Goal: Task Accomplishment & Management: Complete application form

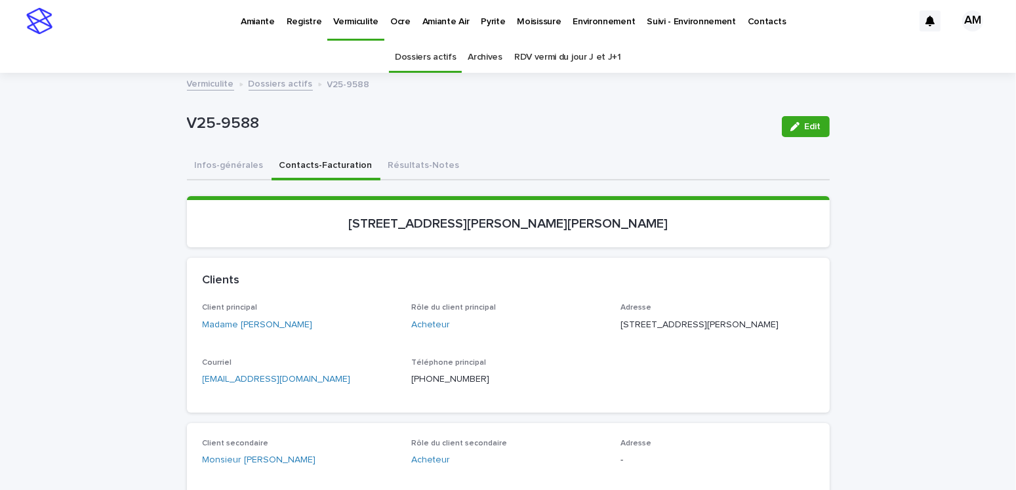
click at [484, 15] on p "Pyrite" at bounding box center [493, 14] width 24 height 28
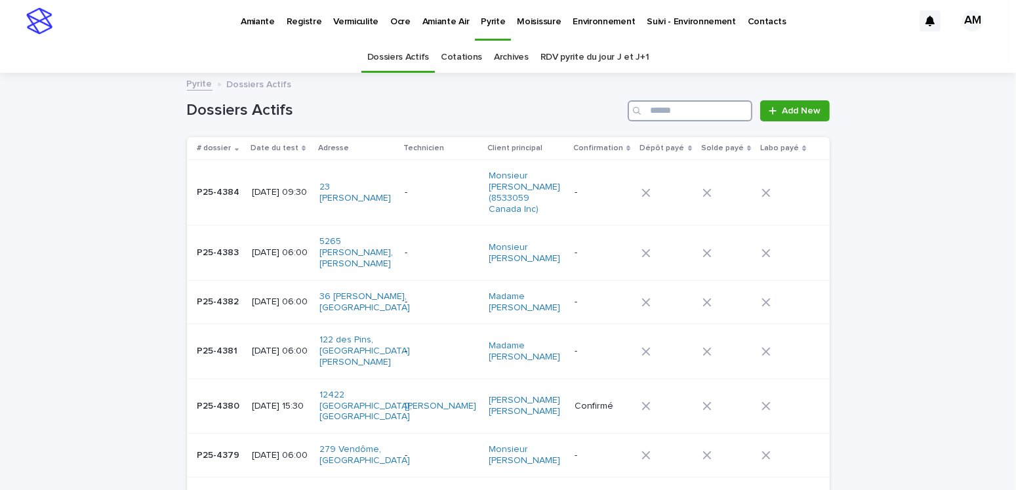
click at [643, 108] on input "Search" at bounding box center [690, 110] width 125 height 21
type input "*******"
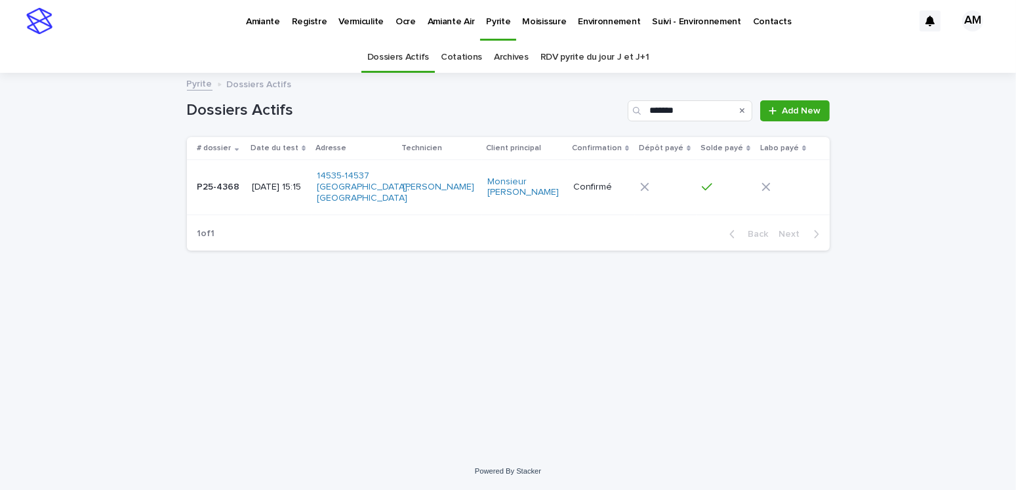
click at [252, 197] on div "[DATE] 15:15" at bounding box center [279, 188] width 54 height 22
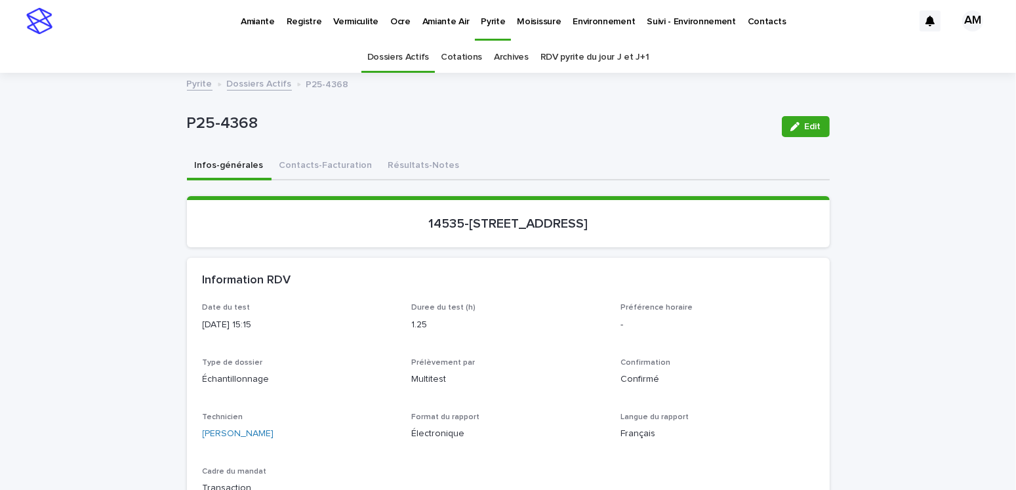
click at [385, 161] on button "Résultats-Notes" at bounding box center [424, 167] width 87 height 28
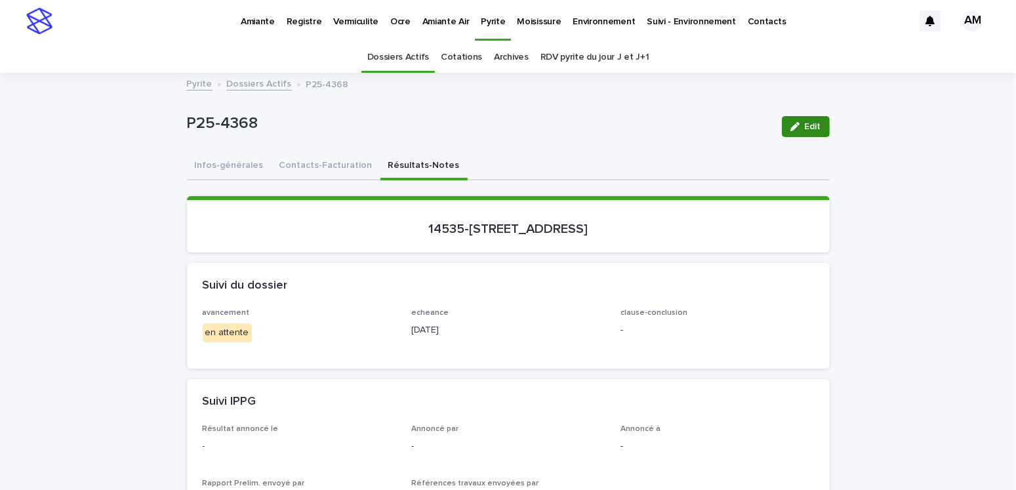
click at [643, 129] on span "Edit" at bounding box center [813, 126] width 16 height 9
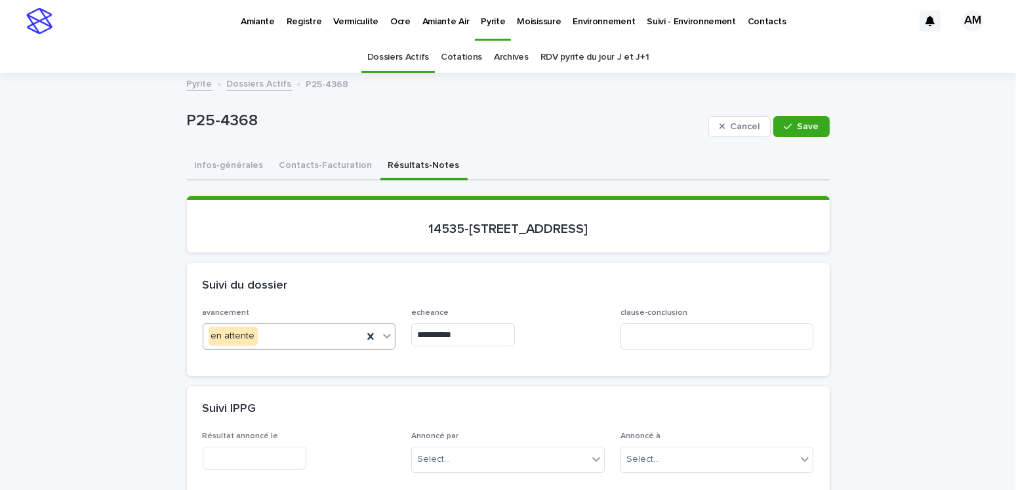
click at [266, 301] on div "en attente" at bounding box center [283, 336] width 160 height 22
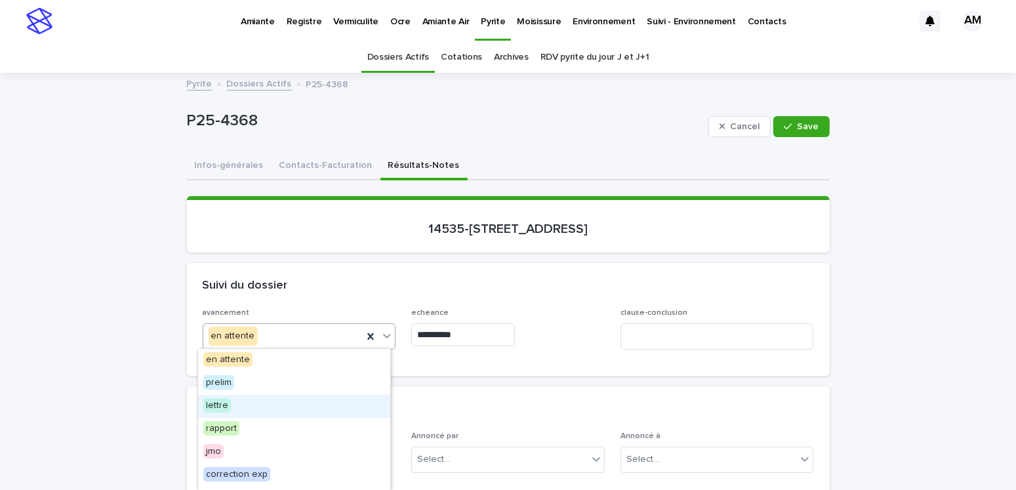
click at [226, 301] on span "lettre" at bounding box center [217, 405] width 28 height 14
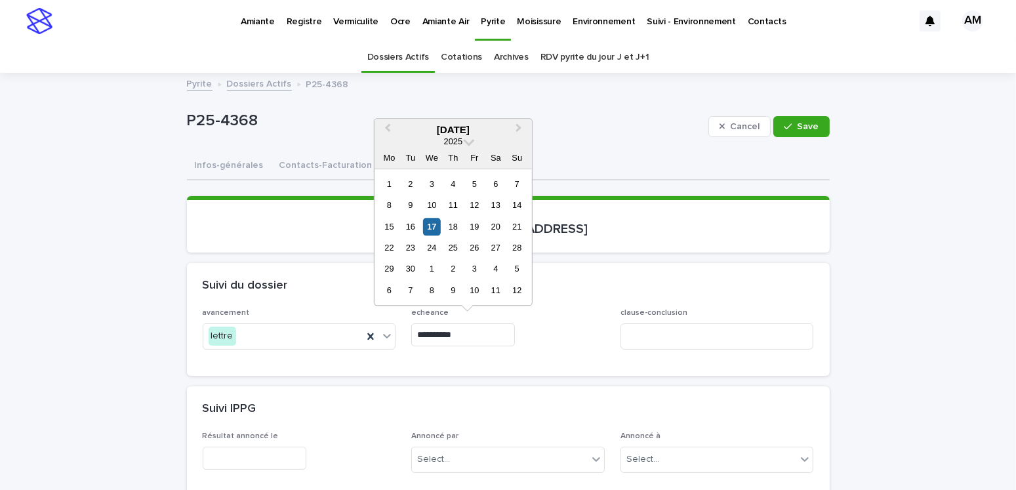
click at [467, 301] on input "**********" at bounding box center [463, 334] width 104 height 23
click at [478, 227] on div "19" at bounding box center [475, 227] width 18 height 18
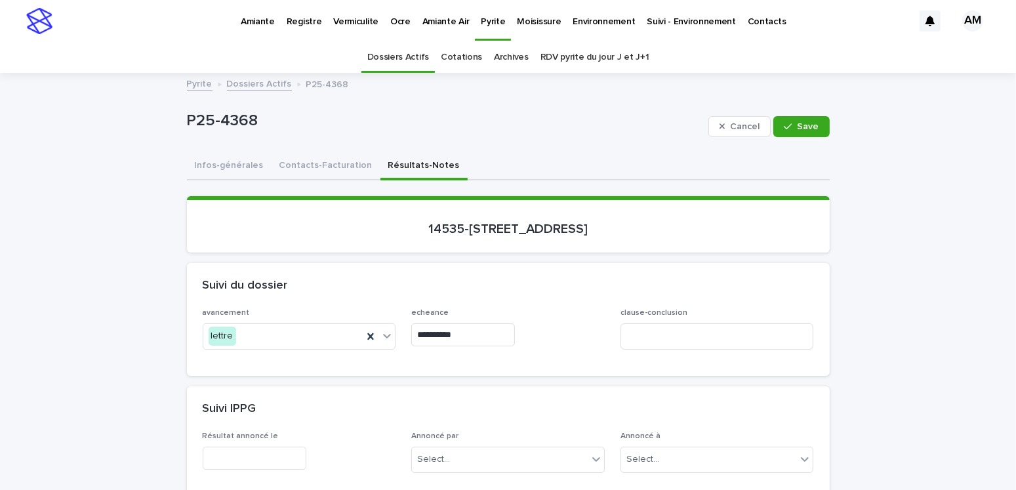
type input "**********"
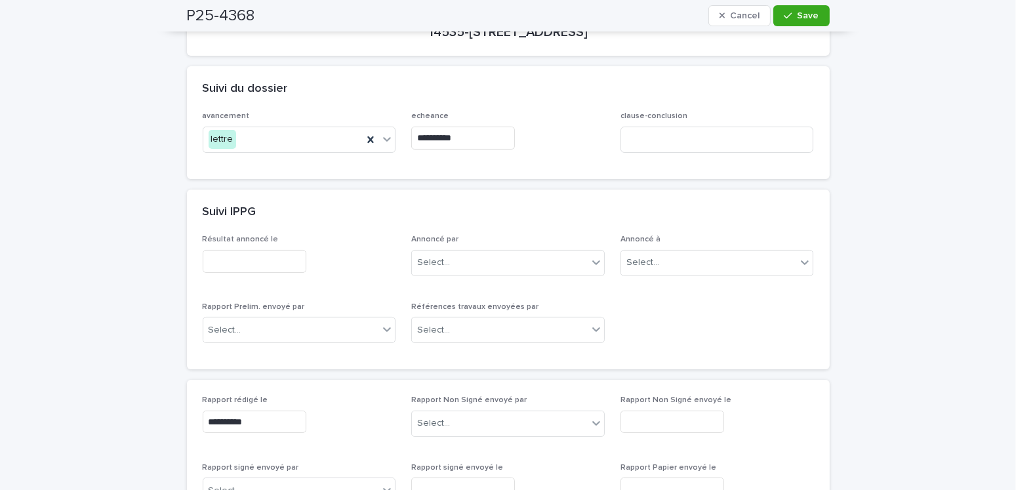
click at [231, 259] on input "text" at bounding box center [255, 261] width 104 height 23
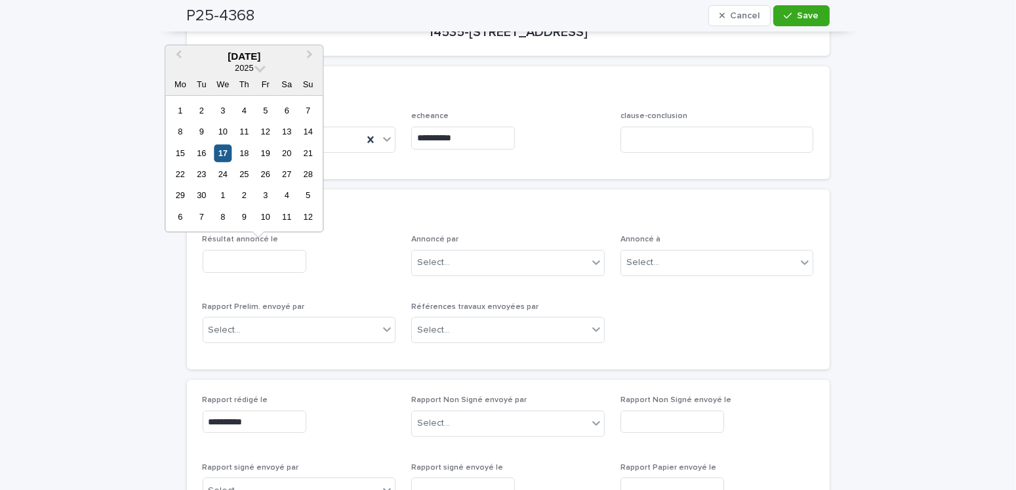
click at [224, 159] on div "17" at bounding box center [223, 153] width 18 height 18
type input "**********"
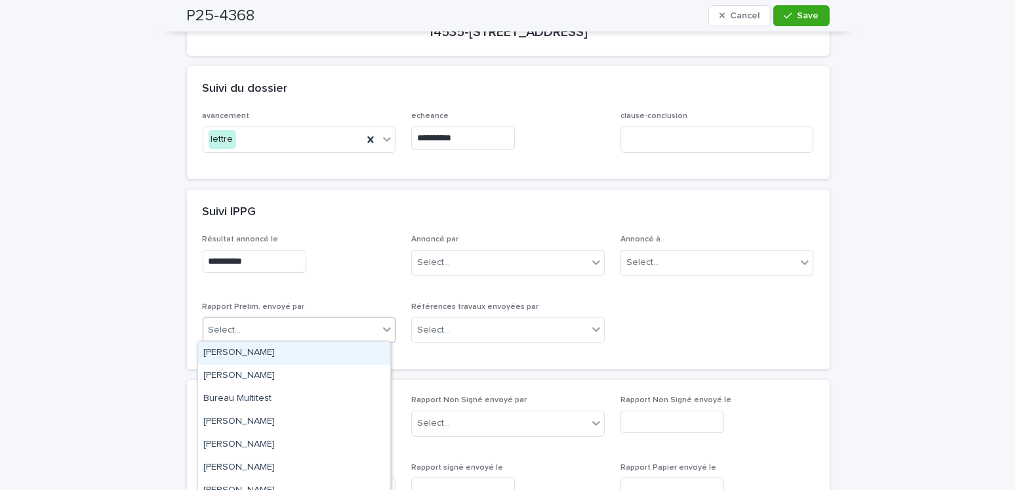
click at [245, 301] on div "Select..." at bounding box center [291, 331] width 176 height 22
click at [240, 301] on div "[PERSON_NAME]" at bounding box center [294, 353] width 192 height 23
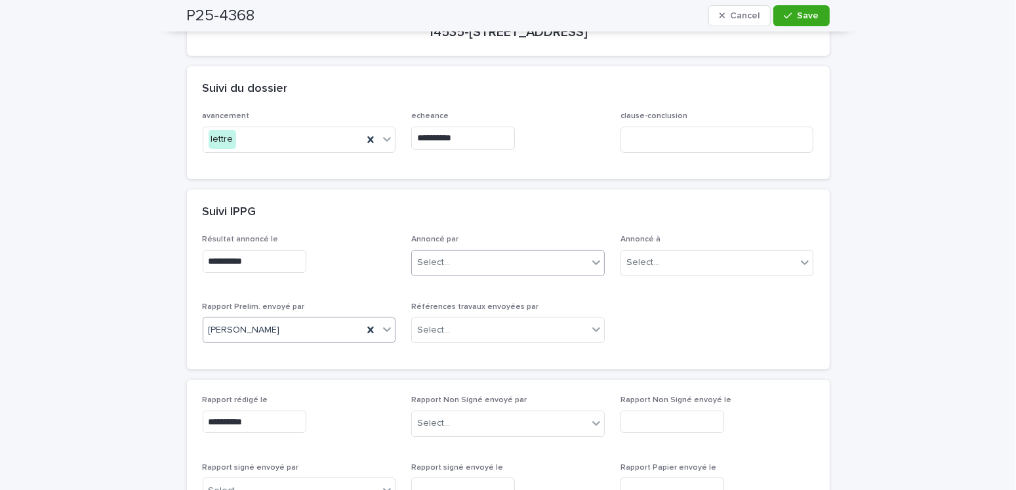
click at [433, 257] on div "Select..." at bounding box center [433, 263] width 33 height 14
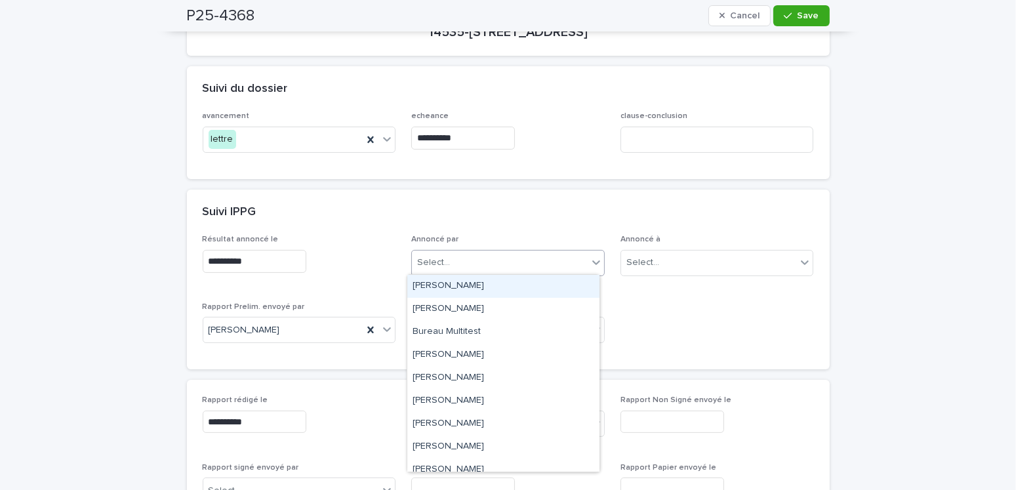
click at [440, 284] on div "[PERSON_NAME]" at bounding box center [503, 286] width 192 height 23
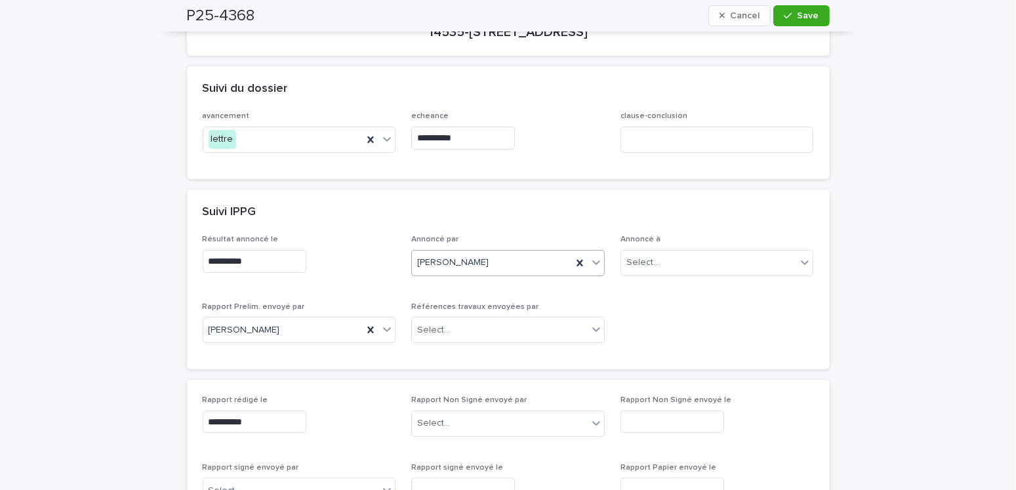
scroll to position [0, 0]
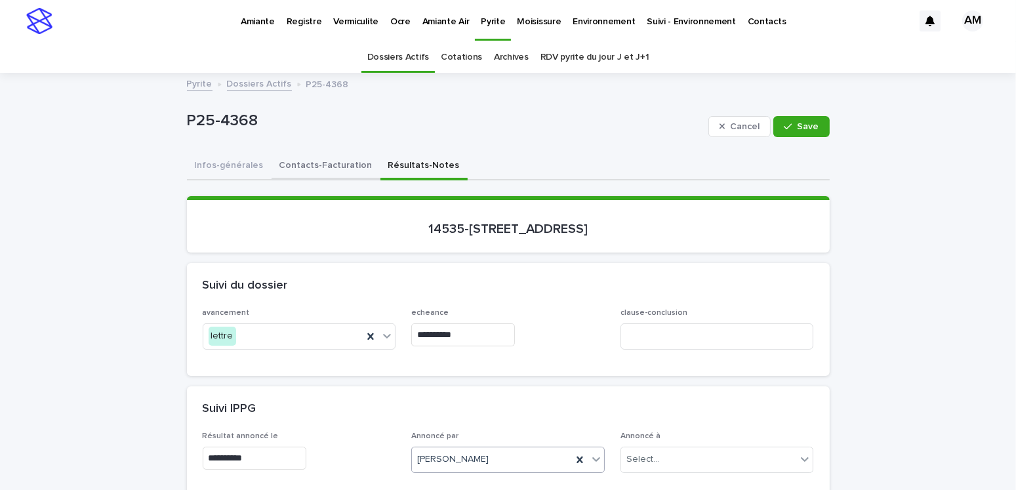
click at [312, 159] on button "Contacts-Facturation" at bounding box center [326, 167] width 109 height 28
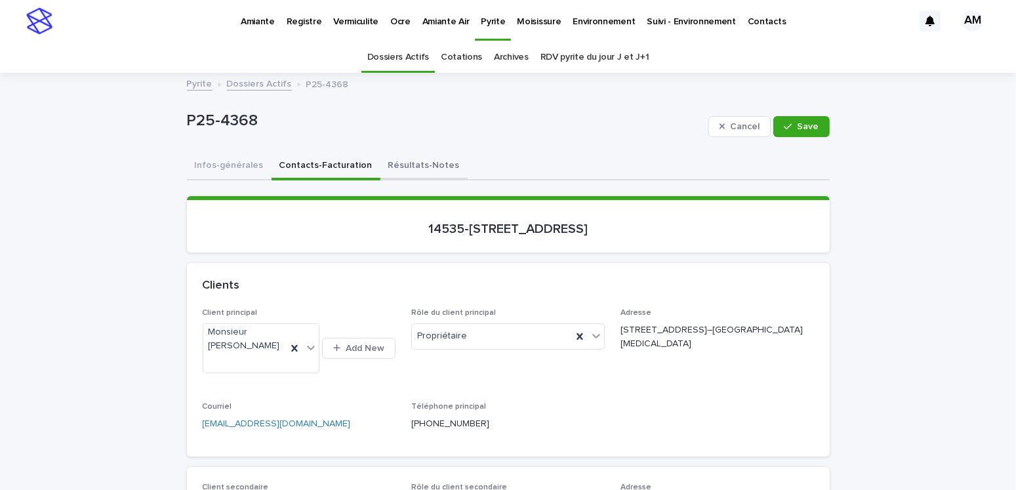
click at [390, 160] on button "Résultats-Notes" at bounding box center [424, 167] width 87 height 28
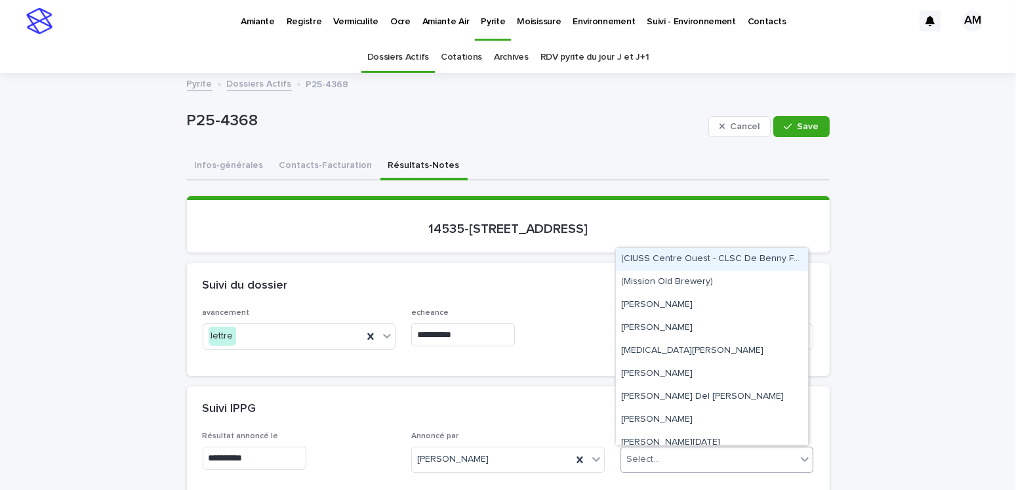
click at [643, 301] on div "Select..." at bounding box center [709, 460] width 176 height 22
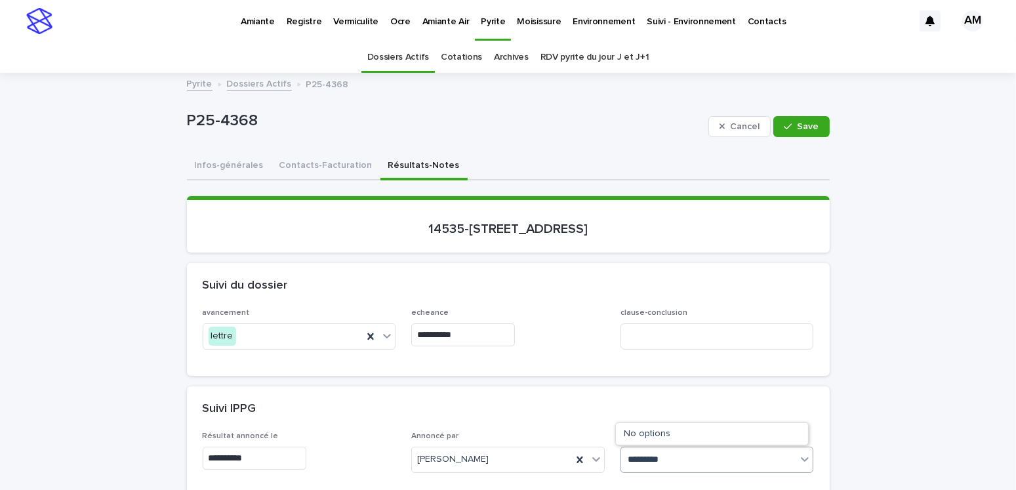
type input "**********"
click at [643, 301] on div "Monsieur [PERSON_NAME]" at bounding box center [712, 433] width 192 height 23
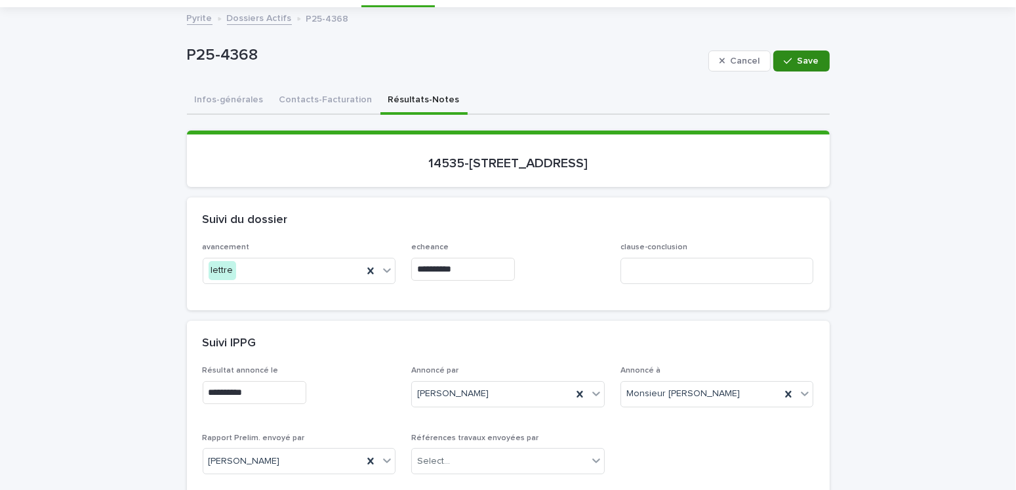
click at [643, 63] on icon "button" at bounding box center [788, 60] width 8 height 9
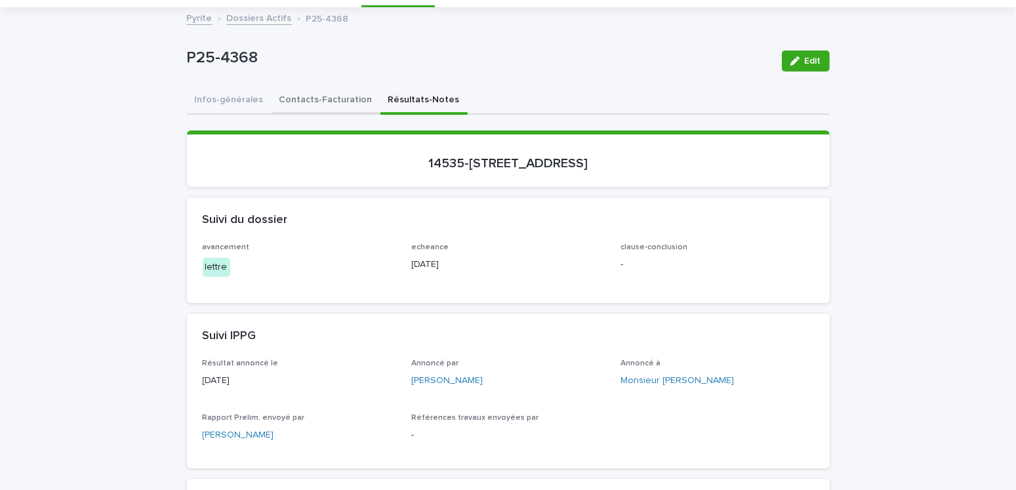
click at [315, 96] on button "Contacts-Facturation" at bounding box center [326, 101] width 109 height 28
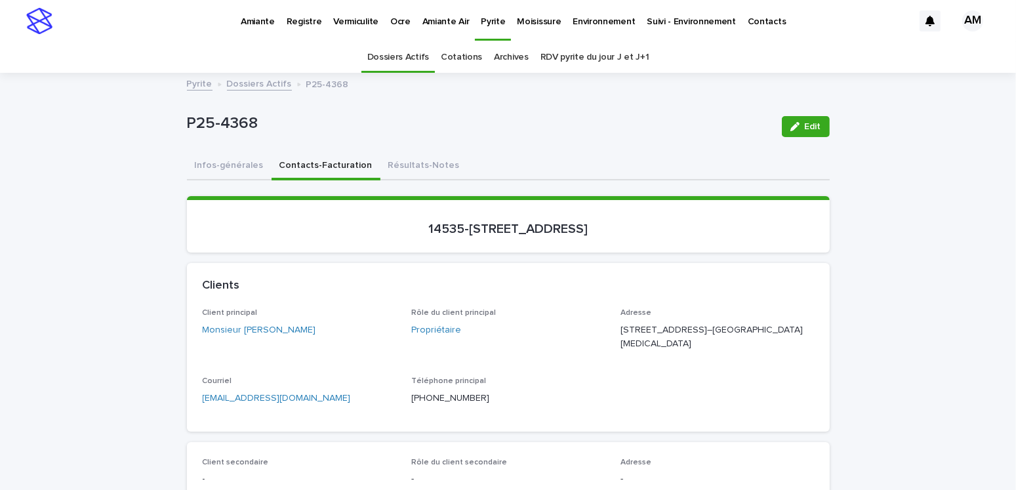
click at [262, 19] on p "Amiante" at bounding box center [258, 14] width 34 height 28
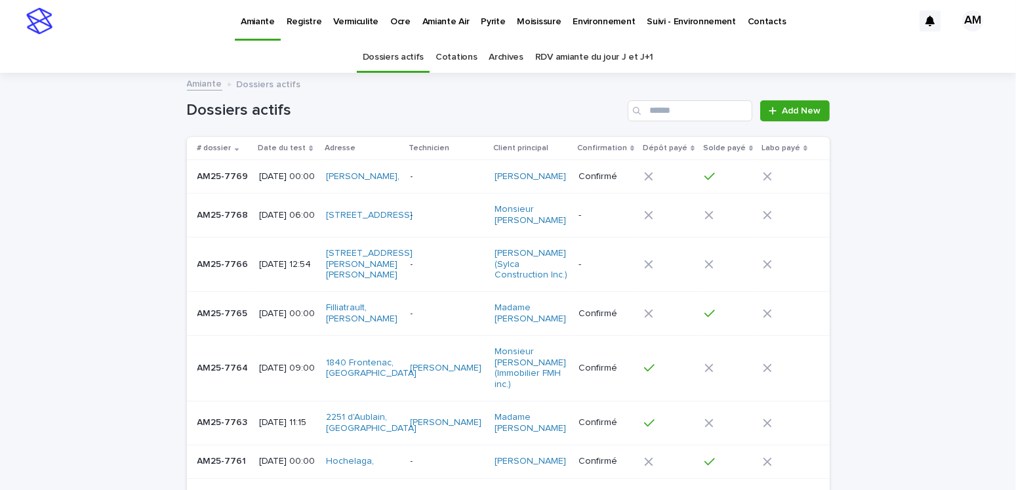
click at [484, 17] on p "Pyrite" at bounding box center [493, 14] width 24 height 28
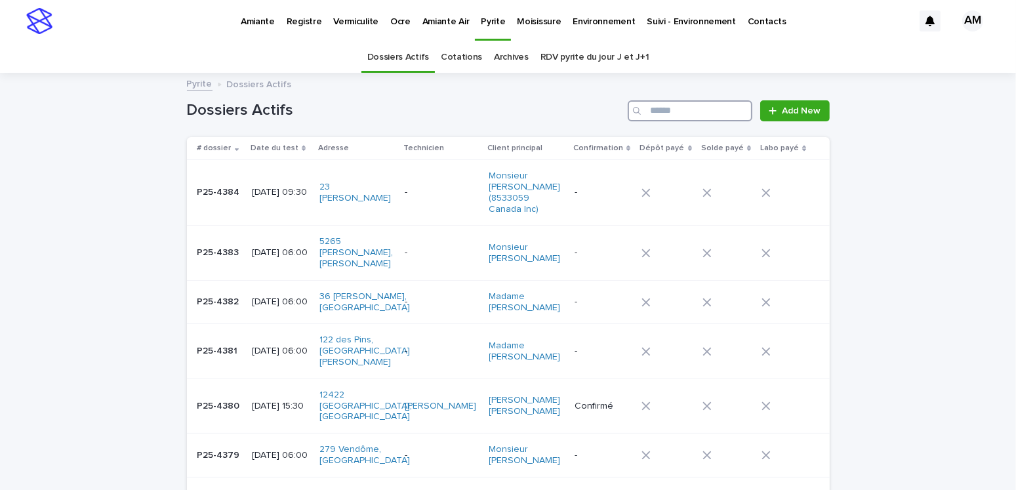
click at [643, 110] on input "Search" at bounding box center [690, 110] width 125 height 21
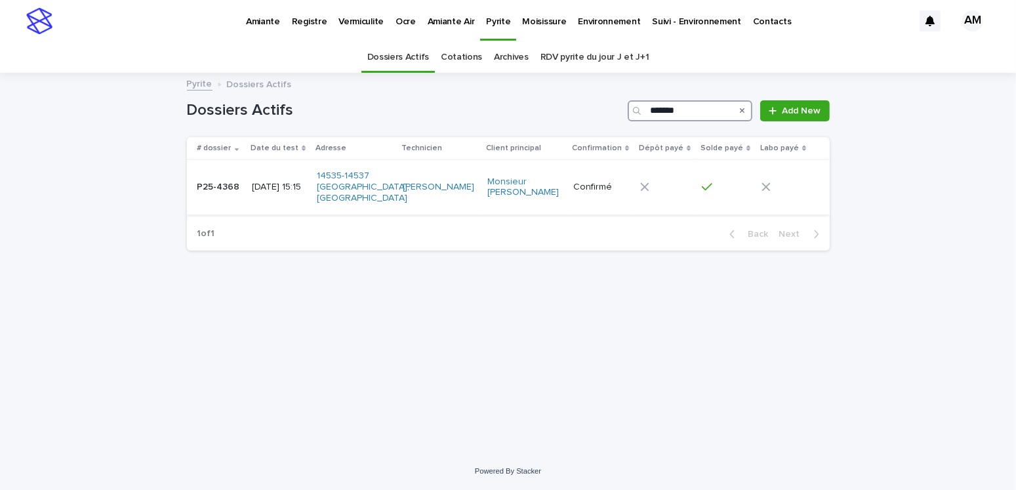
type input "*******"
click at [306, 189] on p "[DATE] 15:15" at bounding box center [279, 187] width 54 height 11
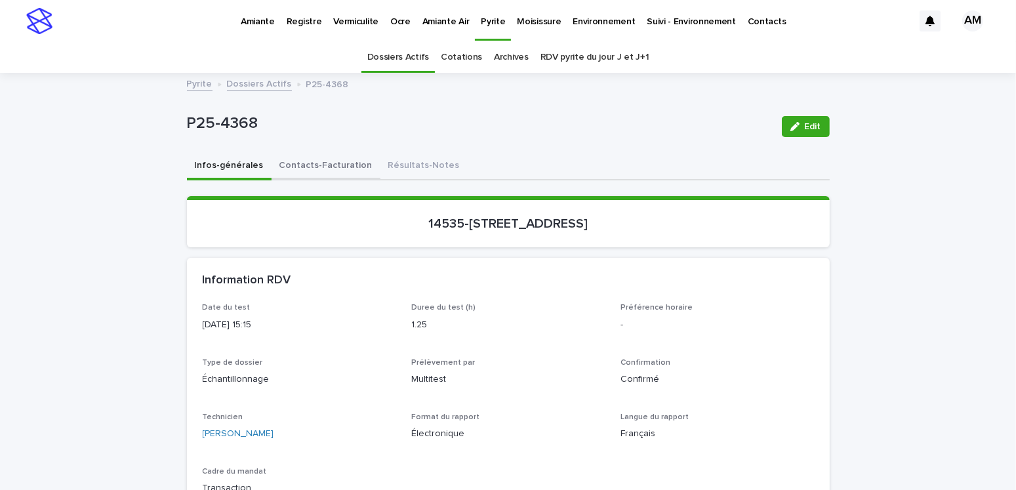
click at [310, 156] on button "Contacts-Facturation" at bounding box center [326, 167] width 109 height 28
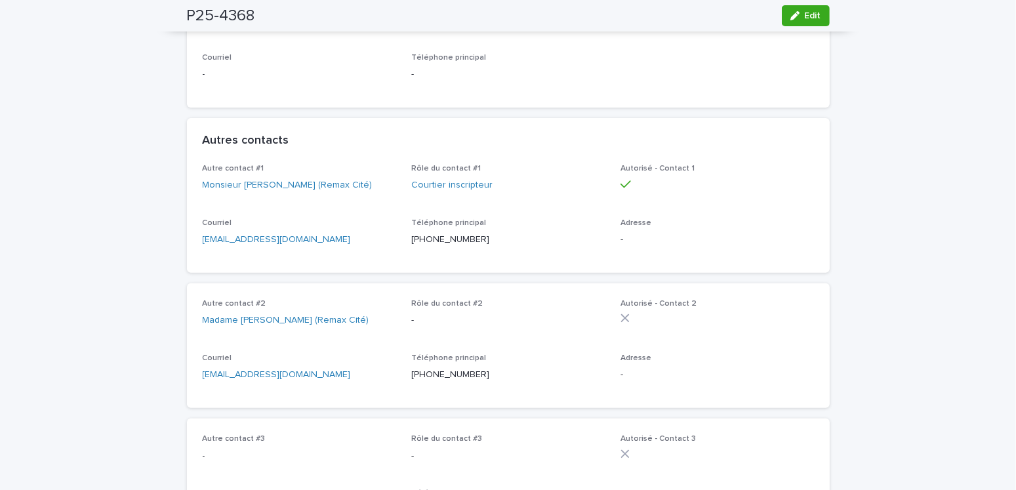
scroll to position [66, 0]
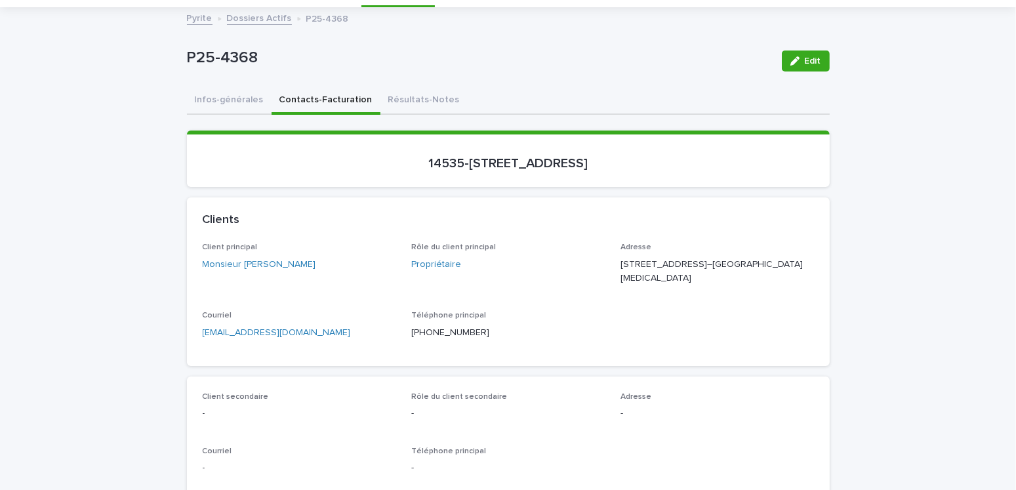
drag, startPoint x: 314, startPoint y: 355, endPoint x: 160, endPoint y: 347, distance: 154.4
click at [241, 301] on div "Courriel [EMAIL_ADDRESS][DOMAIN_NAME]" at bounding box center [300, 330] width 194 height 39
drag, startPoint x: 304, startPoint y: 350, endPoint x: 172, endPoint y: 350, distance: 132.5
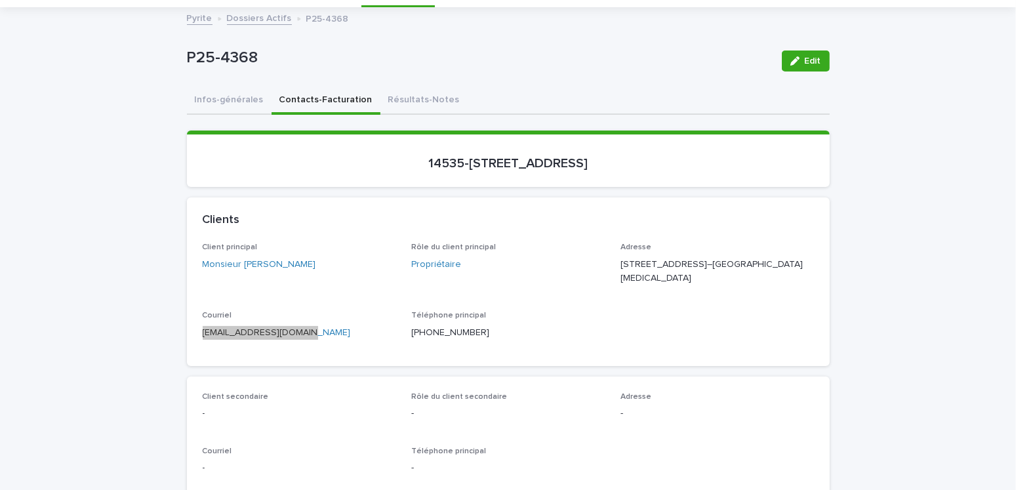
scroll to position [328, 0]
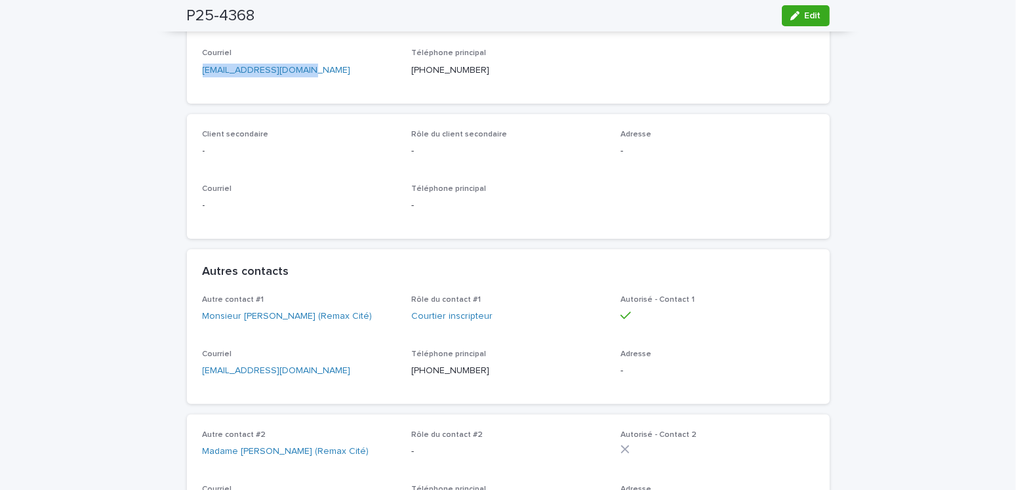
drag, startPoint x: 343, startPoint y: 388, endPoint x: 262, endPoint y: 386, distance: 81.4
click at [262, 301] on p "[EMAIL_ADDRESS][DOMAIN_NAME]" at bounding box center [300, 371] width 194 height 14
drag, startPoint x: 343, startPoint y: 385, endPoint x: 270, endPoint y: 387, distance: 72.9
click at [289, 301] on p "[EMAIL_ADDRESS][DOMAIN_NAME]" at bounding box center [300, 371] width 194 height 14
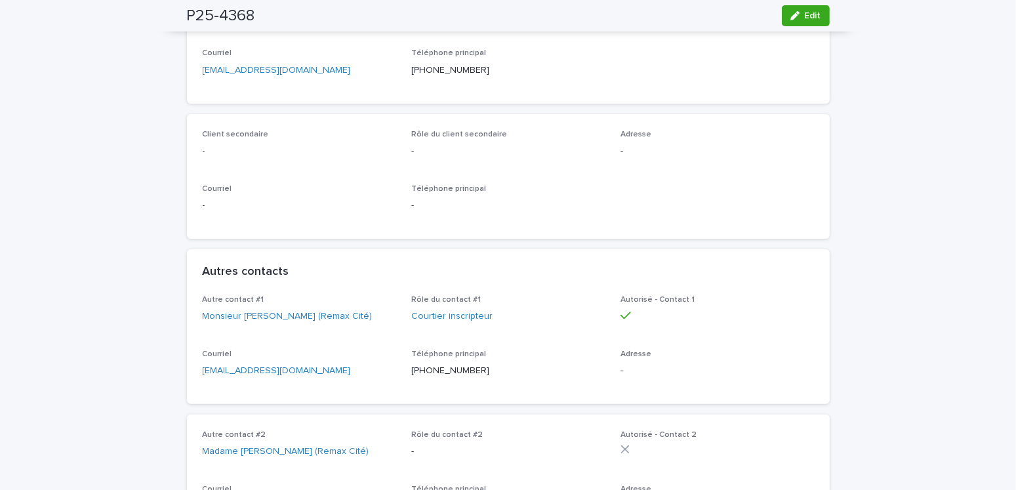
click at [187, 301] on div "Autre contact #1 Monsieur [PERSON_NAME] (Remax Cité) Rôle du contact #1 Courtie…" at bounding box center [508, 349] width 643 height 109
click at [312, 301] on div "Courriel [EMAIL_ADDRESS][DOMAIN_NAME]" at bounding box center [300, 369] width 194 height 39
drag, startPoint x: 339, startPoint y: 385, endPoint x: 224, endPoint y: 381, distance: 114.3
click at [227, 301] on p "[EMAIL_ADDRESS][DOMAIN_NAME]" at bounding box center [300, 371] width 194 height 14
click at [203, 301] on link "[EMAIL_ADDRESS][DOMAIN_NAME]" at bounding box center [277, 370] width 148 height 9
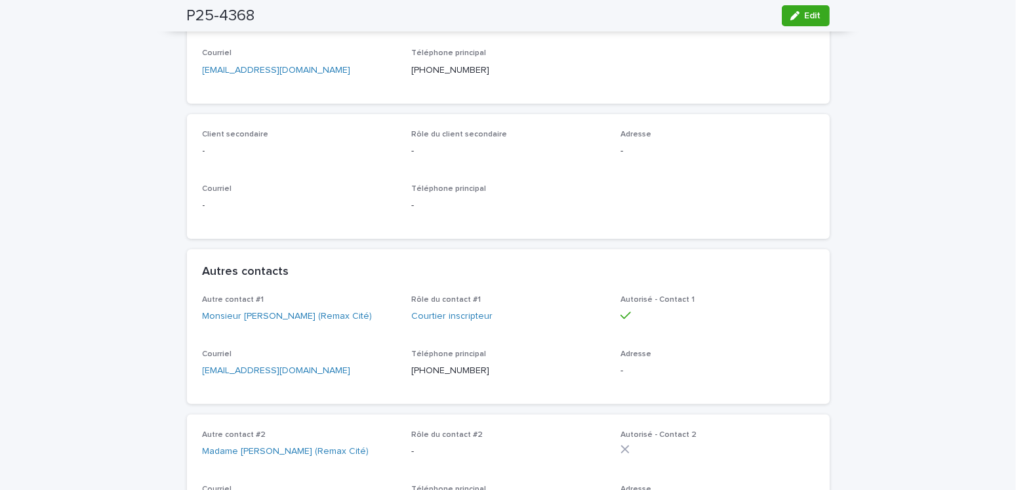
click at [203, 301] on link "[EMAIL_ADDRESS][DOMAIN_NAME]" at bounding box center [277, 370] width 148 height 9
click at [329, 301] on div "Autre contact #2 Madame [PERSON_NAME] (Remax Cité) Rôle du contact #2 - Autoris…" at bounding box center [508, 477] width 643 height 125
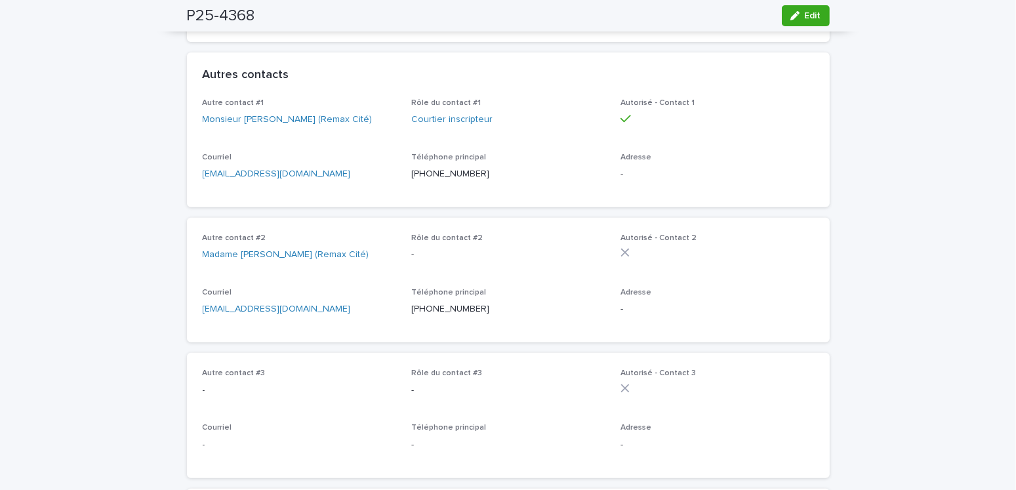
drag, startPoint x: 355, startPoint y: 184, endPoint x: 175, endPoint y: 188, distance: 180.5
copy link "[EMAIL_ADDRESS][DOMAIN_NAME]"
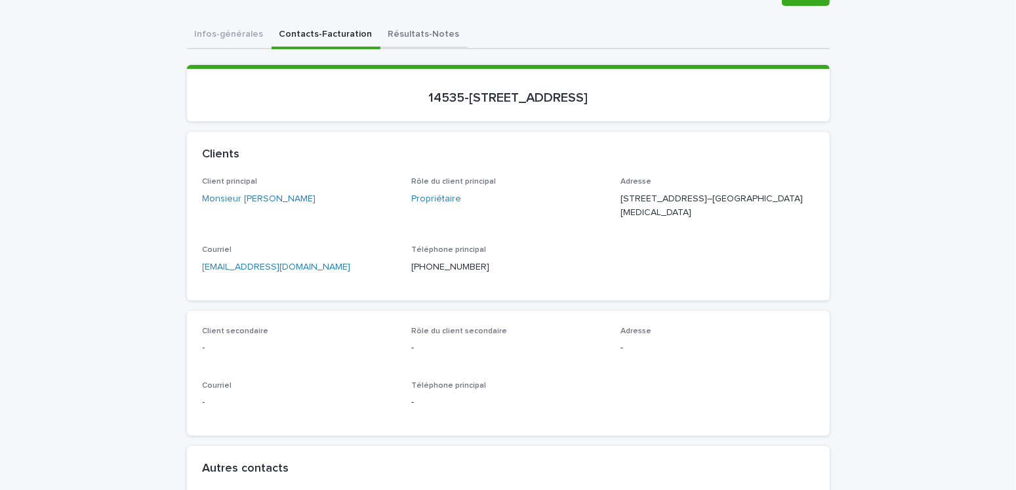
click at [394, 22] on button "Résultats-Notes" at bounding box center [424, 36] width 87 height 28
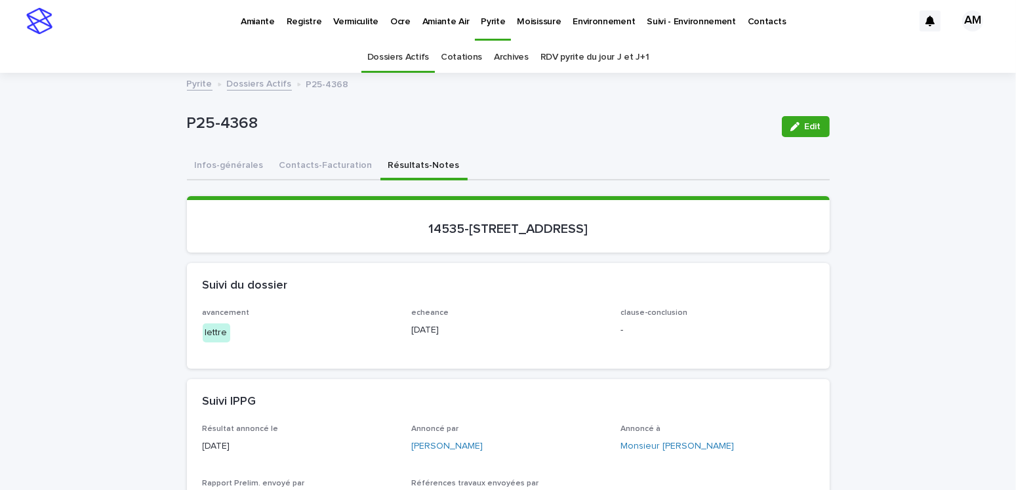
click at [240, 82] on link "Dossiers Actifs" at bounding box center [259, 82] width 65 height 15
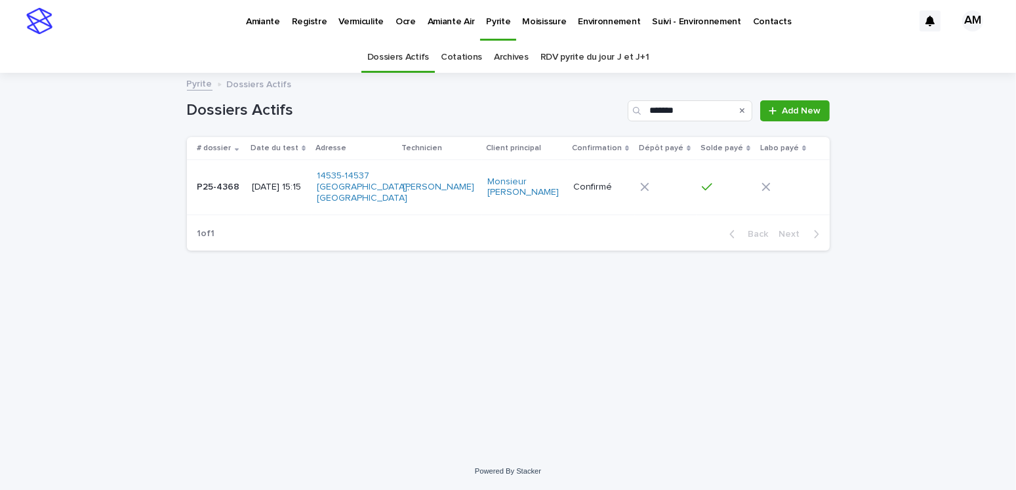
click at [183, 81] on div "Pyrite Dossiers Actifs" at bounding box center [508, 84] width 656 height 18
click at [188, 83] on link "Pyrite" at bounding box center [200, 82] width 26 height 15
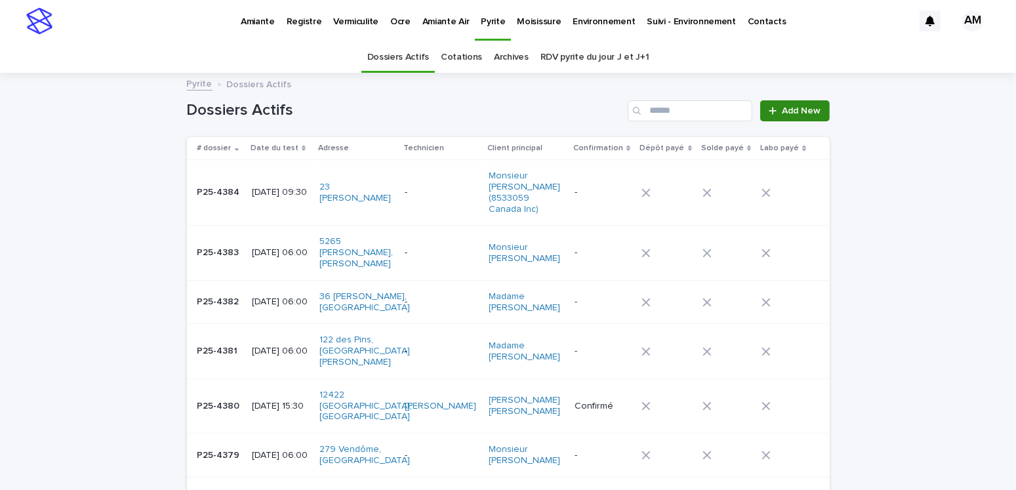
click at [643, 108] on span "Add New" at bounding box center [802, 110] width 39 height 9
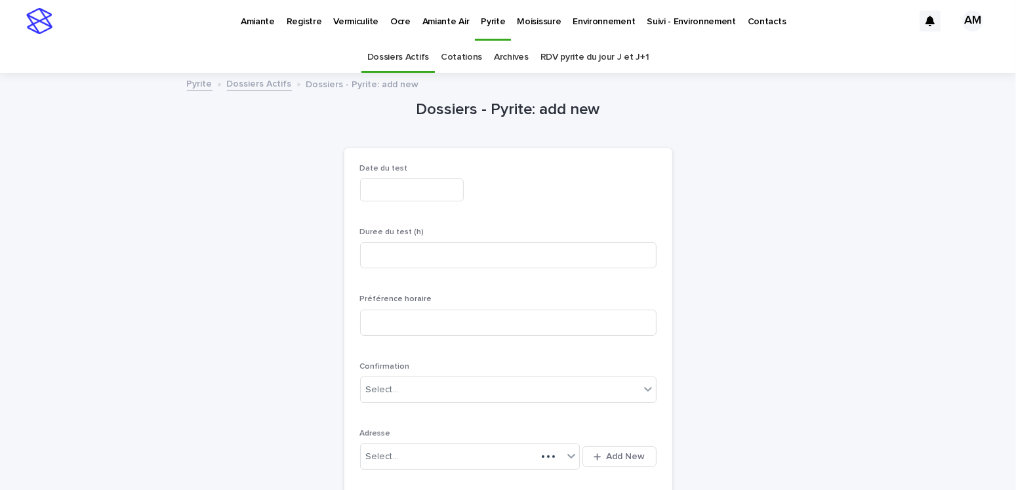
scroll to position [41, 0]
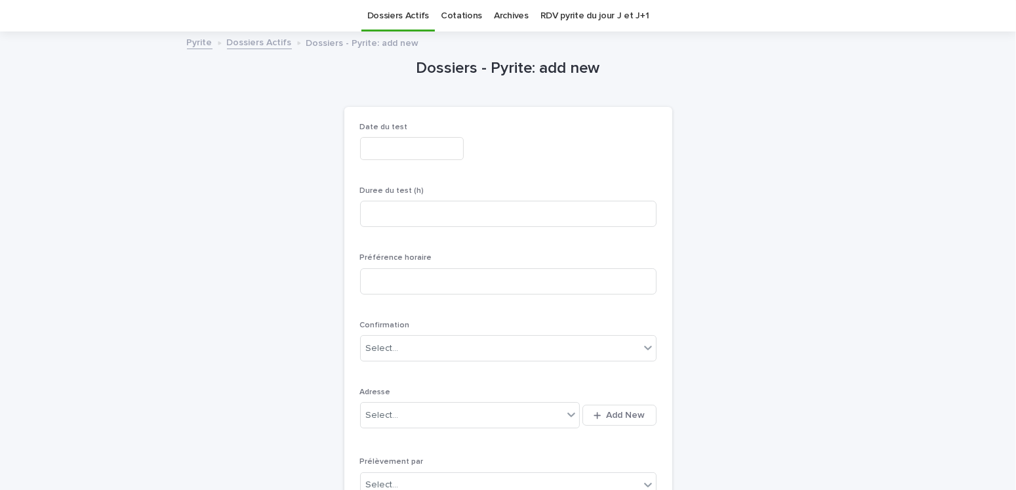
click at [377, 141] on input "text" at bounding box center [412, 148] width 104 height 23
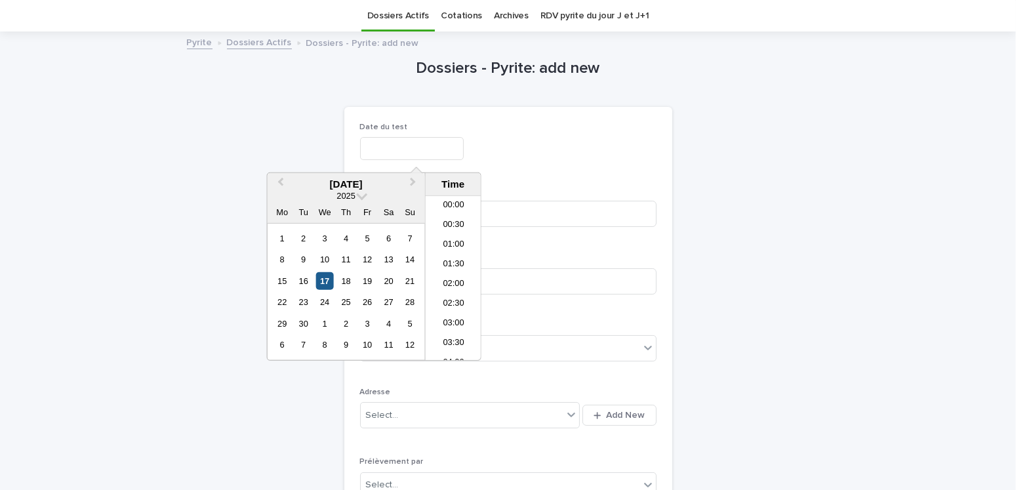
scroll to position [538, 0]
click at [305, 301] on div "23" at bounding box center [304, 302] width 18 height 18
type input "**********"
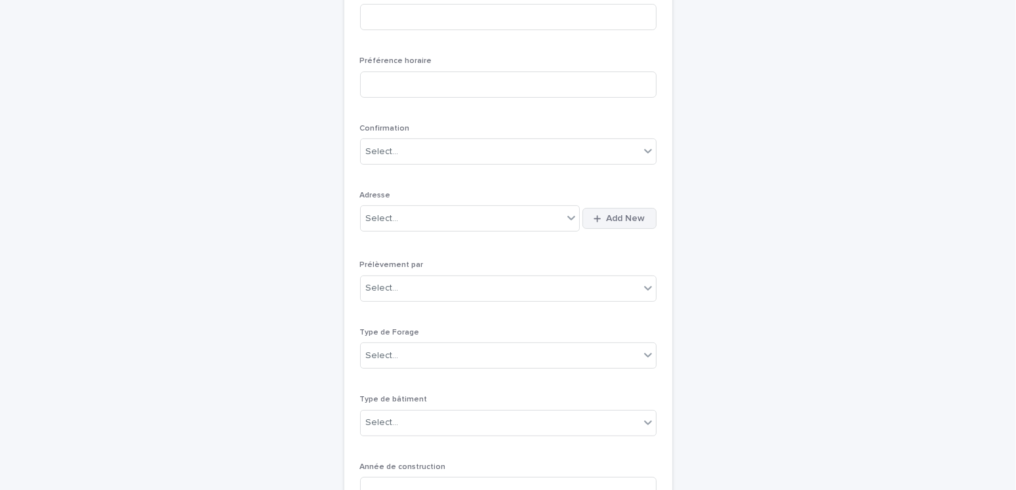
click at [615, 219] on span "Add New" at bounding box center [626, 218] width 39 height 9
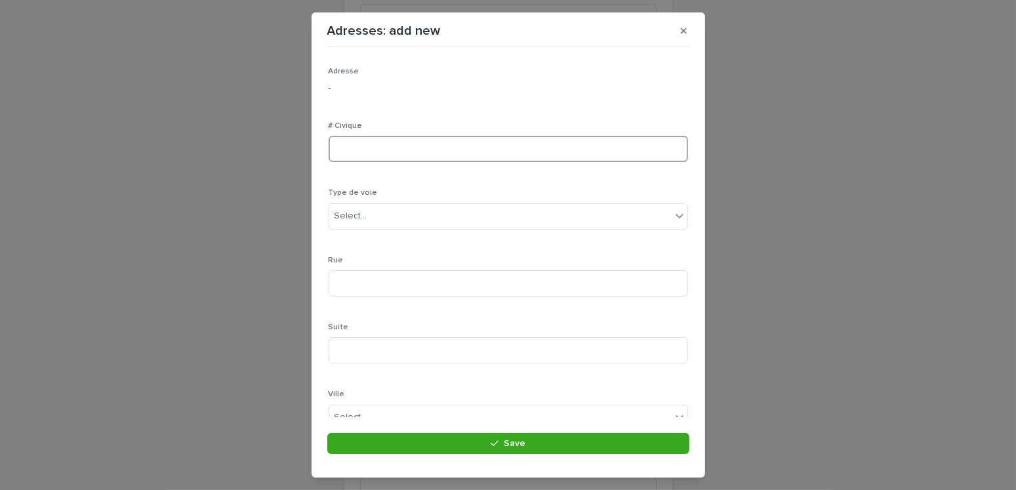
click at [379, 149] on input at bounding box center [509, 149] width 360 height 26
type input "**"
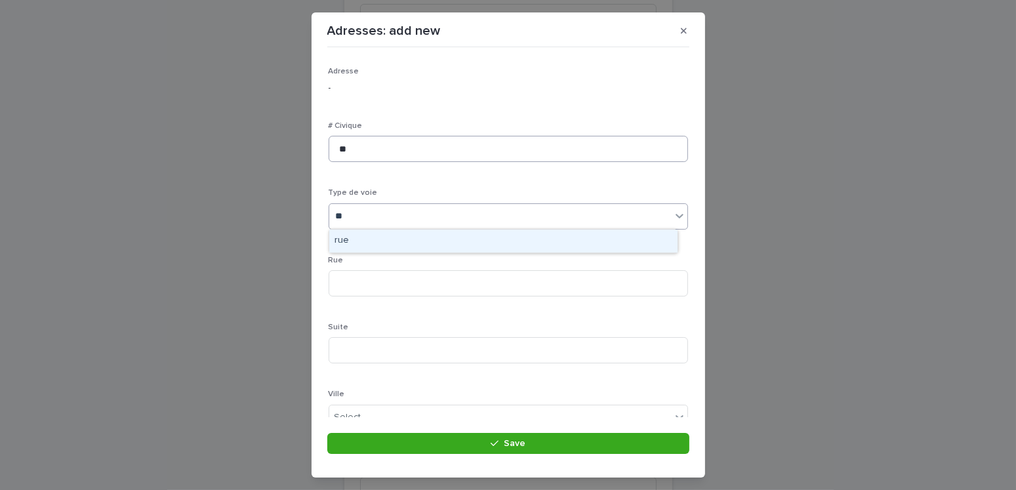
type input "***"
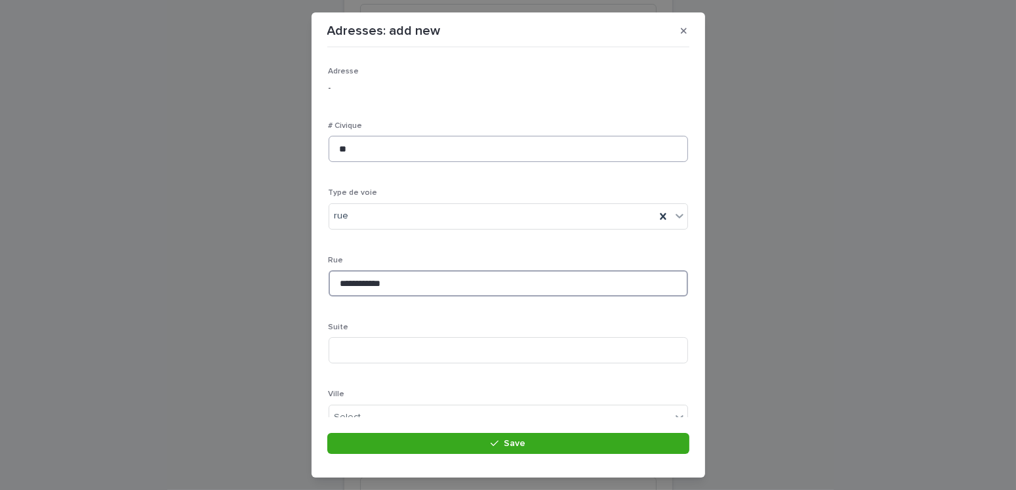
type input "**********"
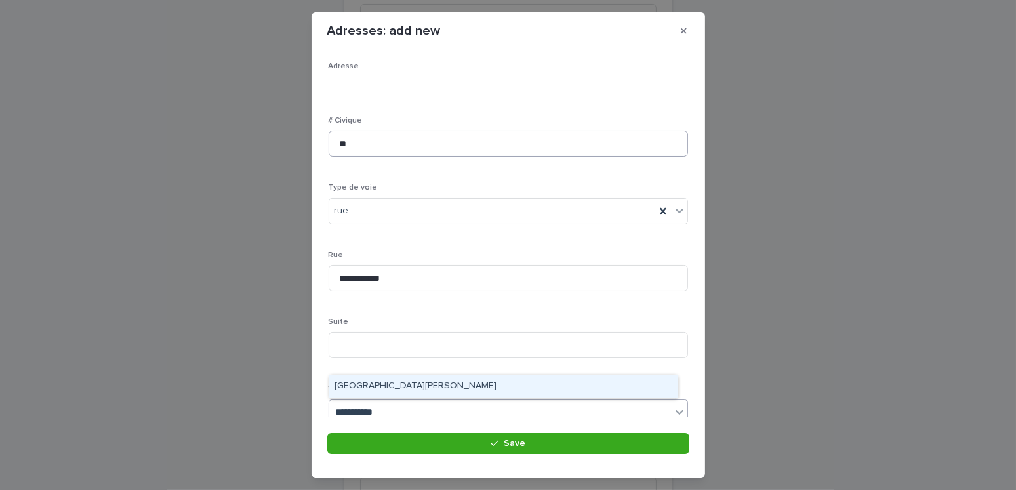
type input "**********"
click at [401, 301] on div "[GEOGRAPHIC_DATA][PERSON_NAME]" at bounding box center [503, 386] width 348 height 23
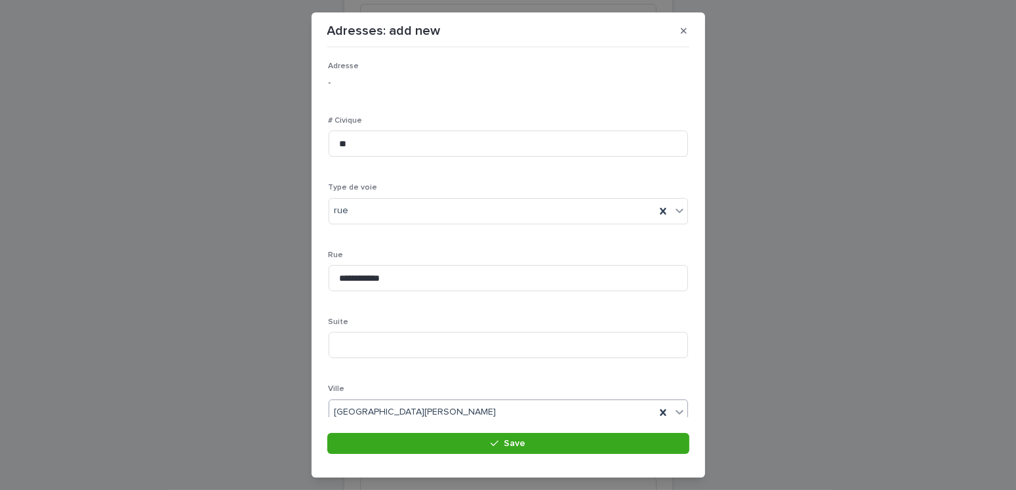
scroll to position [254, 0]
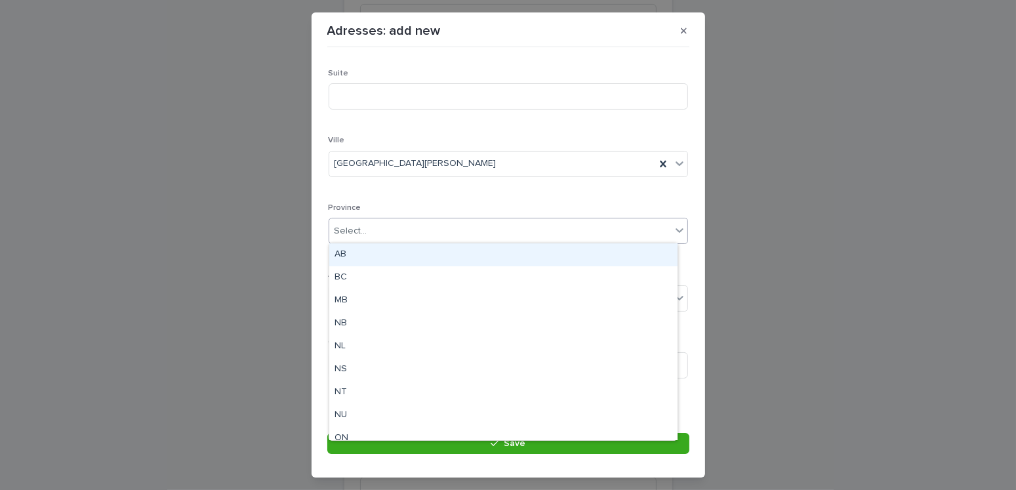
click at [352, 230] on div "Select..." at bounding box center [351, 231] width 33 height 14
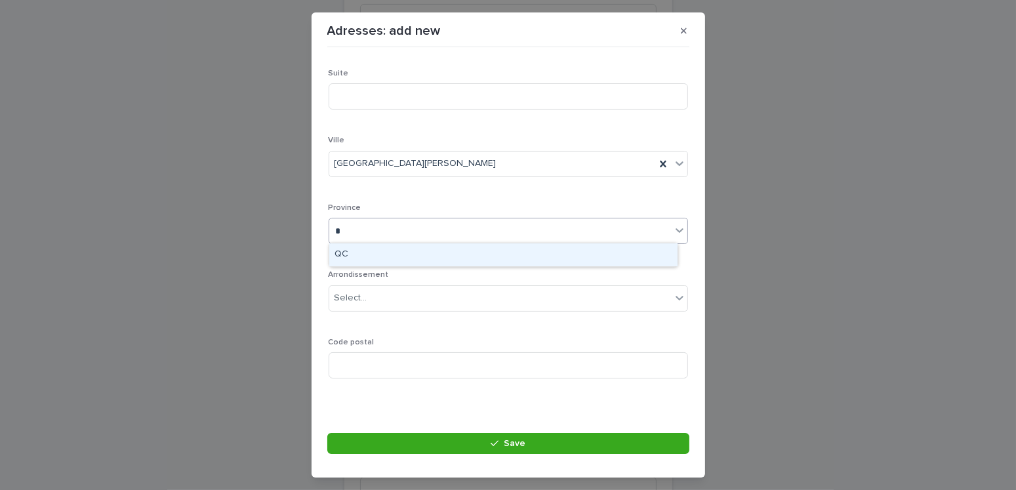
type input "**"
click at [339, 262] on div "QC" at bounding box center [503, 254] width 348 height 23
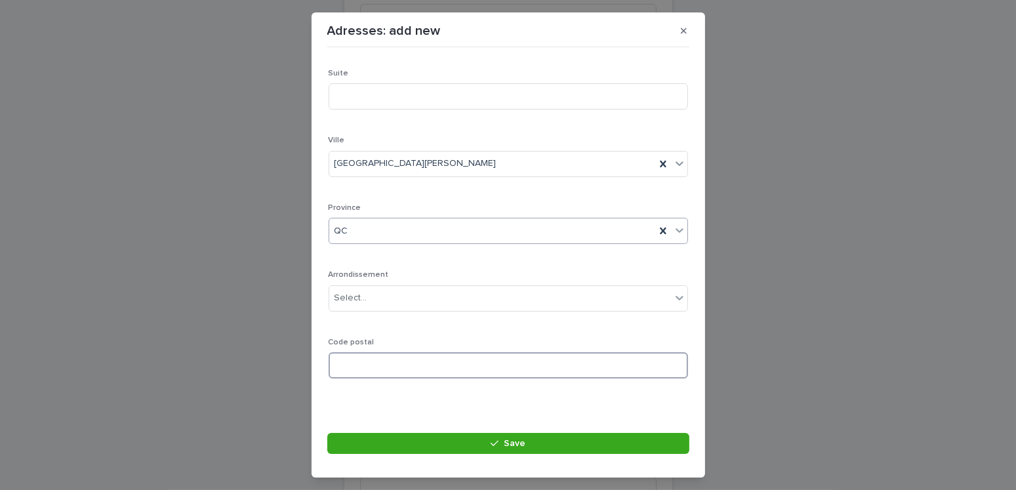
click at [354, 301] on input at bounding box center [509, 365] width 360 height 26
click at [352, 301] on input at bounding box center [509, 365] width 360 height 26
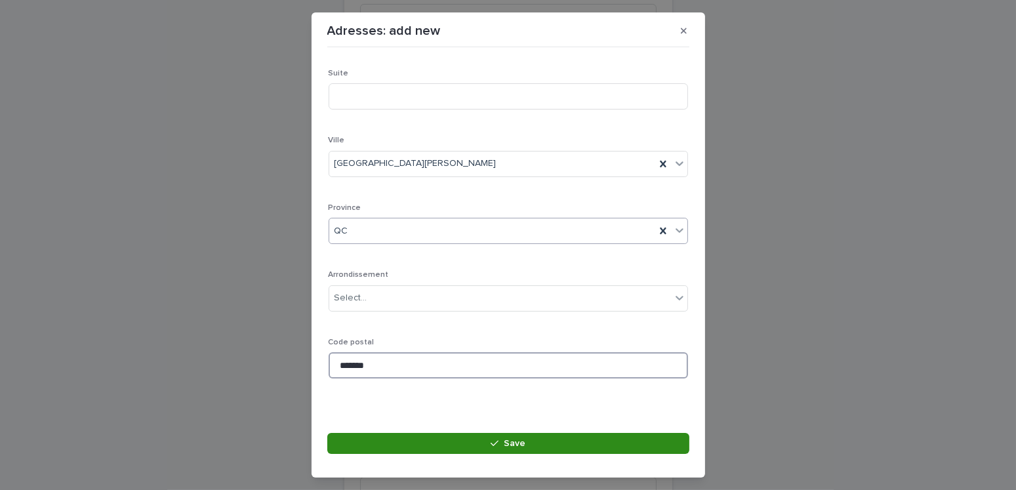
type input "*******"
click at [528, 301] on button "Save" at bounding box center [508, 443] width 362 height 21
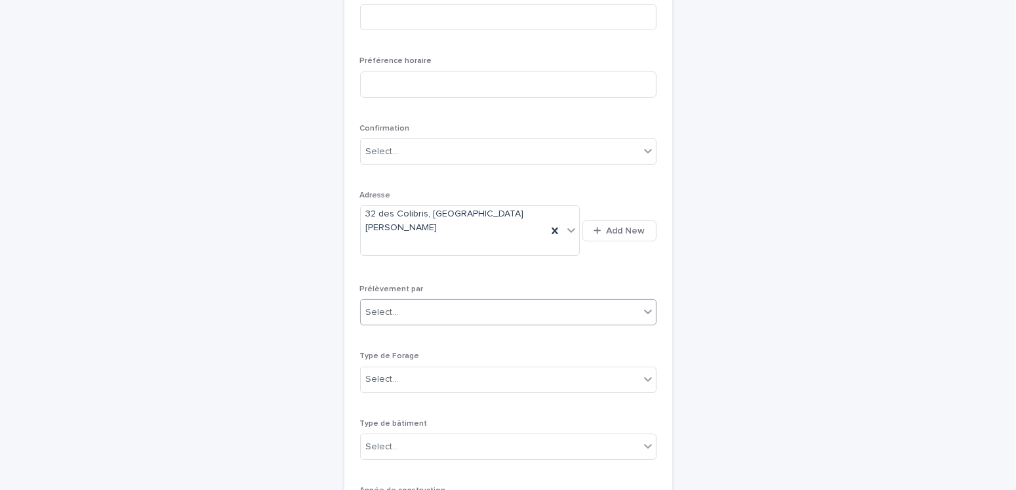
click at [483, 301] on div "Select..." at bounding box center [500, 313] width 279 height 22
click at [385, 301] on div "Multitest" at bounding box center [503, 312] width 295 height 23
click at [377, 301] on div "Select..." at bounding box center [382, 380] width 33 height 14
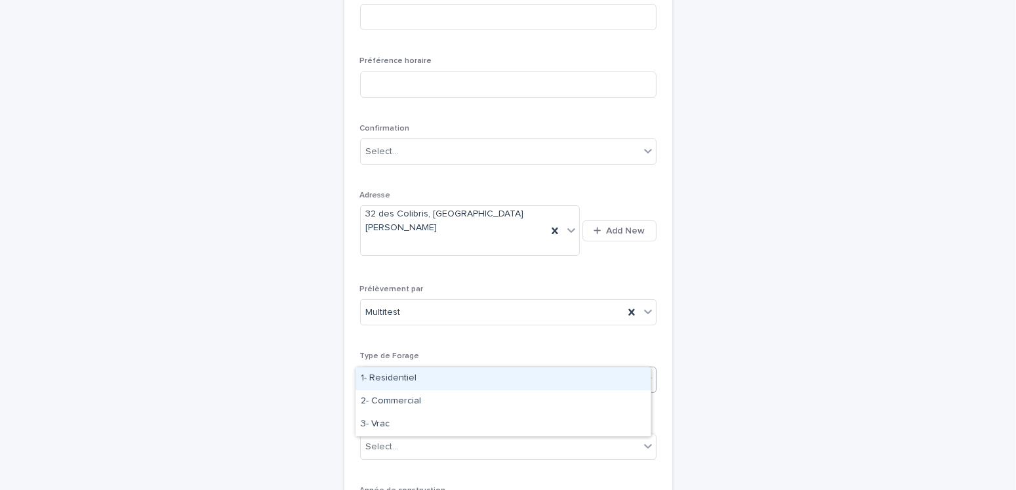
click at [377, 301] on div "1- Residentiel" at bounding box center [503, 378] width 295 height 23
click at [398, 301] on div "Select..." at bounding box center [500, 447] width 279 height 22
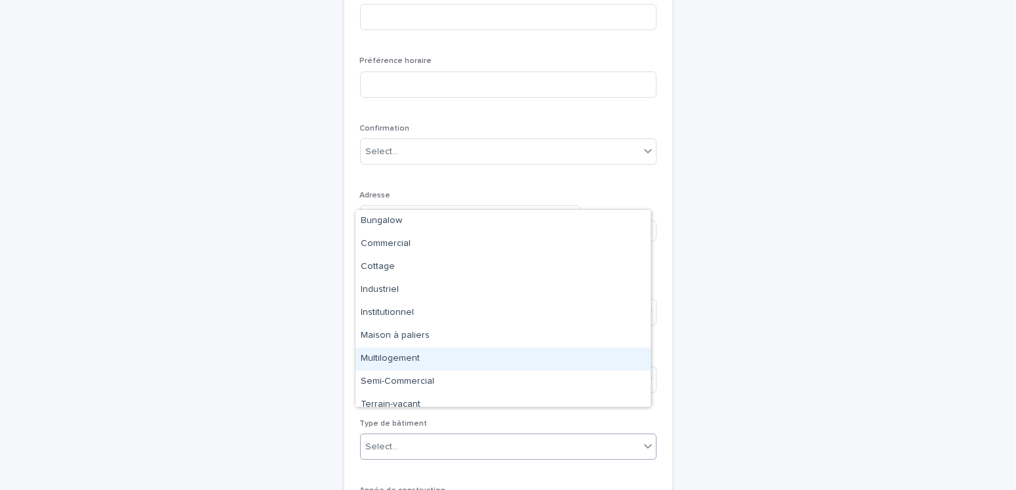
click at [395, 301] on div "Multilogement" at bounding box center [503, 359] width 295 height 23
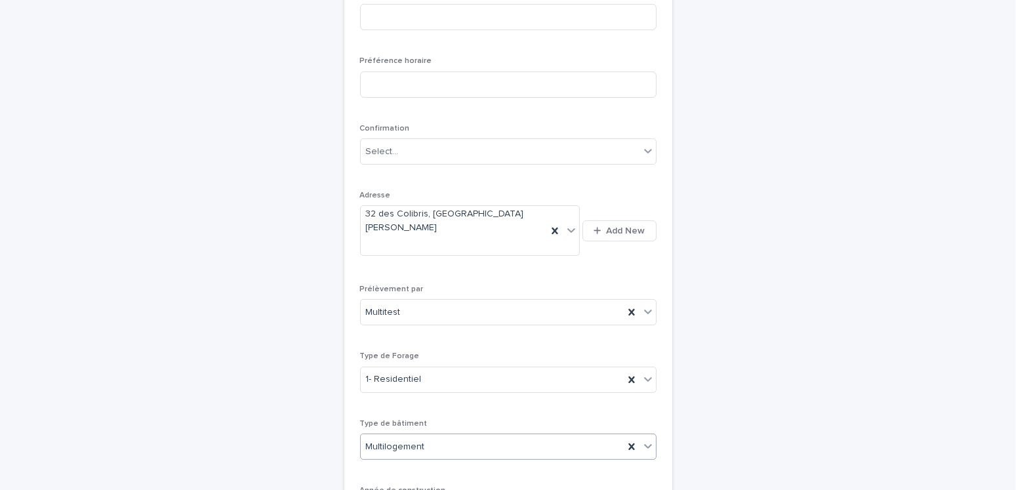
click at [404, 301] on span "Multilogement" at bounding box center [395, 447] width 59 height 14
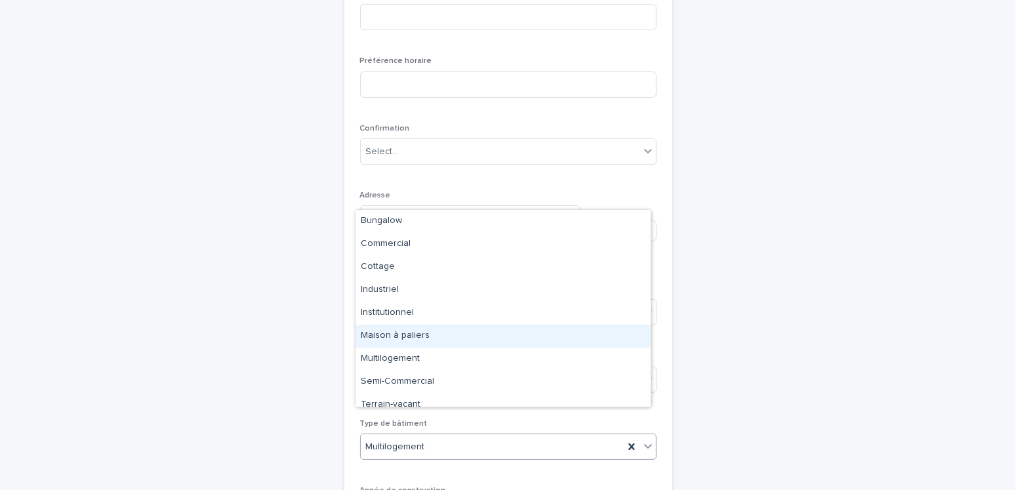
click at [395, 301] on div "Maison à paliers" at bounding box center [503, 336] width 295 height 23
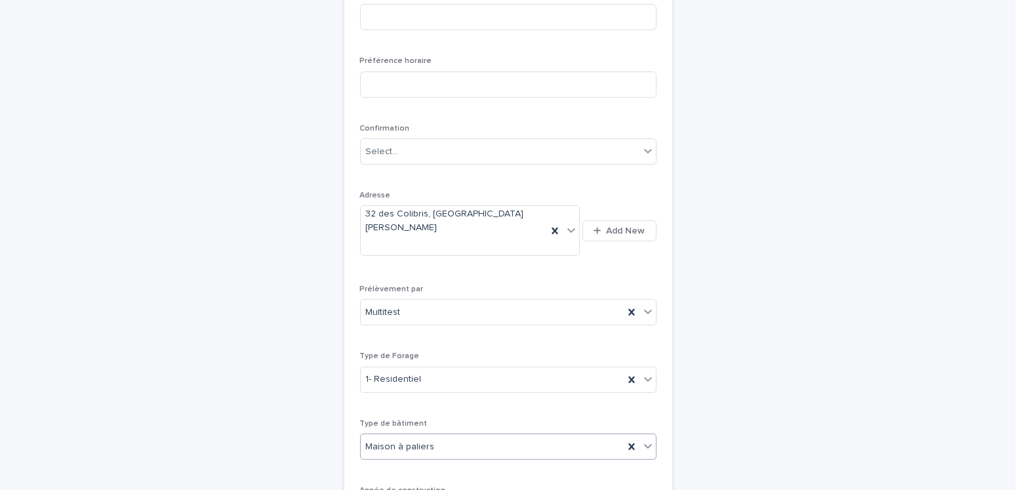
scroll to position [435, 0]
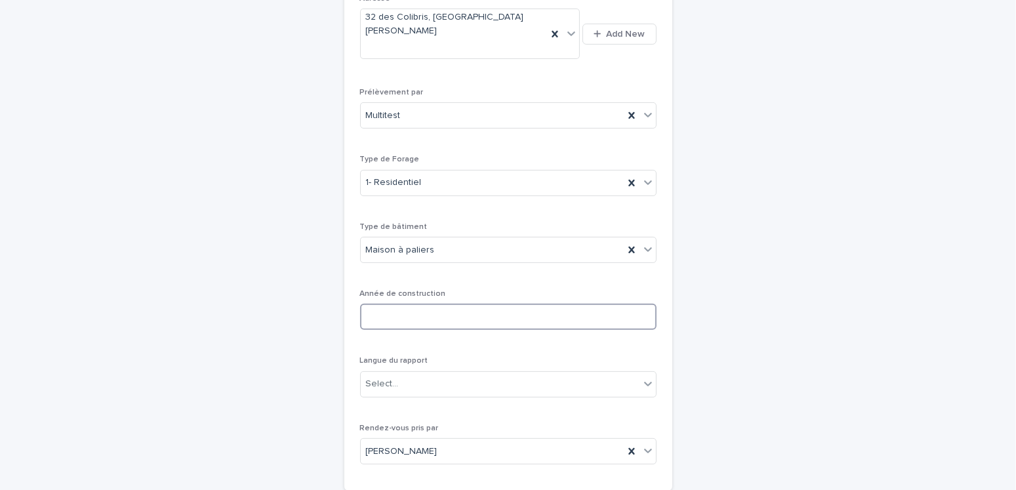
click at [390, 301] on input at bounding box center [508, 317] width 297 height 26
type input "****"
click at [423, 301] on div "Select..." at bounding box center [500, 384] width 279 height 22
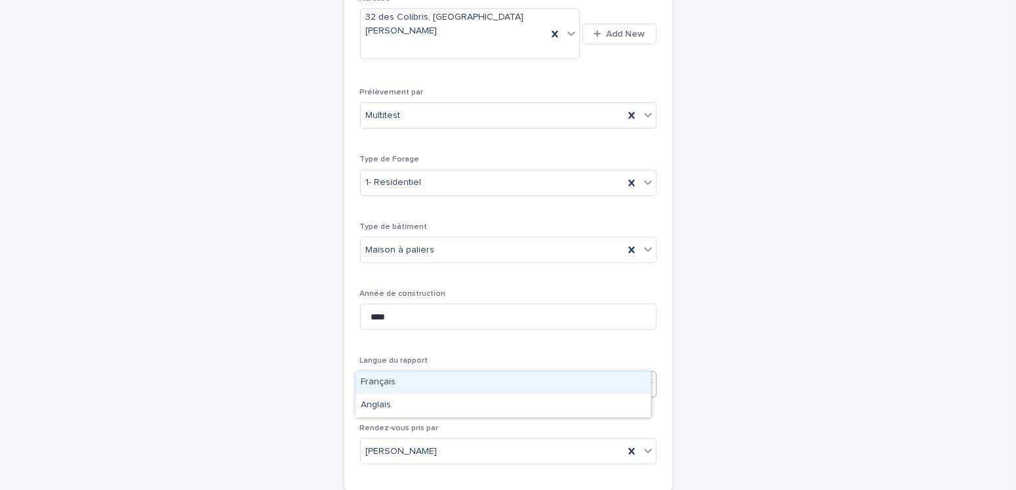
click at [400, 301] on div "Français" at bounding box center [503, 382] width 295 height 23
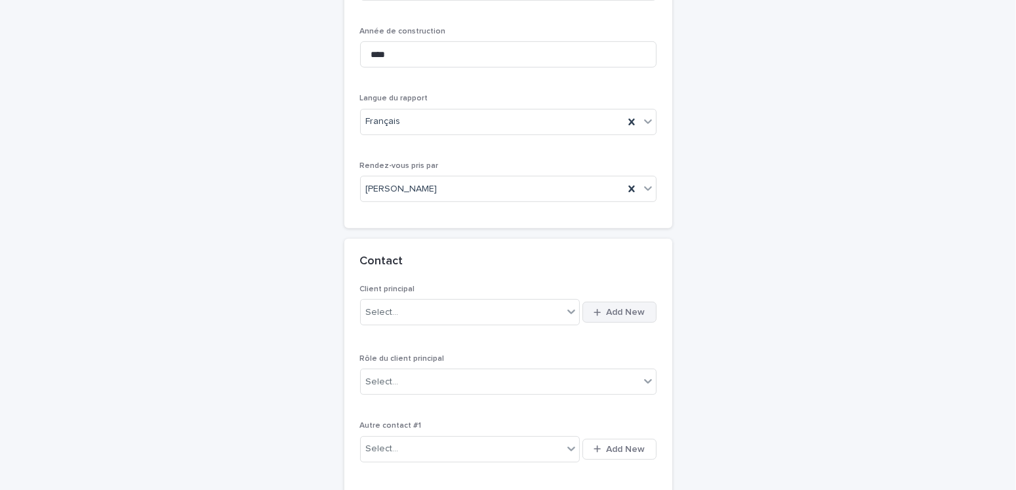
click at [612, 301] on span "Add New" at bounding box center [626, 312] width 39 height 9
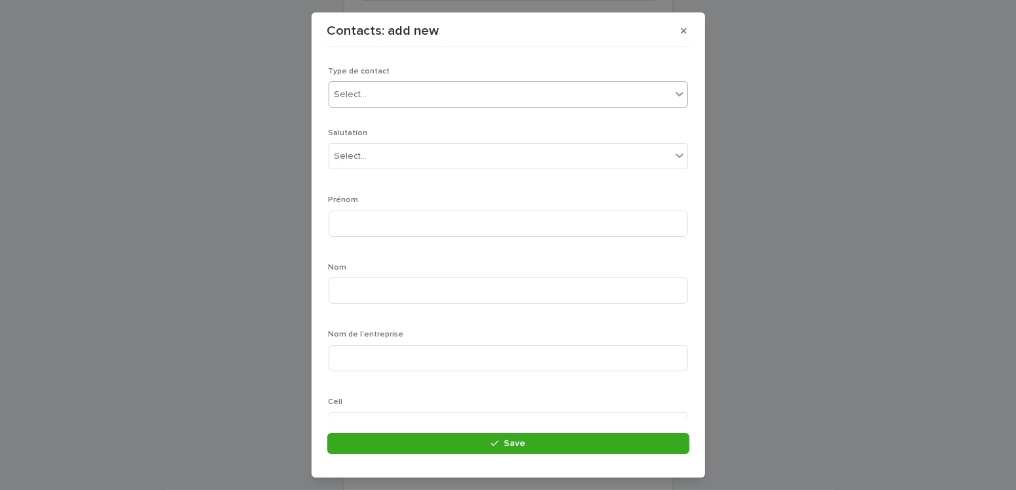
click at [390, 91] on div "Select..." at bounding box center [500, 95] width 342 height 22
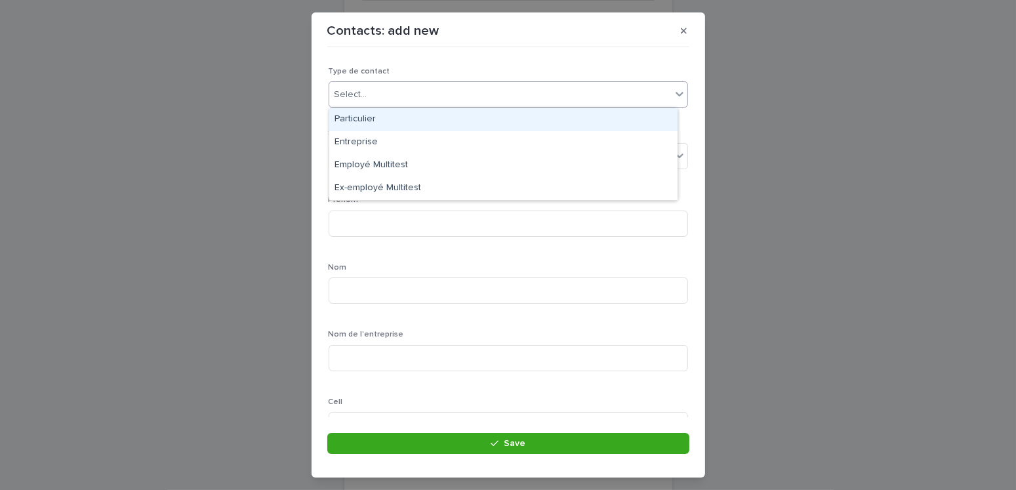
click at [369, 117] on div "Particulier" at bounding box center [503, 119] width 348 height 23
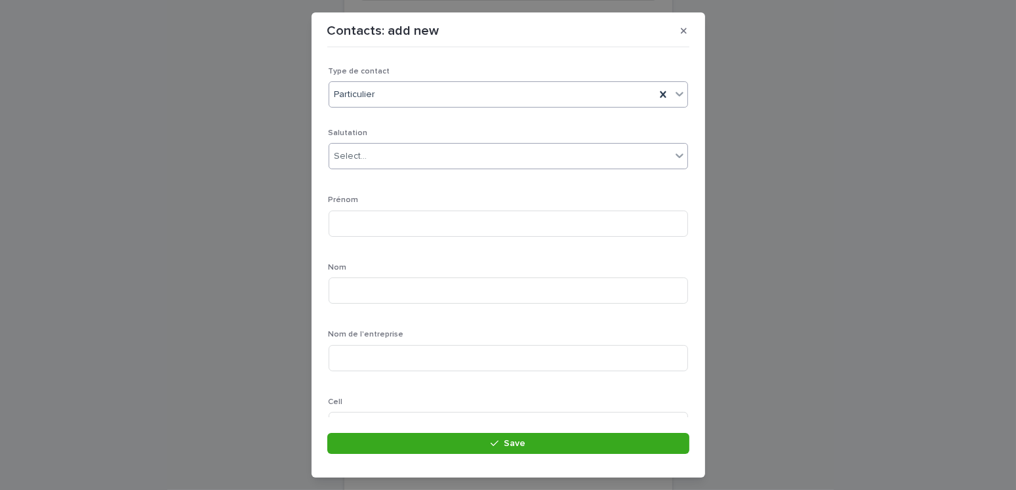
click at [380, 160] on div "Select..." at bounding box center [500, 157] width 342 height 22
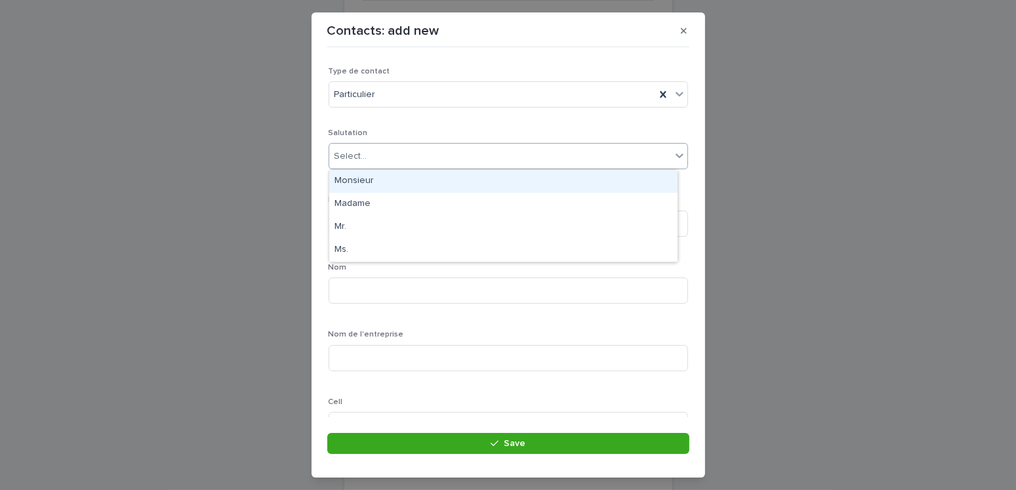
click at [360, 181] on div "Monsieur" at bounding box center [503, 181] width 348 height 23
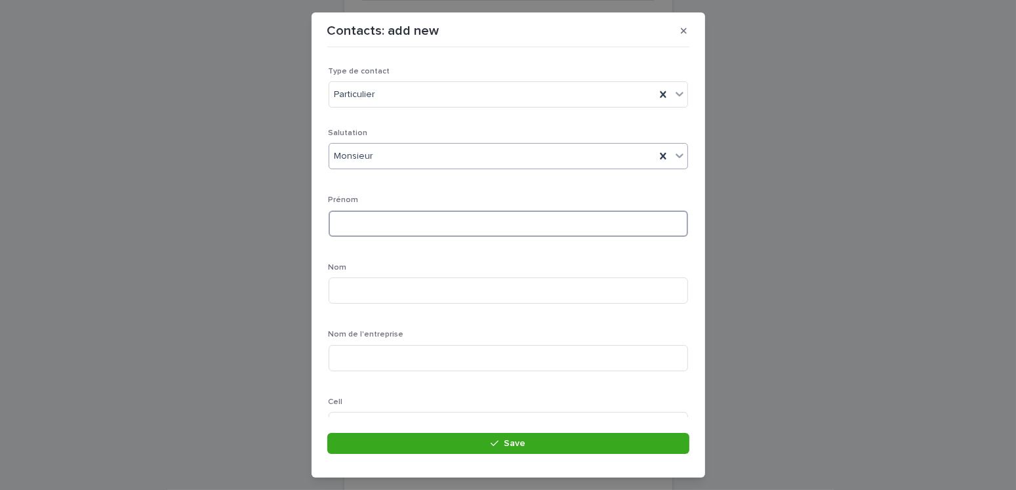
click at [355, 228] on input at bounding box center [509, 224] width 360 height 26
click at [352, 218] on input at bounding box center [509, 224] width 360 height 26
type input "*******"
type input "******"
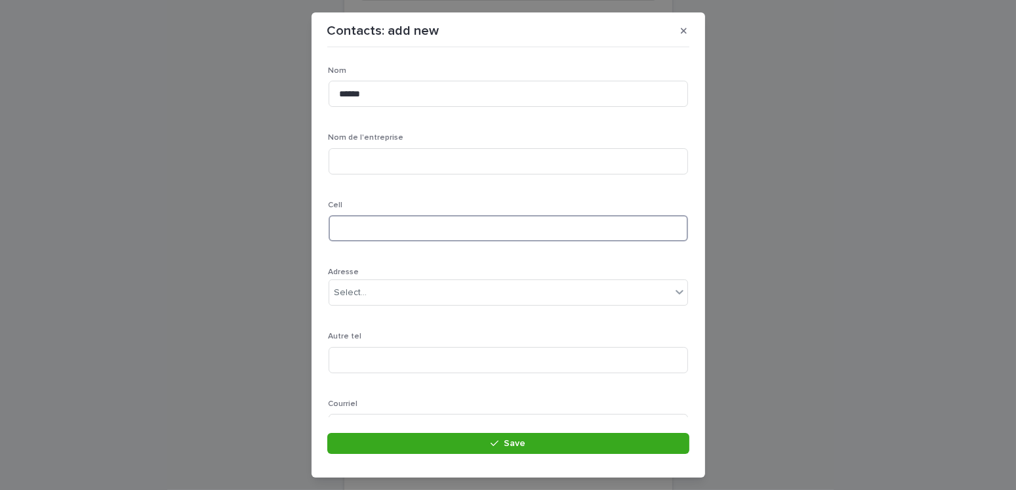
click at [385, 228] on input at bounding box center [509, 228] width 360 height 26
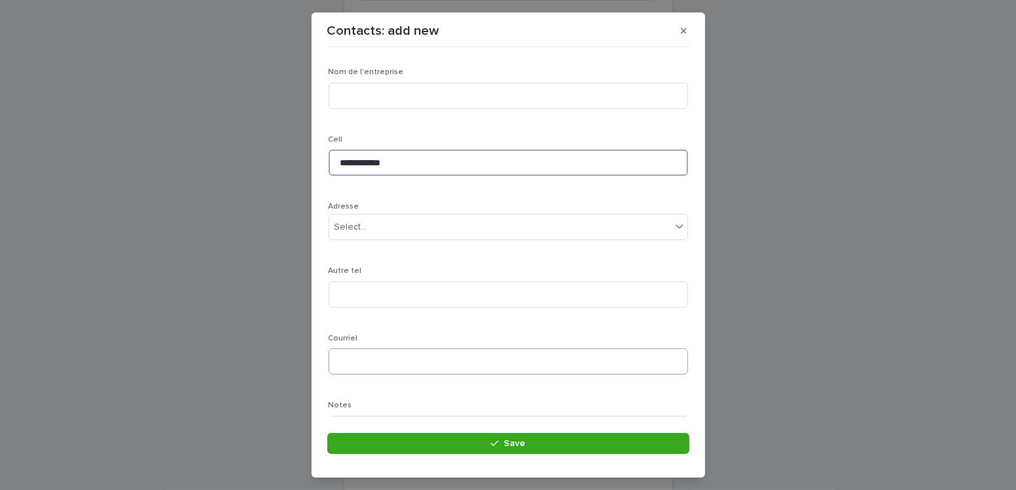
type input "**********"
click at [365, 301] on input at bounding box center [509, 361] width 360 height 26
click at [350, 301] on input at bounding box center [509, 361] width 360 height 26
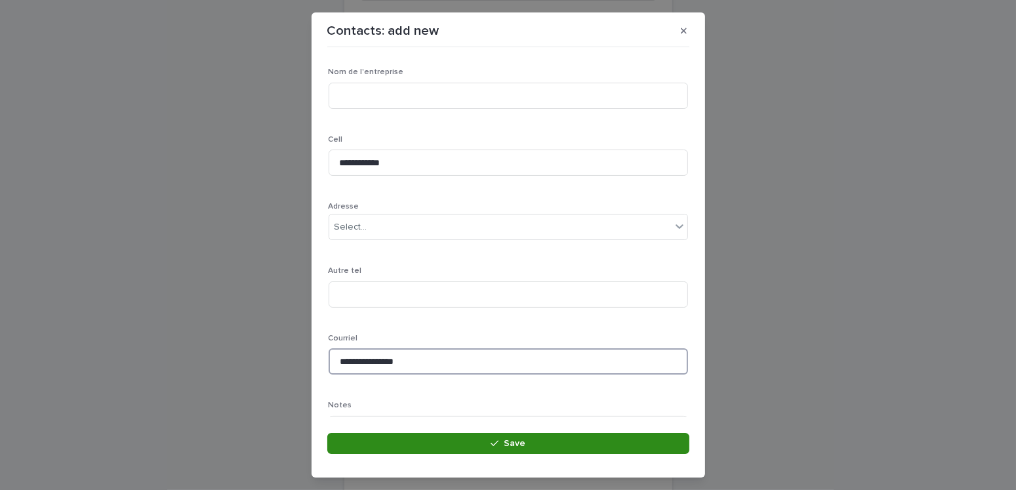
type input "**********"
drag, startPoint x: 512, startPoint y: 442, endPoint x: 503, endPoint y: 430, distance: 14.9
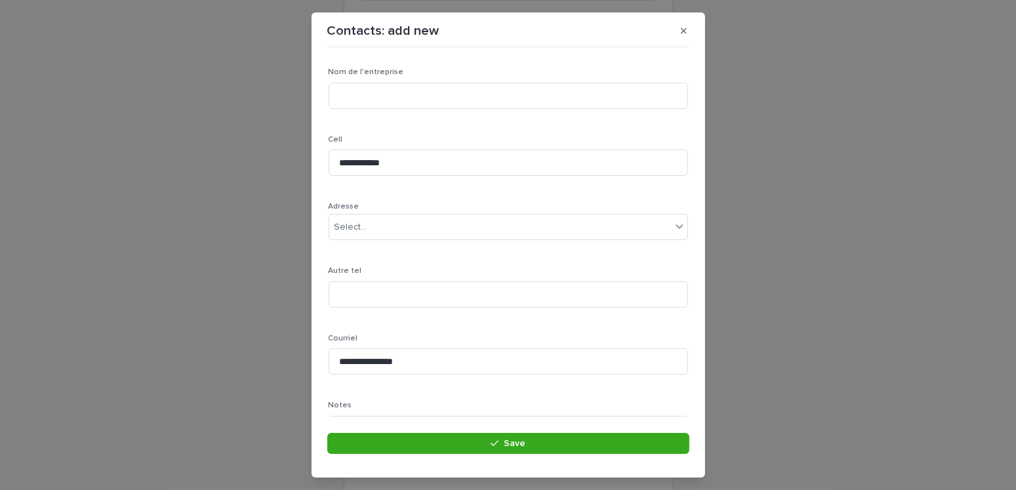
click at [512, 301] on span "Save" at bounding box center [515, 443] width 22 height 9
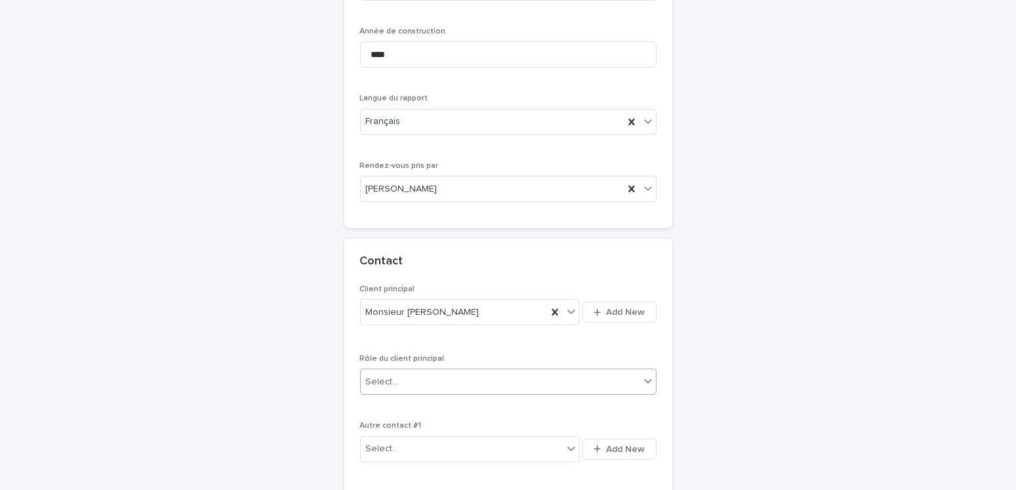
click at [408, 301] on div "Select..." at bounding box center [500, 382] width 279 height 22
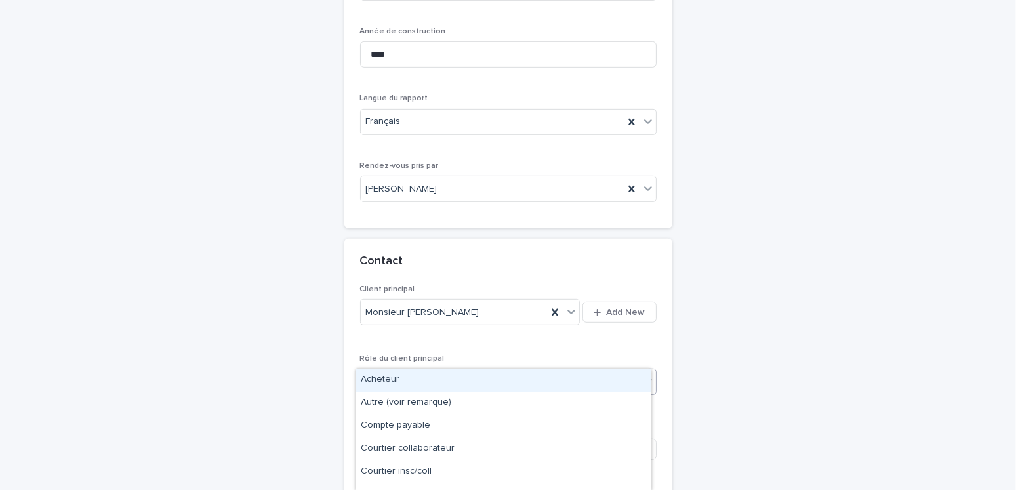
click at [394, 301] on div "Acheteur" at bounding box center [503, 380] width 295 height 23
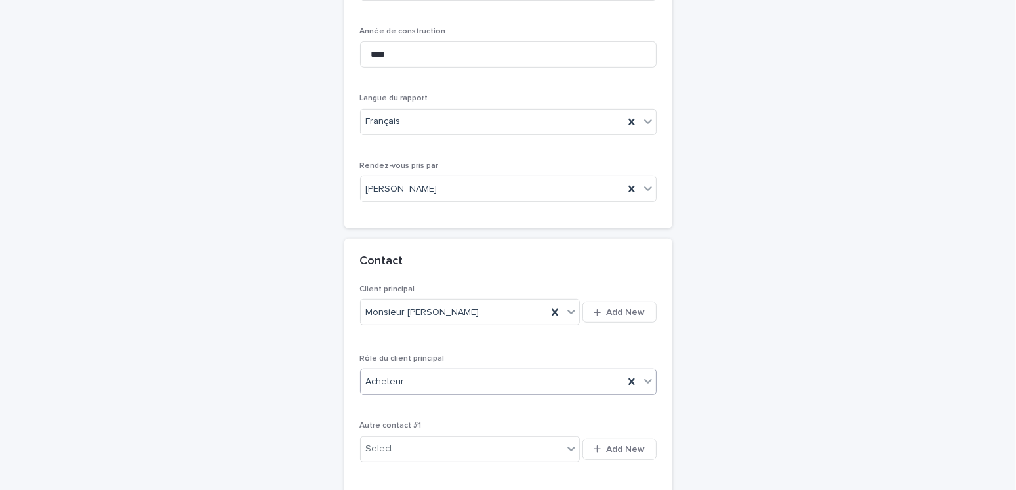
scroll to position [924, 0]
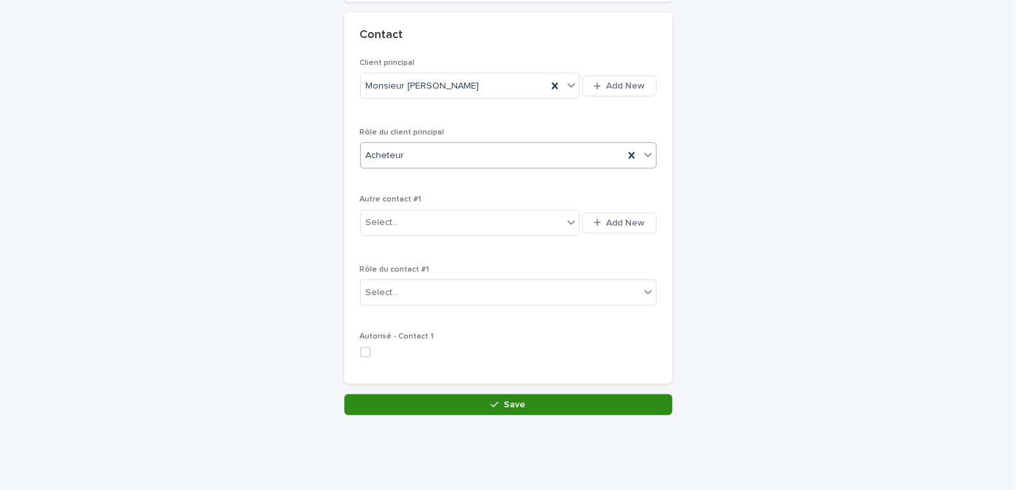
click at [495, 301] on div "button" at bounding box center [497, 404] width 13 height 9
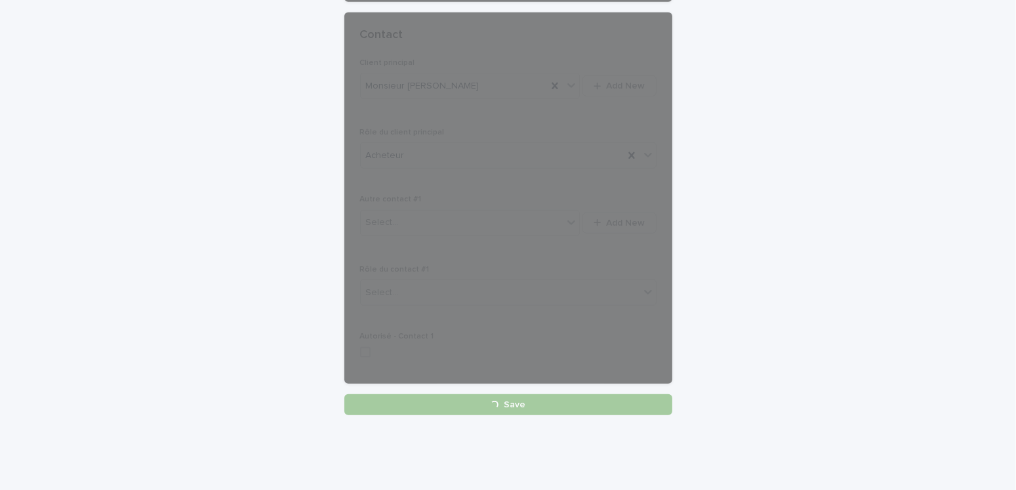
scroll to position [858, 0]
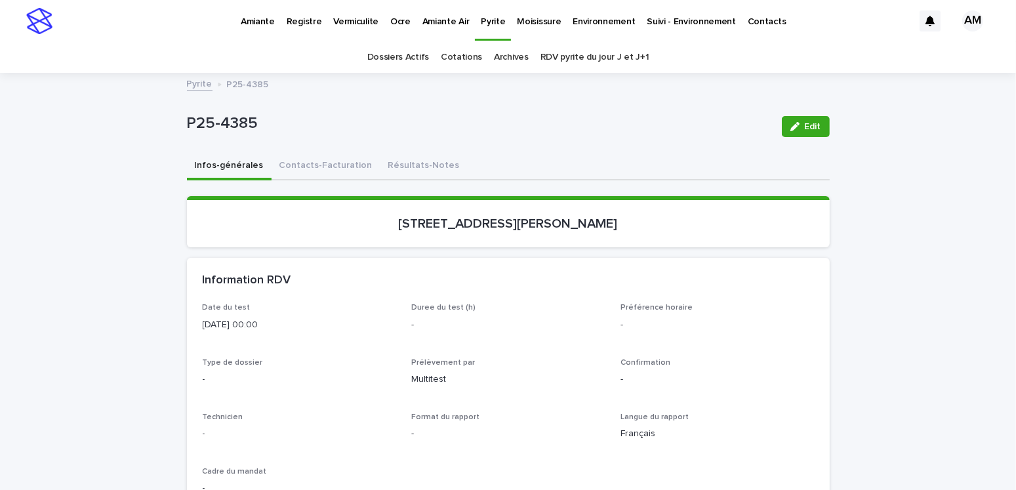
click at [322, 161] on button "Contacts-Facturation" at bounding box center [326, 167] width 109 height 28
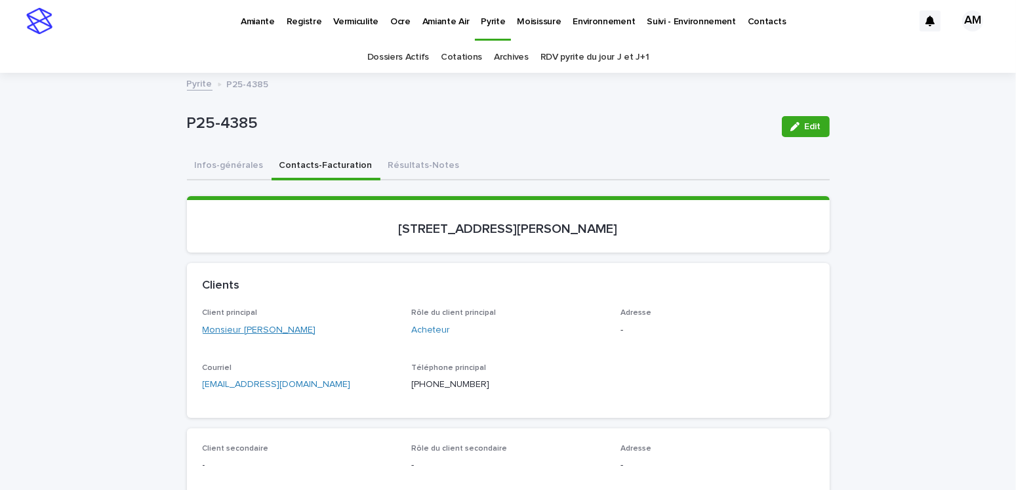
click at [272, 301] on link "Monsieur [PERSON_NAME]" at bounding box center [260, 330] width 114 height 14
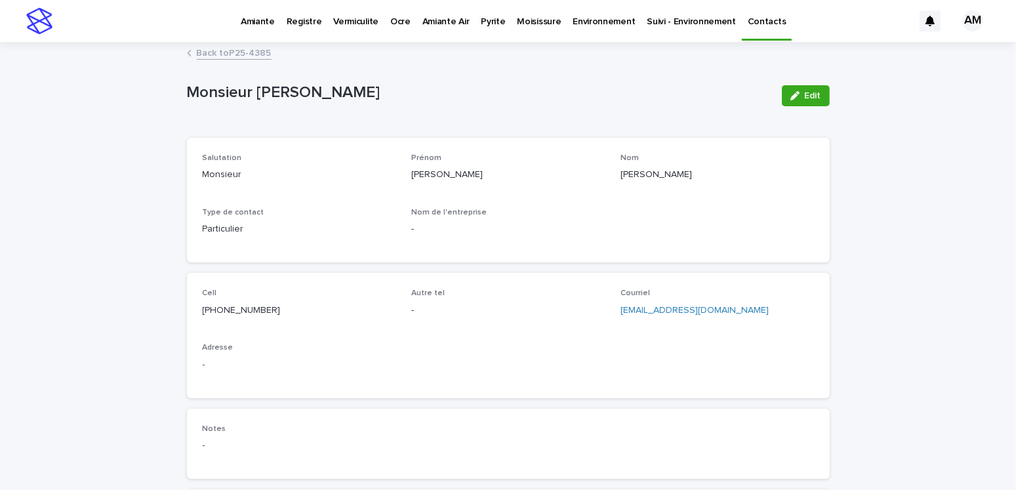
click at [643, 82] on div "Edit" at bounding box center [803, 96] width 53 height 52
click at [643, 98] on span "Edit" at bounding box center [813, 95] width 16 height 9
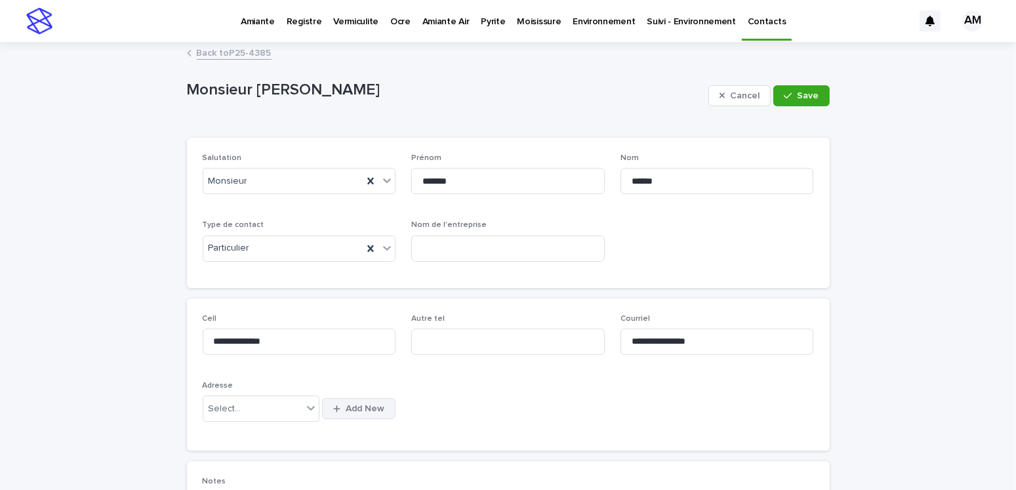
click at [361, 301] on span "Add New" at bounding box center [365, 408] width 39 height 9
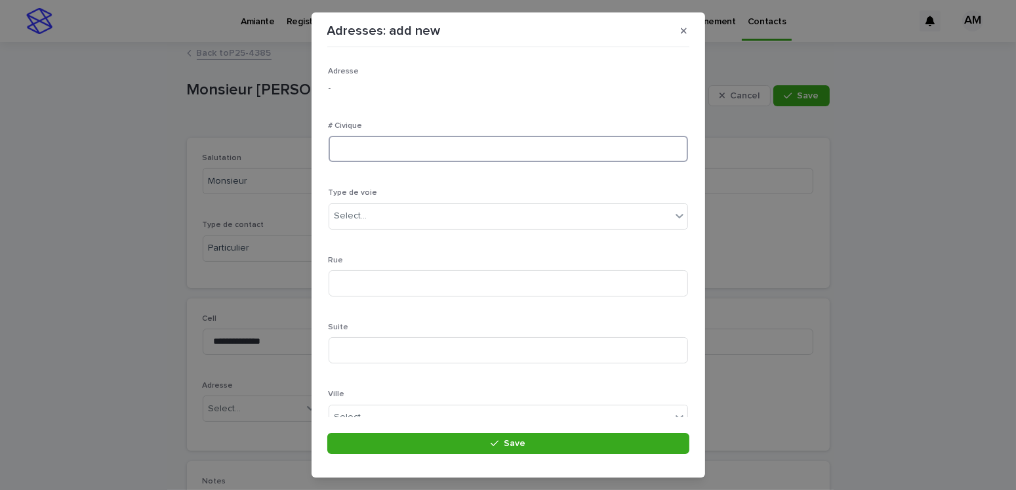
click at [394, 152] on input at bounding box center [509, 149] width 360 height 26
type input "****"
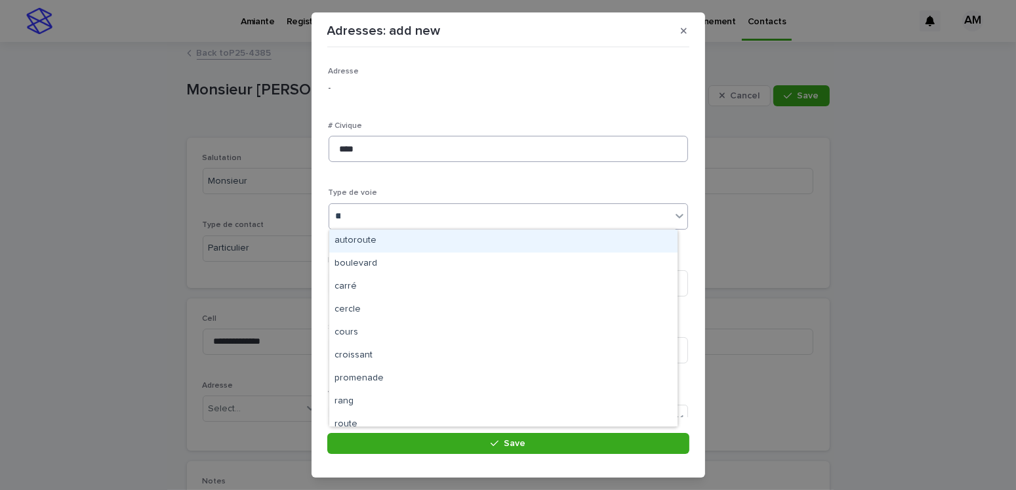
type input "***"
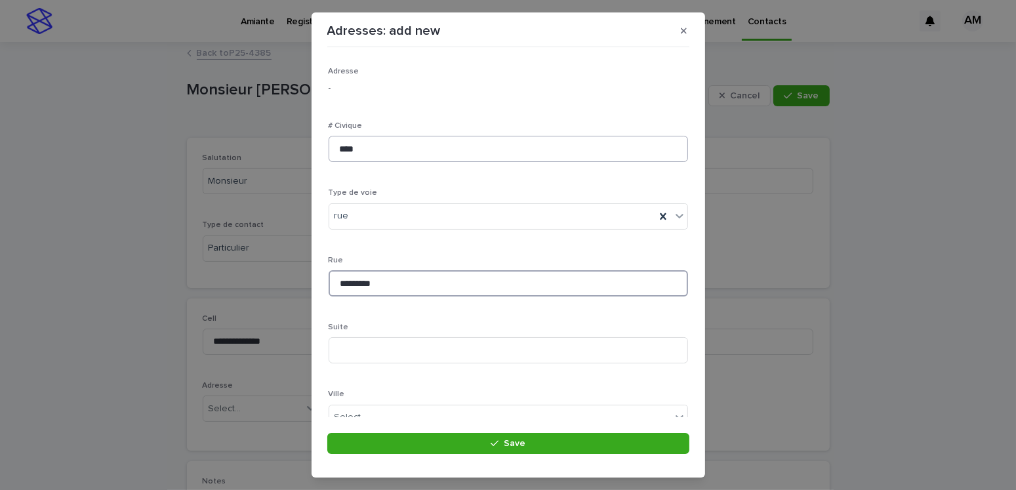
type input "*********"
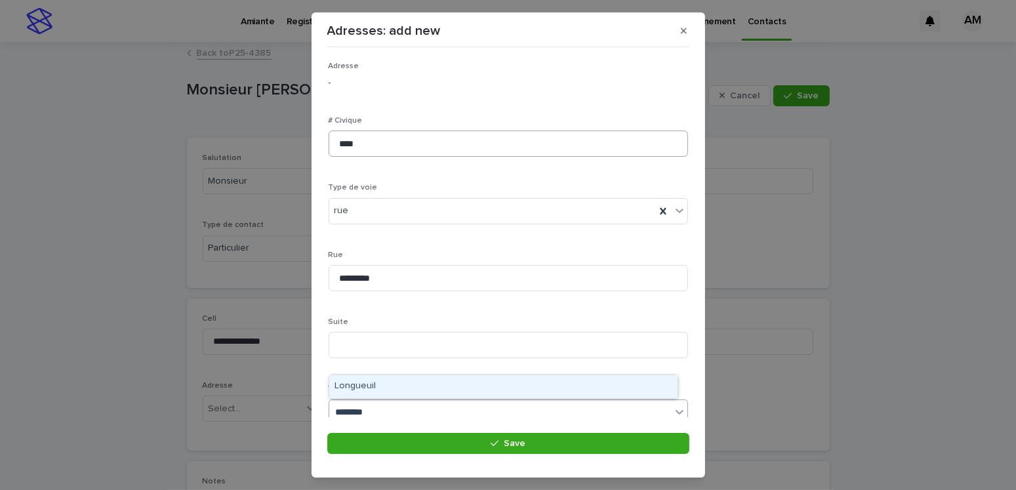
type input "*********"
click at [355, 301] on div "Longueuil" at bounding box center [503, 386] width 348 height 23
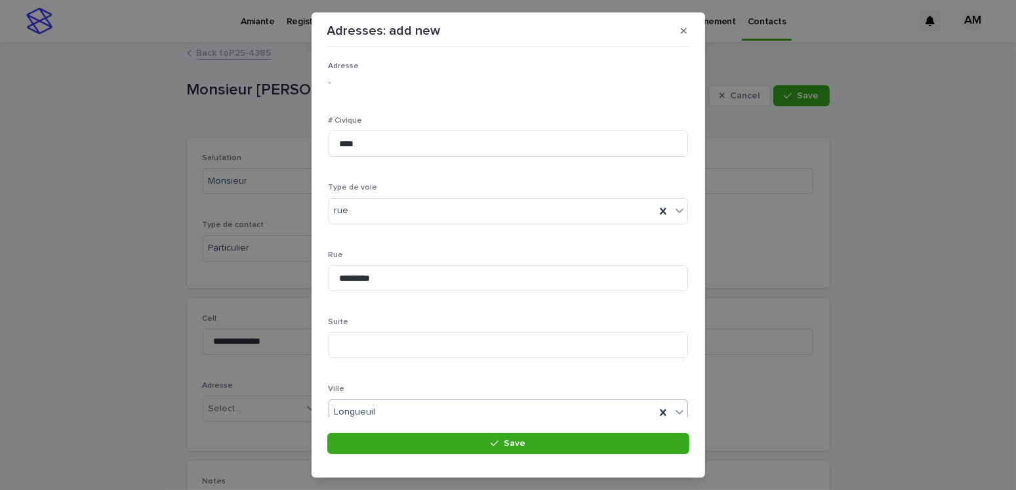
scroll to position [254, 0]
click at [352, 224] on div "Select..." at bounding box center [351, 231] width 33 height 14
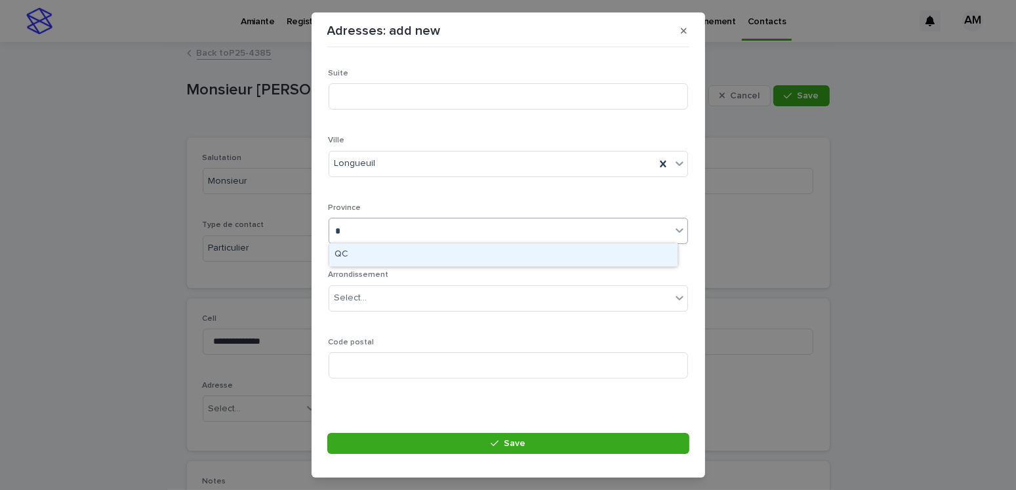
type input "**"
click at [357, 254] on div "QC" at bounding box center [503, 254] width 348 height 23
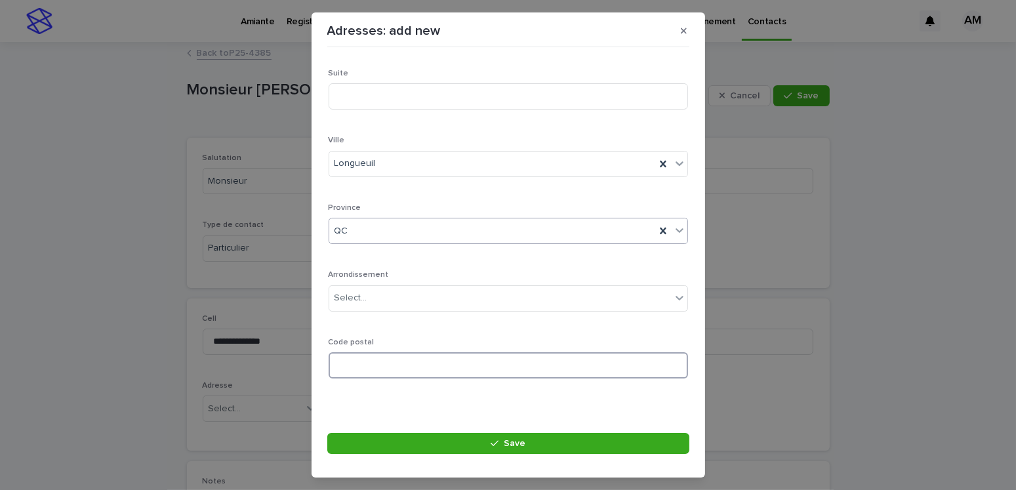
click at [370, 301] on input at bounding box center [509, 365] width 360 height 26
type input "*******"
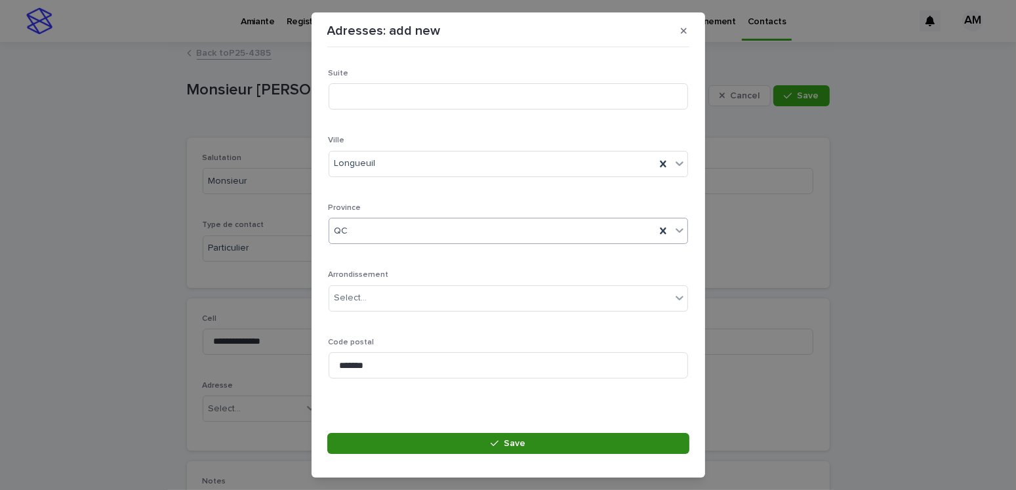
click at [519, 301] on span "Save" at bounding box center [515, 443] width 22 height 9
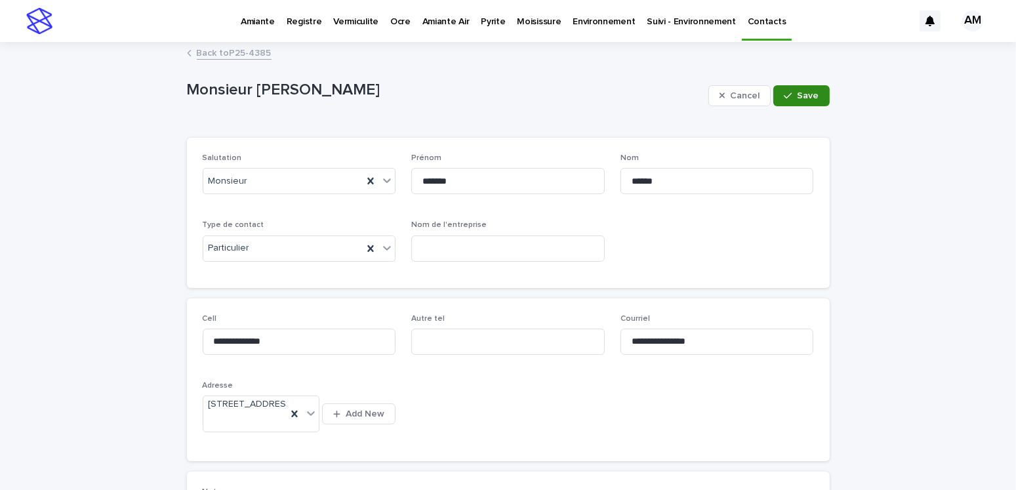
click at [643, 95] on div "button" at bounding box center [790, 95] width 13 height 9
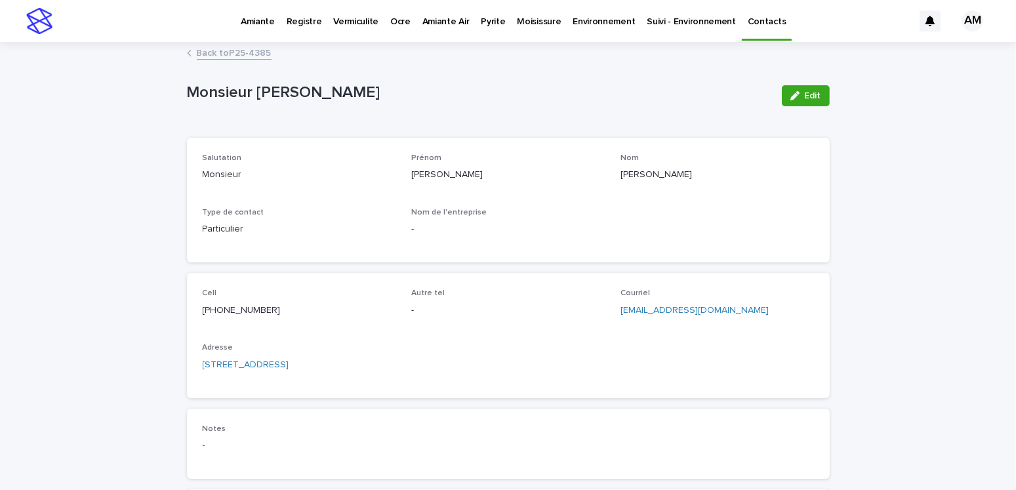
click at [264, 51] on link "Back to P25-4385" at bounding box center [234, 52] width 75 height 15
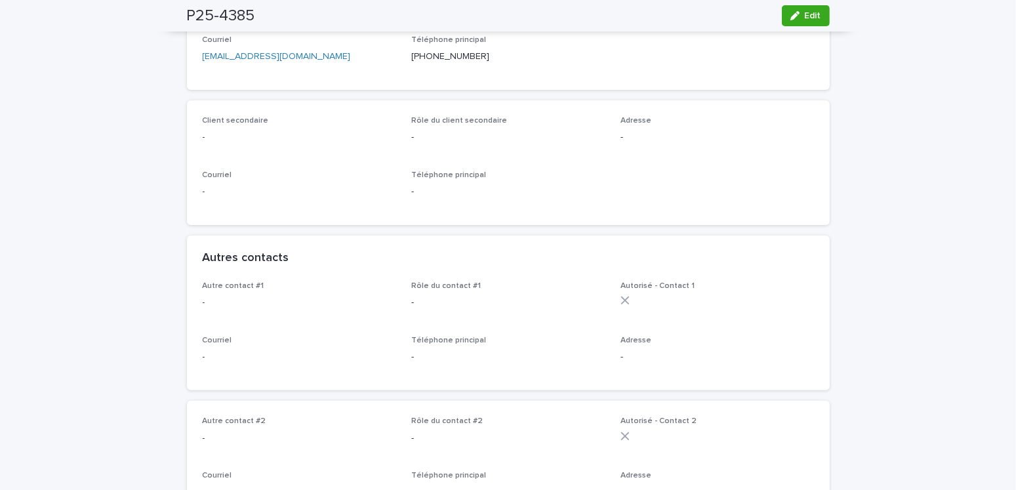
scroll to position [262, 0]
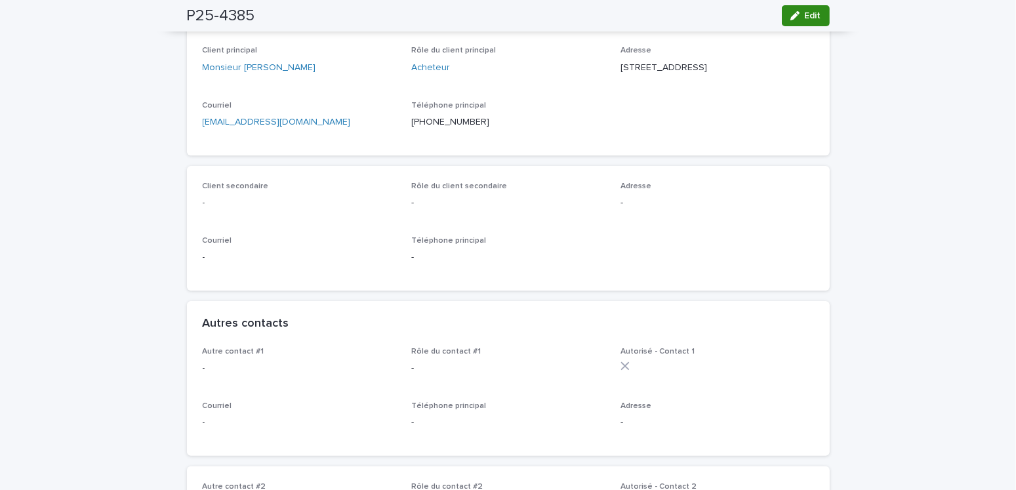
click at [643, 19] on div "button" at bounding box center [798, 15] width 14 height 9
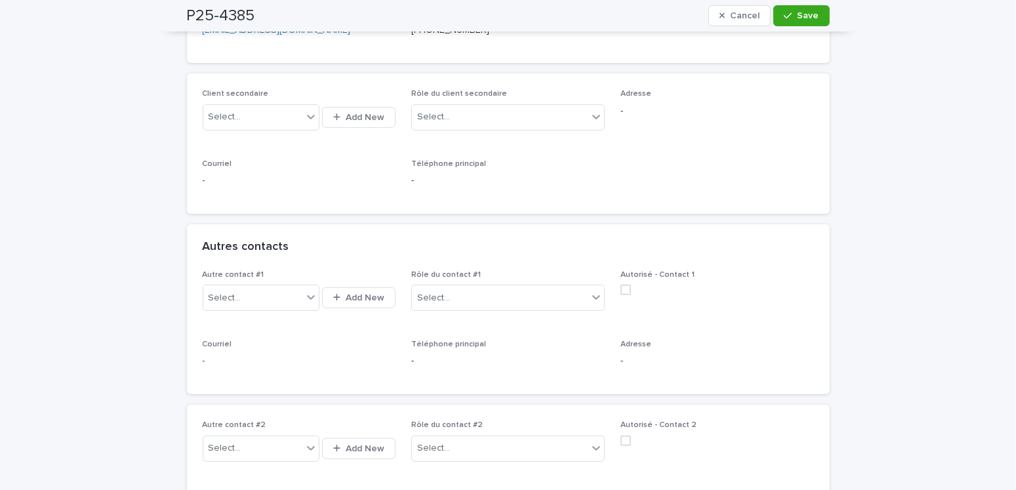
scroll to position [459, 0]
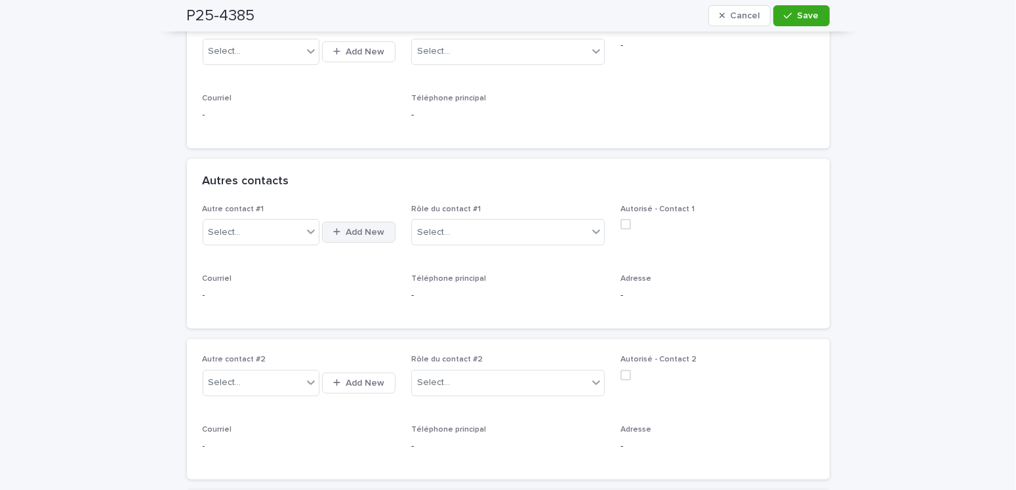
click at [355, 228] on span "Add New" at bounding box center [365, 232] width 39 height 9
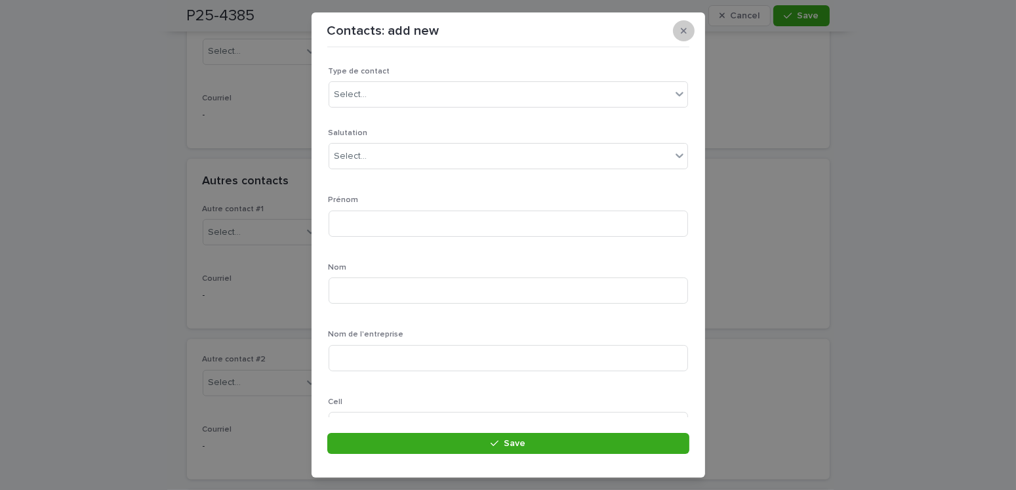
click at [643, 28] on icon "button" at bounding box center [684, 30] width 6 height 9
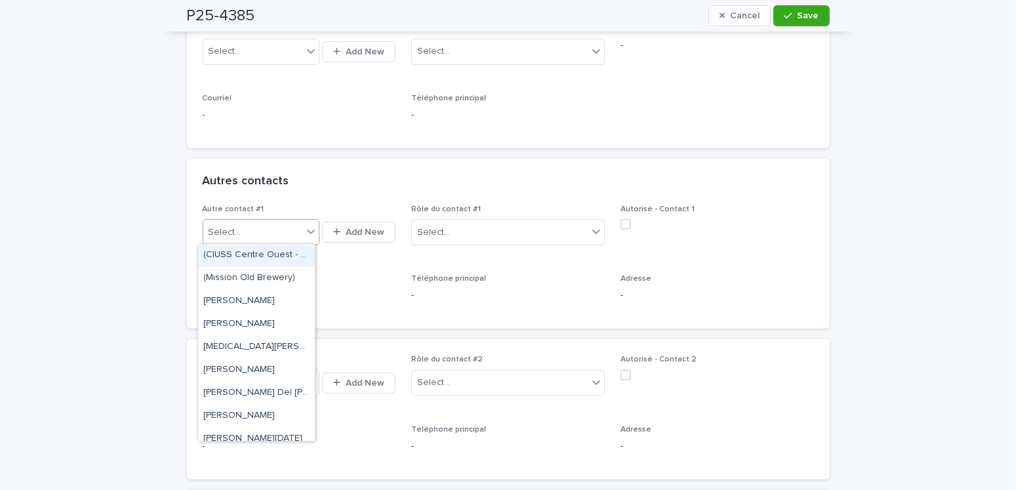
click at [221, 222] on div "Select..." at bounding box center [252, 233] width 99 height 22
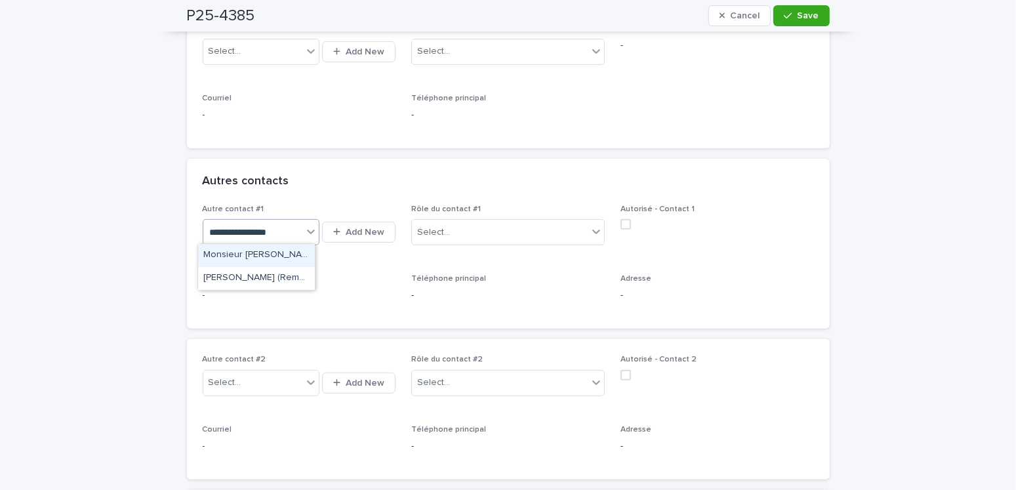
type input "**********"
click at [289, 281] on div "[PERSON_NAME] (Remax Royal Jordan)" at bounding box center [256, 278] width 117 height 23
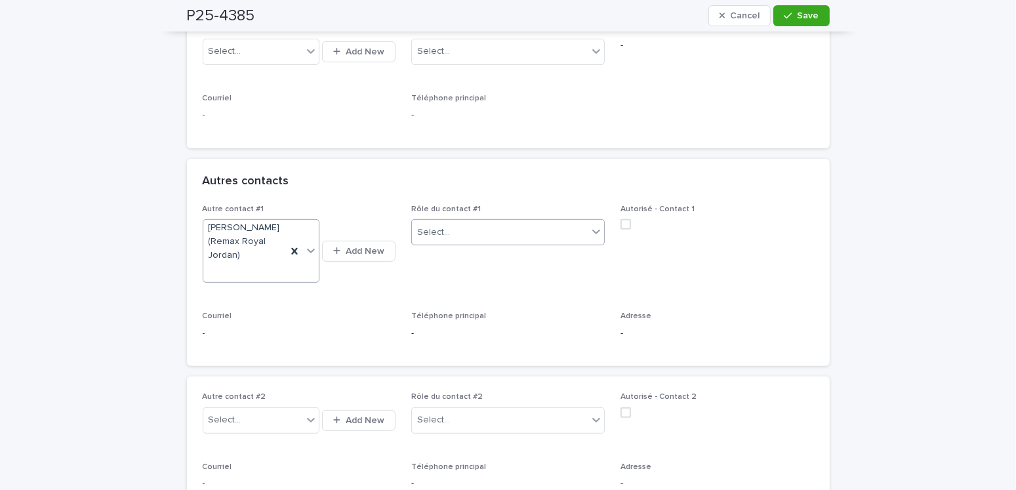
click at [432, 231] on div "Select..." at bounding box center [433, 233] width 33 height 14
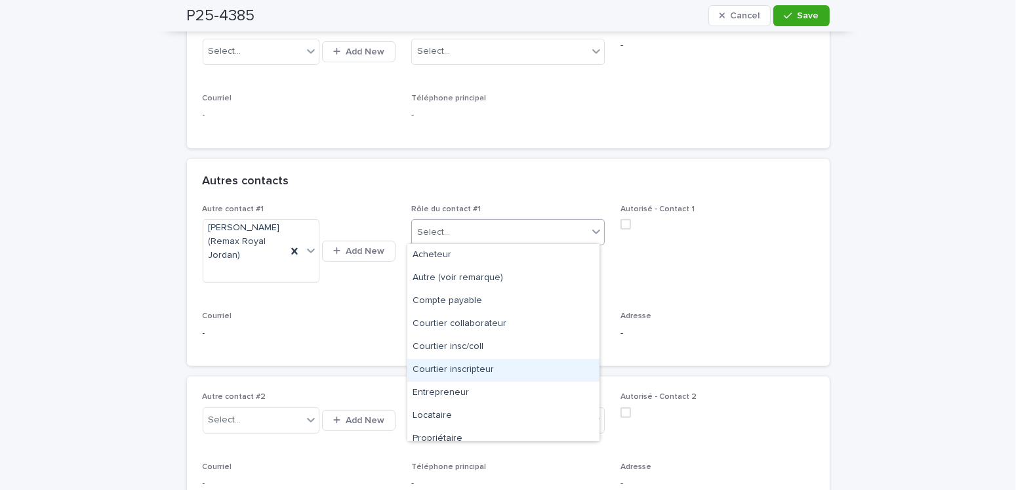
click at [469, 301] on div "Courtier inscripteur" at bounding box center [503, 370] width 192 height 23
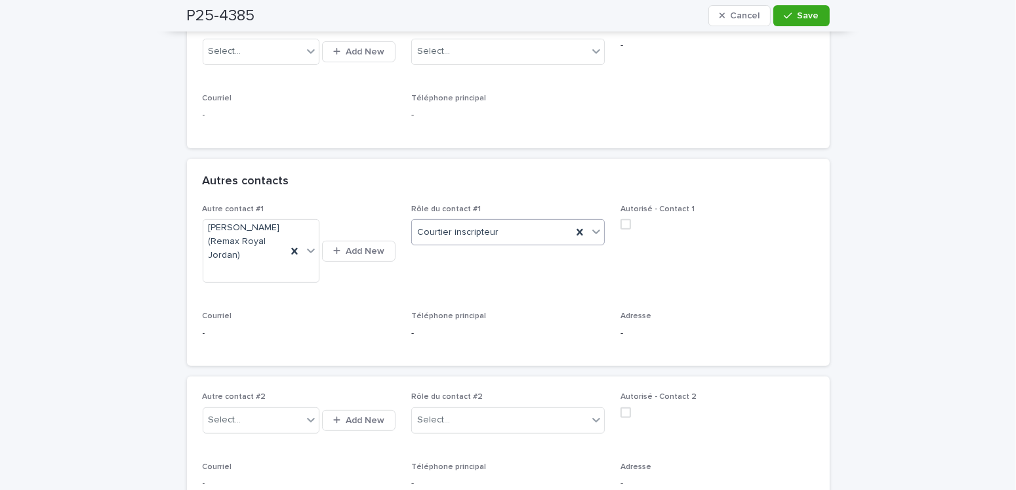
click at [621, 219] on span at bounding box center [626, 224] width 10 height 10
click at [643, 16] on span "Save" at bounding box center [809, 15] width 22 height 9
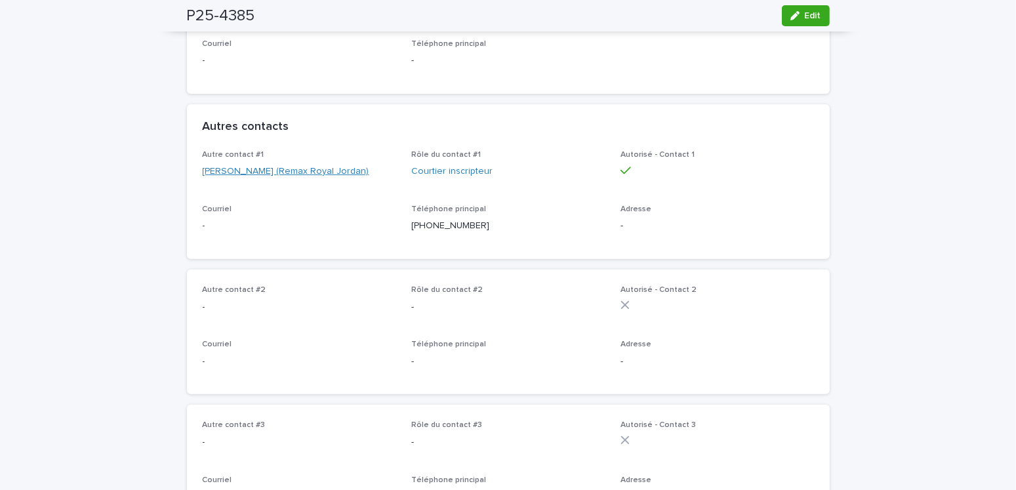
click at [299, 178] on link "[PERSON_NAME] (Remax Royal Jordan)" at bounding box center [286, 172] width 167 height 14
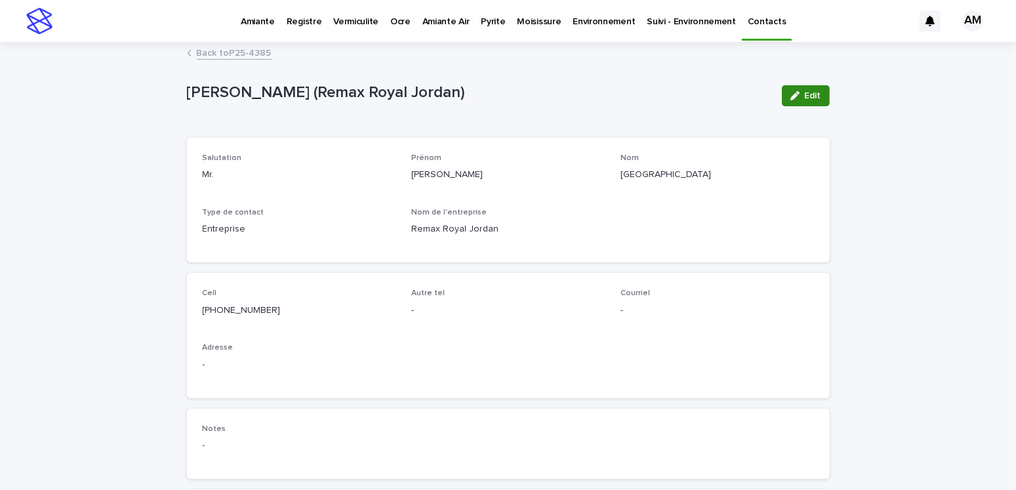
click at [643, 93] on icon "button" at bounding box center [795, 95] width 9 height 9
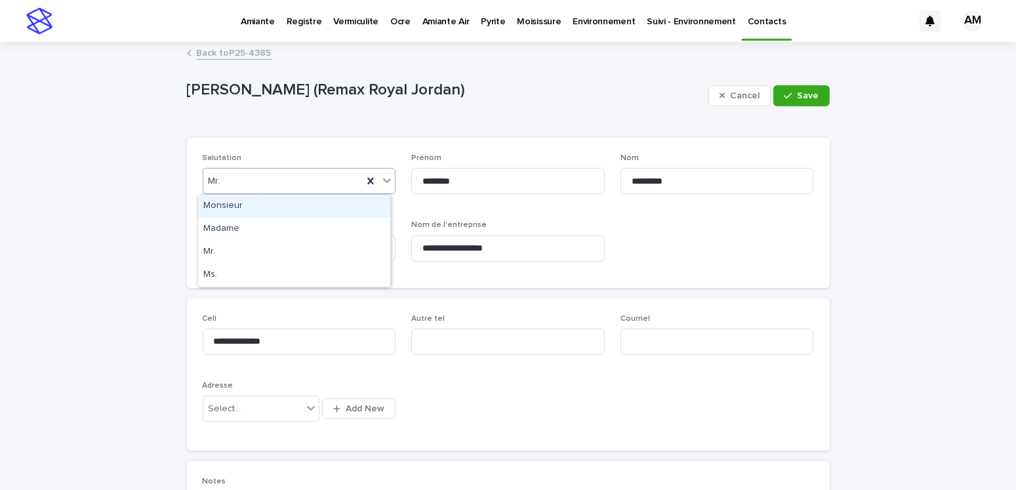
click at [245, 180] on div "Mr." at bounding box center [283, 182] width 160 height 22
click at [226, 202] on div "Monsieur" at bounding box center [294, 206] width 192 height 23
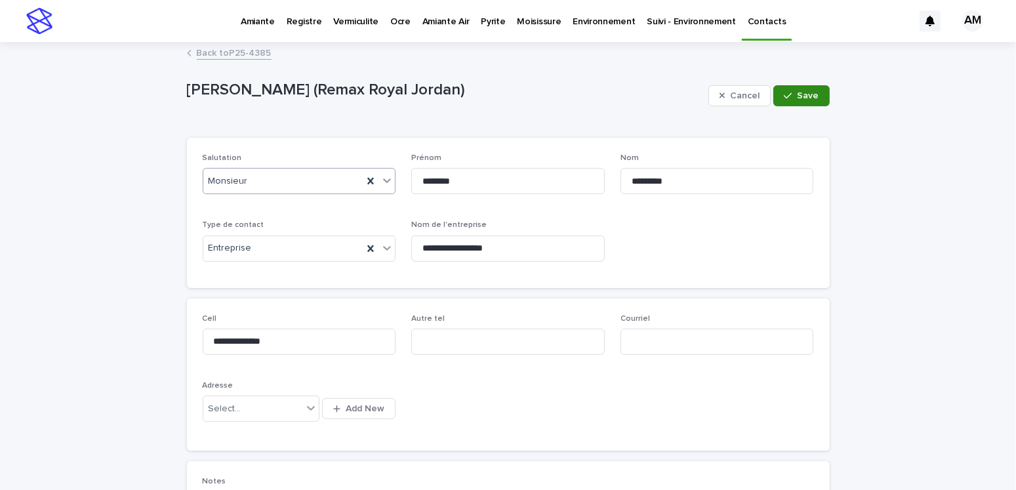
click at [643, 98] on span "Save" at bounding box center [809, 95] width 22 height 9
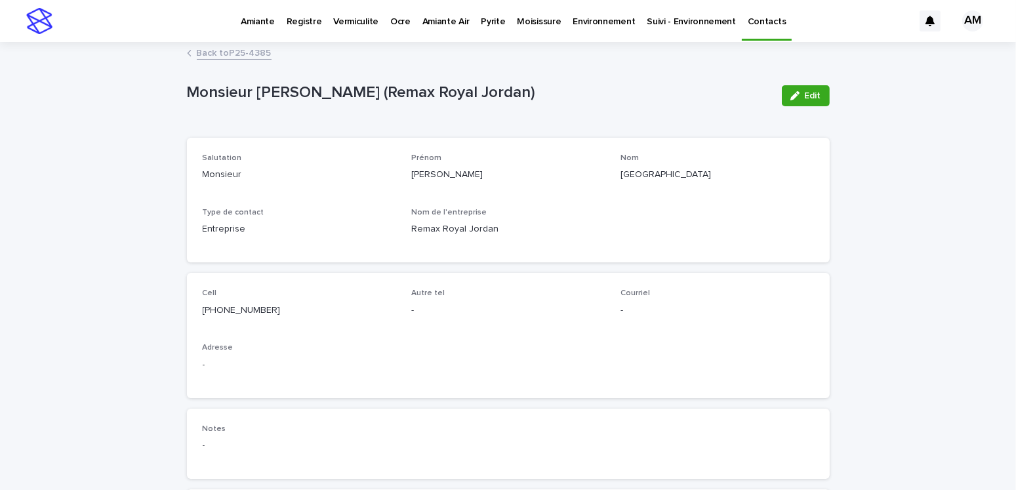
click at [249, 55] on link "Back to P25-4385" at bounding box center [234, 52] width 75 height 15
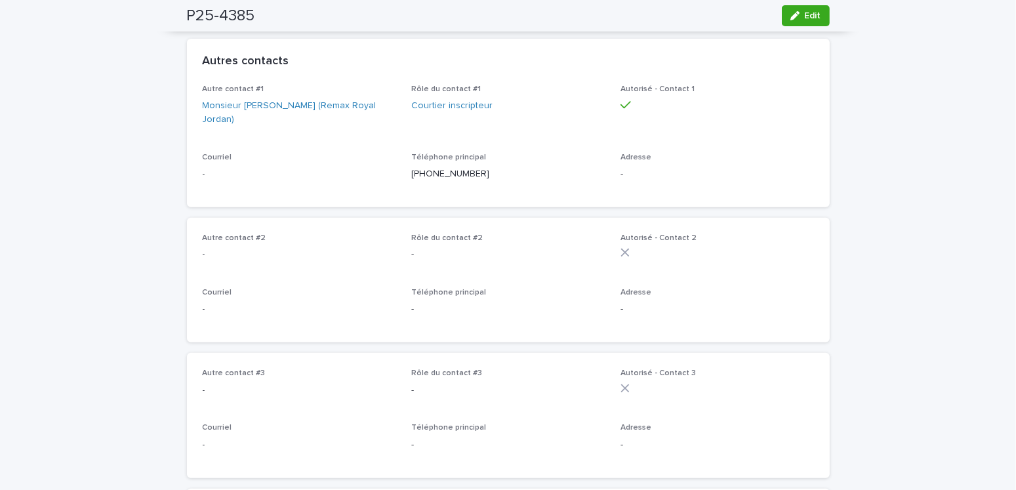
scroll to position [591, 0]
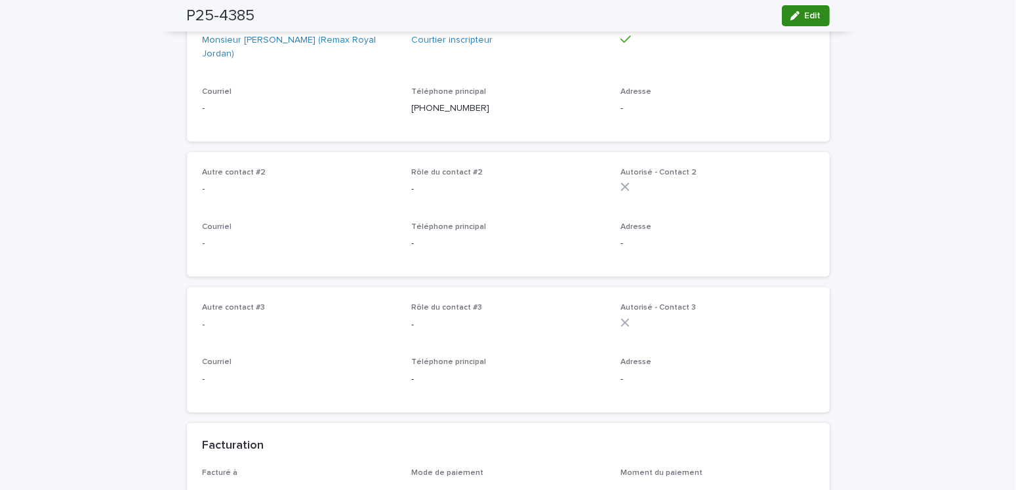
click at [643, 16] on span "Edit" at bounding box center [813, 15] width 16 height 9
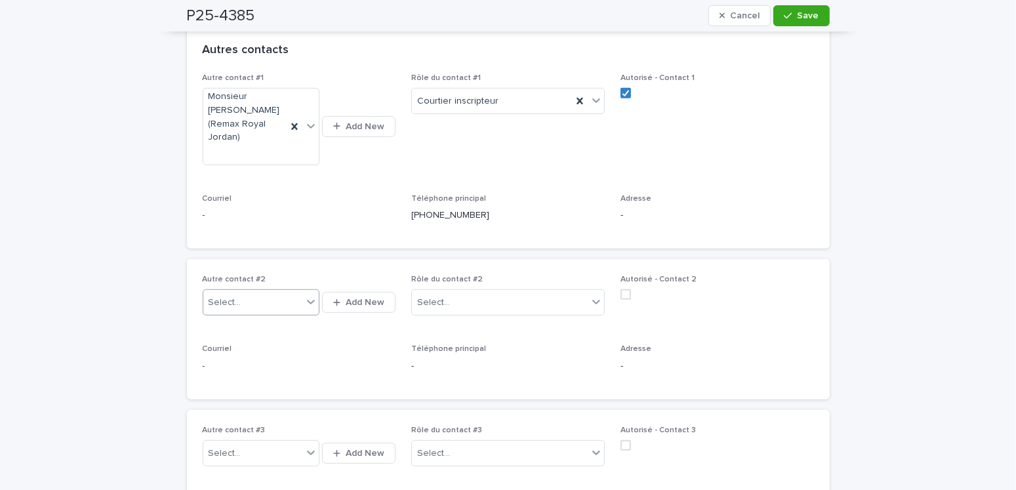
click at [251, 292] on div "Select..." at bounding box center [252, 303] width 99 height 22
type input "**********"
click at [352, 298] on span "Add New" at bounding box center [365, 302] width 39 height 9
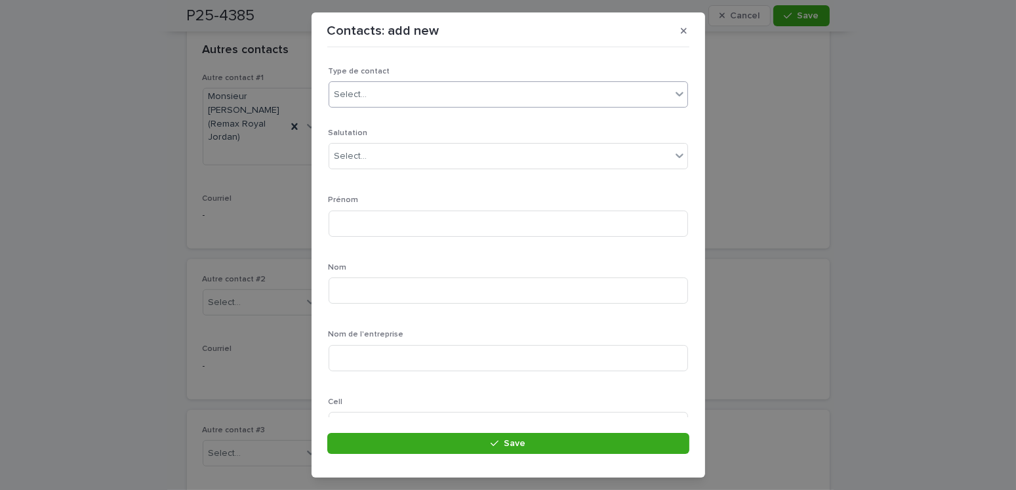
click at [370, 92] on div "Select..." at bounding box center [500, 95] width 342 height 22
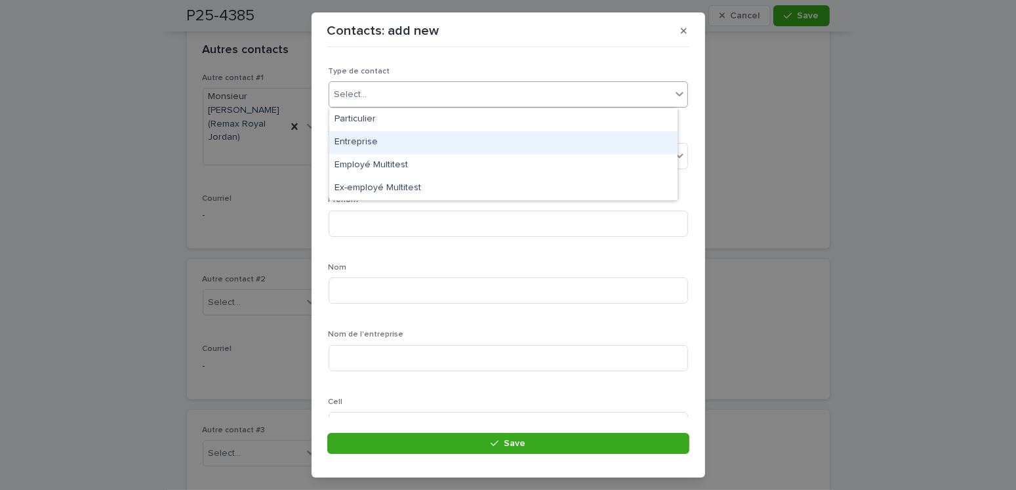
click at [364, 141] on div "Entreprise" at bounding box center [503, 142] width 348 height 23
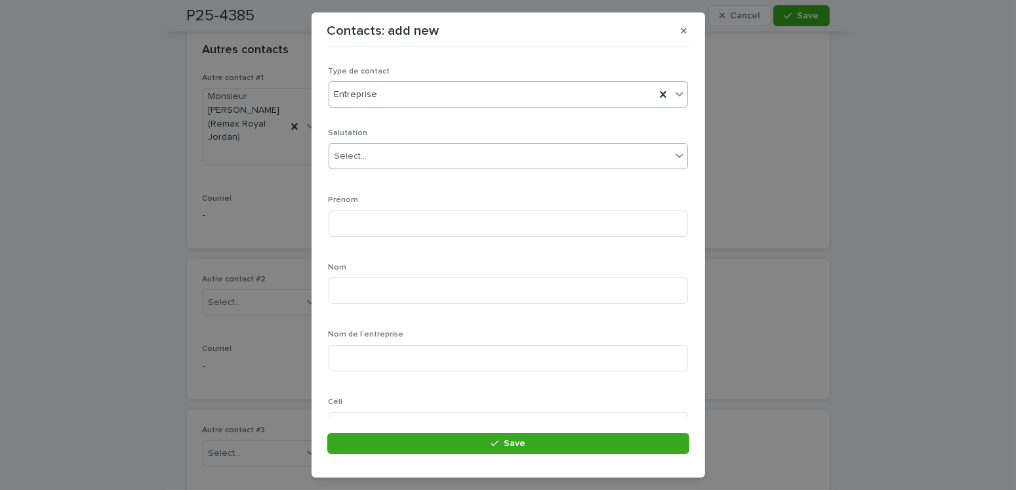
click at [369, 155] on div "Select..." at bounding box center [500, 157] width 342 height 22
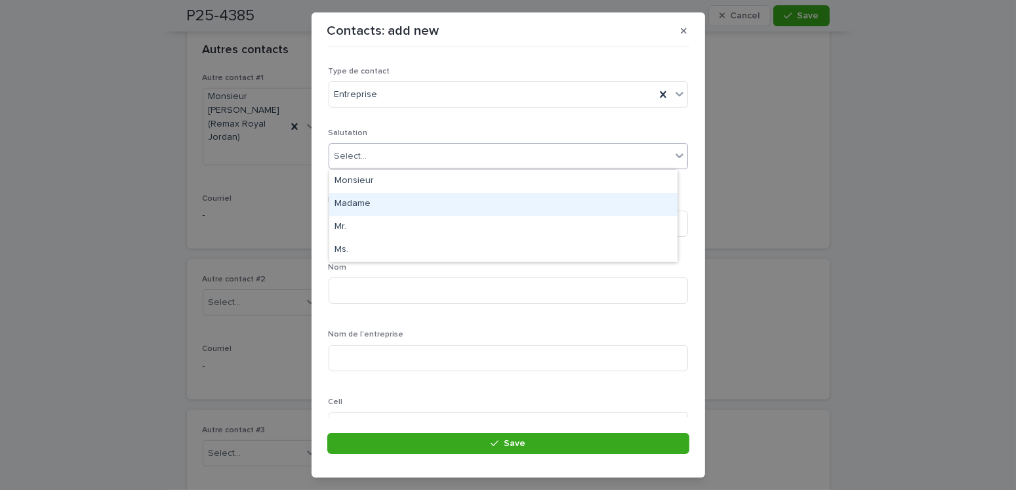
click at [358, 199] on div "Madame" at bounding box center [503, 204] width 348 height 23
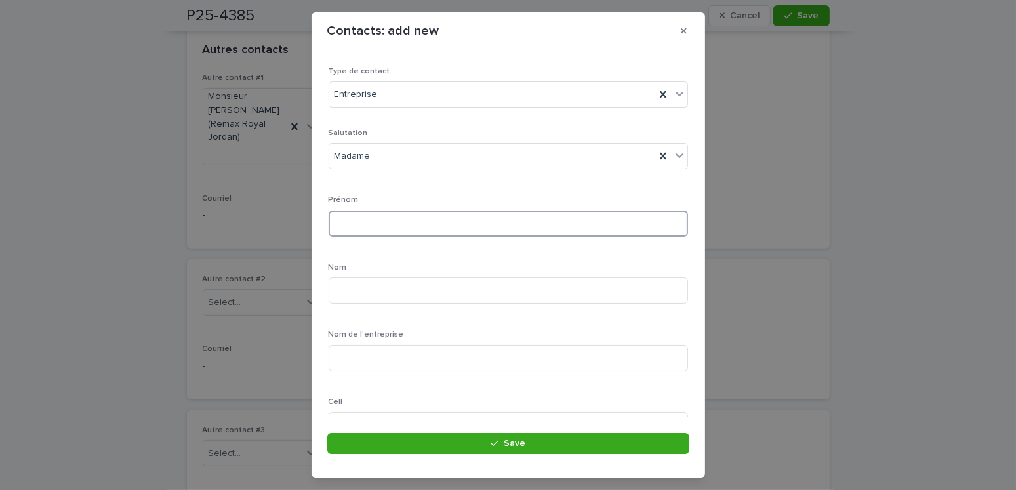
click at [362, 217] on input at bounding box center [509, 224] width 360 height 26
type input "**********"
type input "********"
type input "*****"
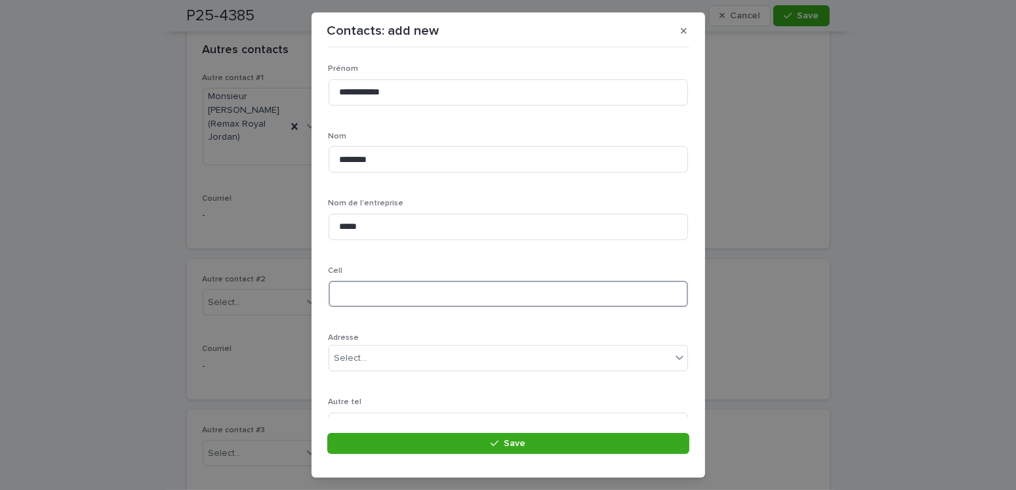
click at [387, 292] on input at bounding box center [509, 294] width 360 height 26
type input "**********"
click at [400, 224] on input "*****" at bounding box center [509, 227] width 360 height 26
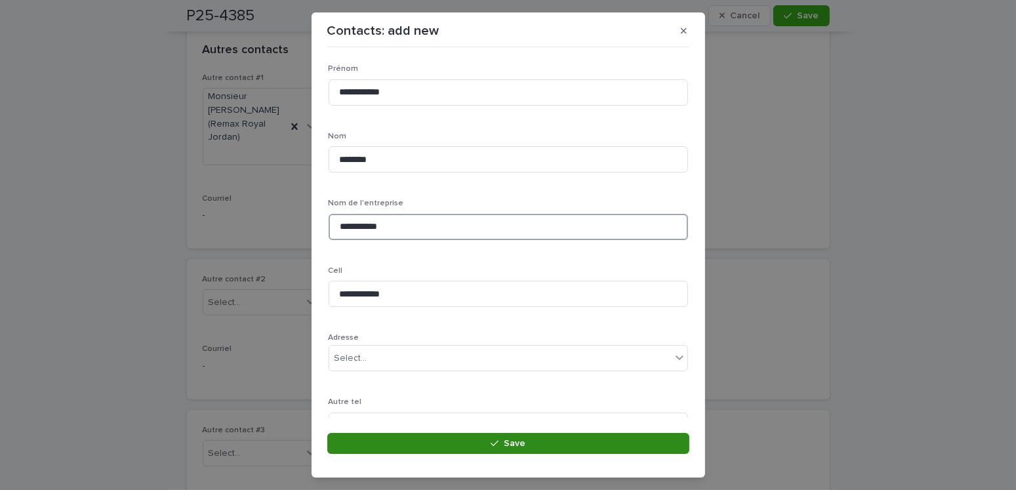
type input "**********"
click at [518, 301] on span "Save" at bounding box center [515, 443] width 22 height 9
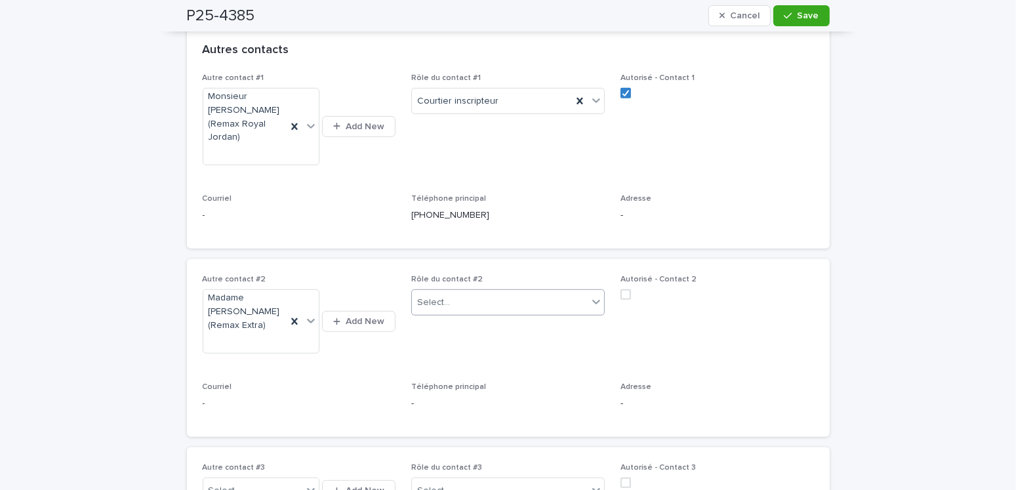
click at [455, 292] on div "Select..." at bounding box center [500, 303] width 176 height 22
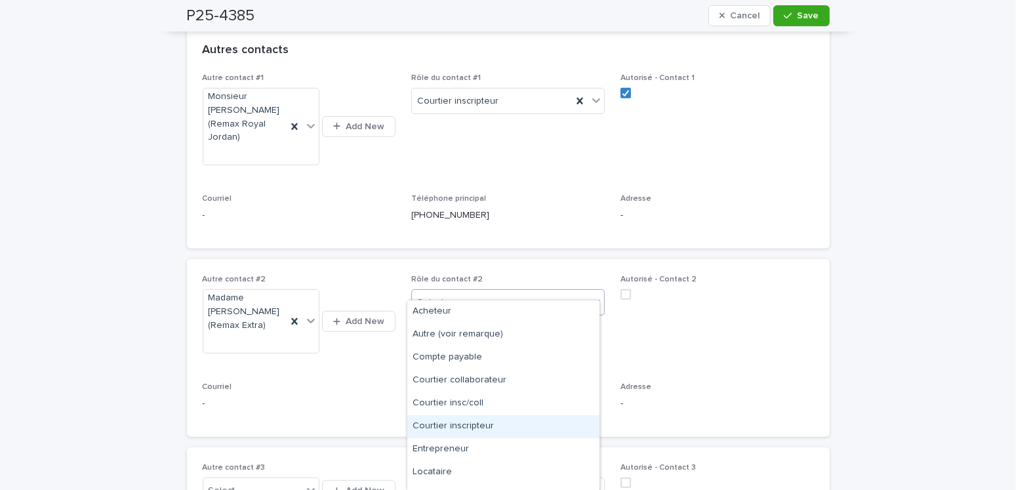
click at [468, 301] on div "Courtier inscripteur" at bounding box center [503, 426] width 192 height 23
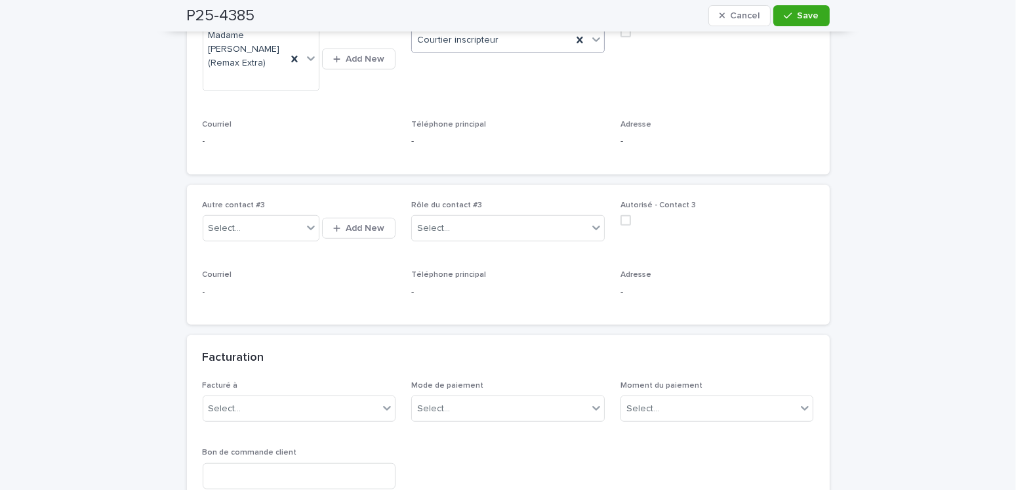
scroll to position [591, 0]
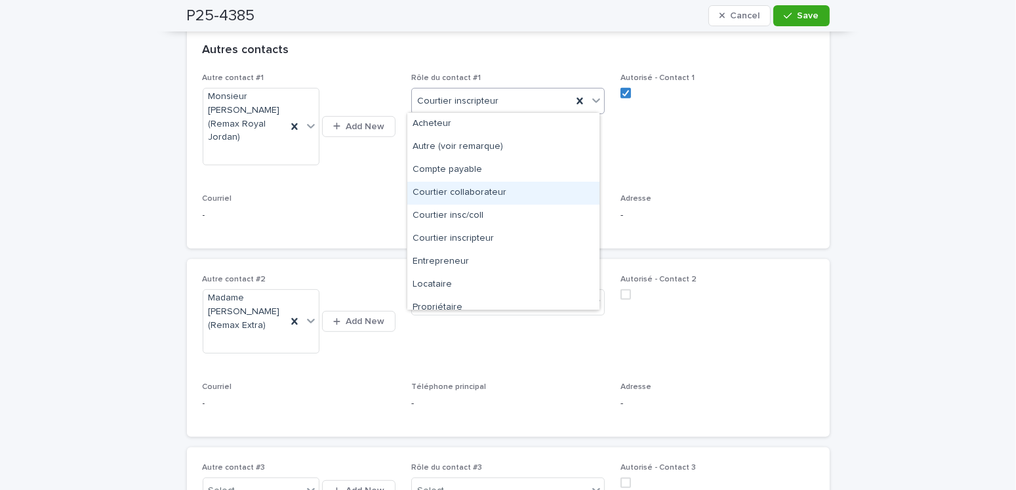
click at [484, 191] on div "Courtier collaborateur" at bounding box center [503, 193] width 192 height 23
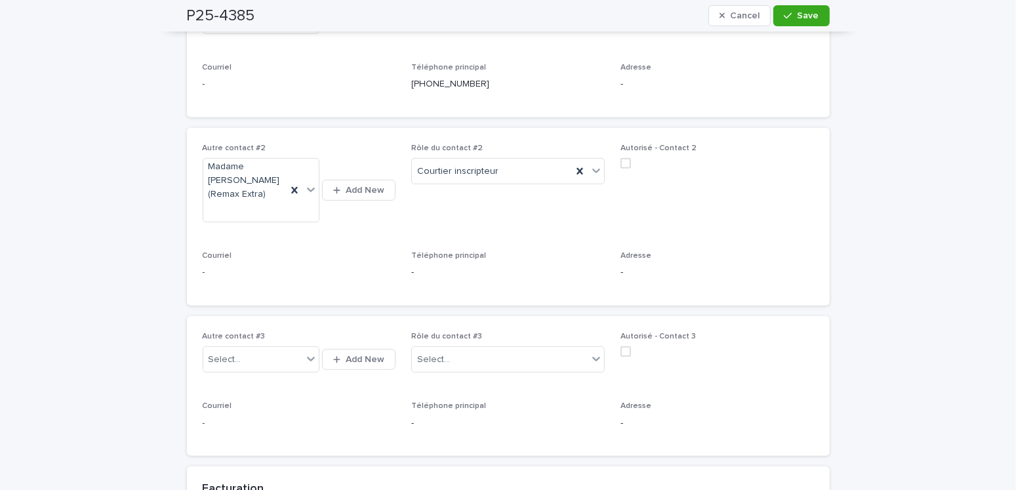
scroll to position [853, 0]
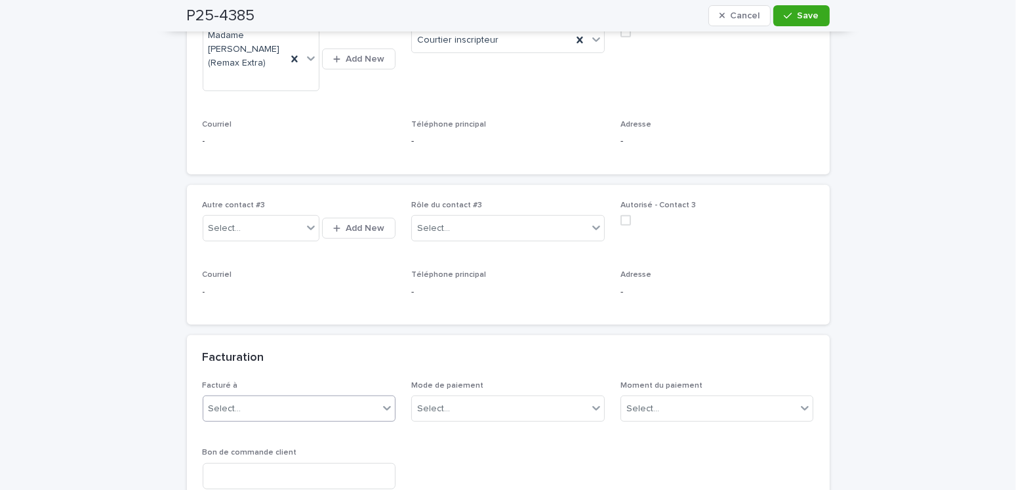
click at [243, 301] on div "Select..." at bounding box center [291, 409] width 176 height 22
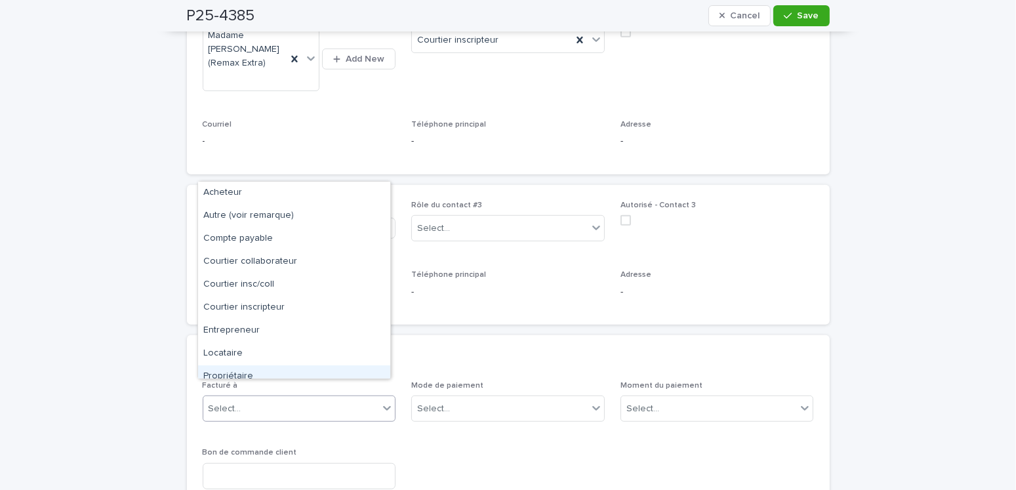
click at [238, 301] on div "Propriétaire" at bounding box center [294, 376] width 192 height 23
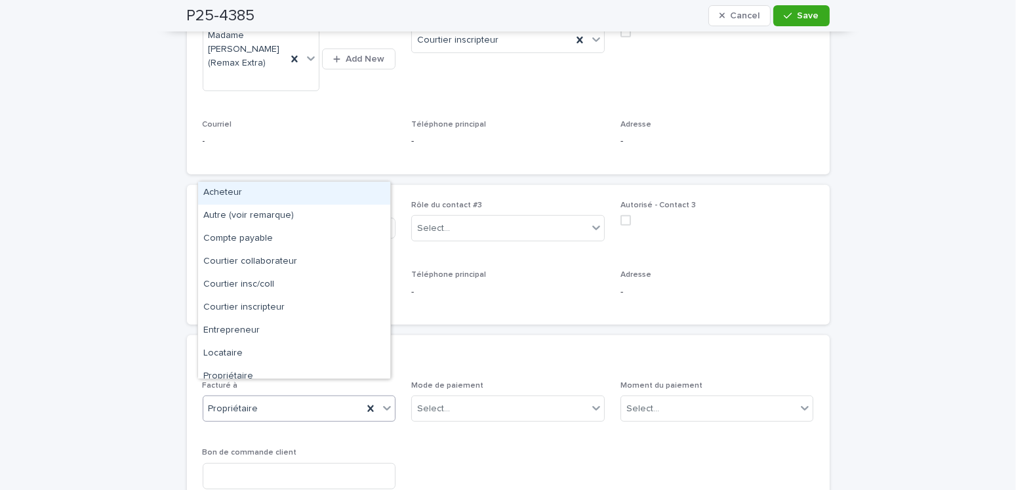
click at [227, 301] on span "Propriétaire" at bounding box center [234, 409] width 50 height 14
click at [234, 194] on div "Acheteur" at bounding box center [294, 193] width 192 height 23
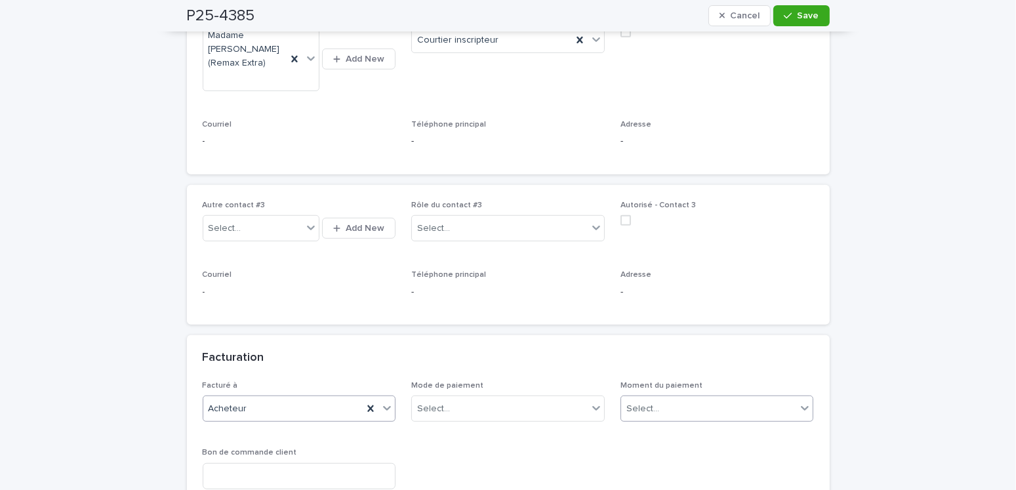
click at [643, 301] on div "Select..." at bounding box center [709, 409] width 176 height 22
click at [642, 297] on div "Au sondage" at bounding box center [712, 298] width 192 height 23
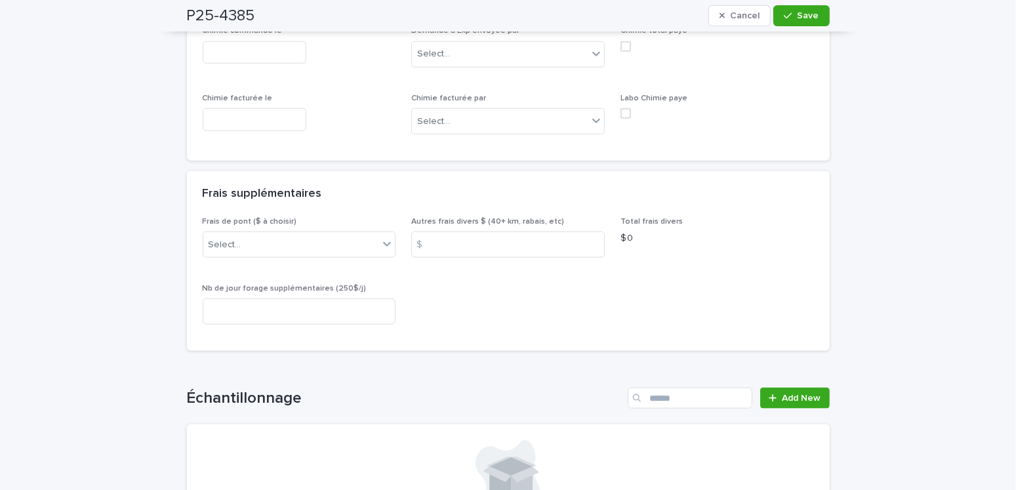
scroll to position [1772, 0]
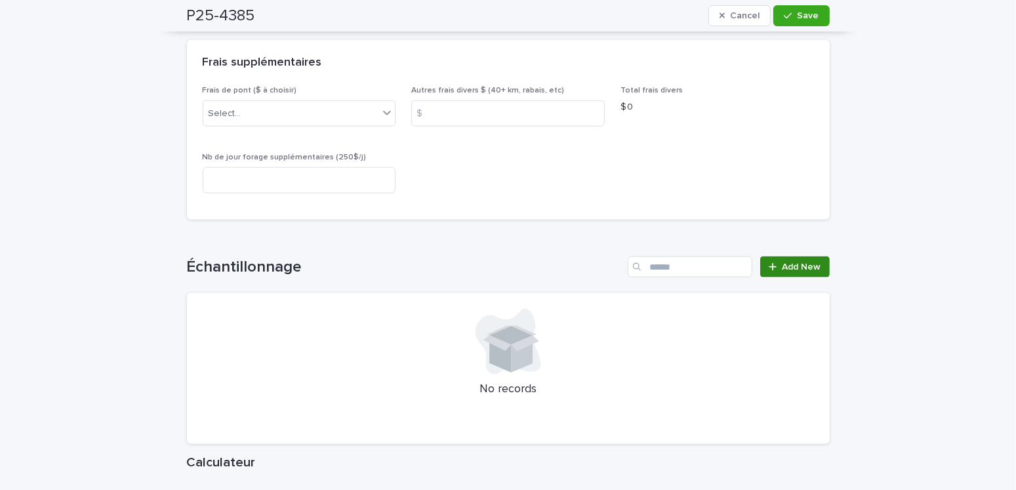
click at [643, 262] on span "Add New" at bounding box center [802, 266] width 39 height 9
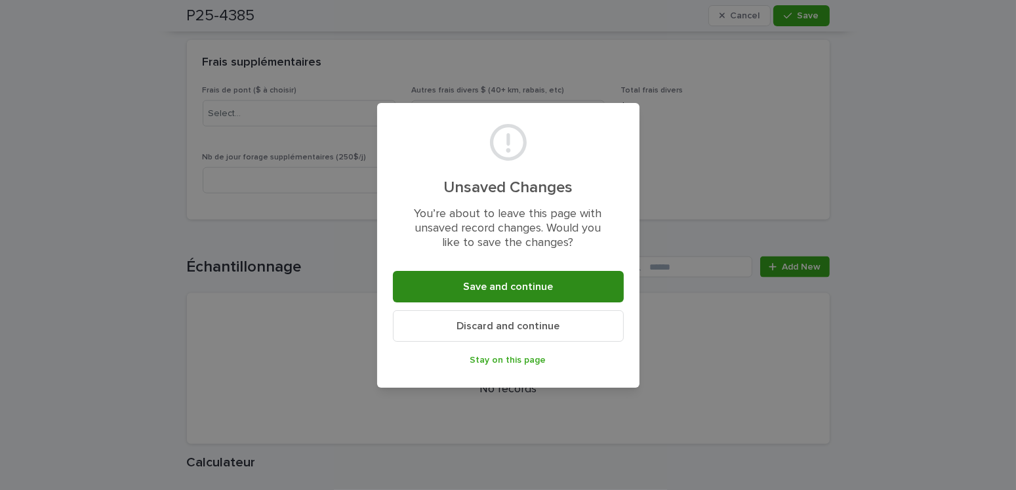
click at [487, 289] on span "Save and continue" at bounding box center [508, 286] width 90 height 10
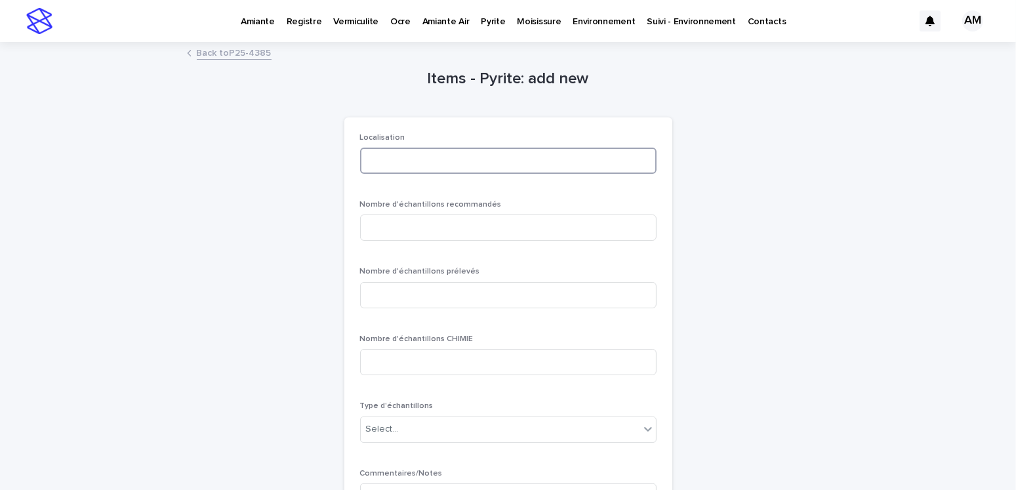
click at [406, 156] on input at bounding box center [508, 161] width 297 height 26
type input "********"
type input "*"
click at [427, 301] on div "Select..." at bounding box center [500, 430] width 279 height 22
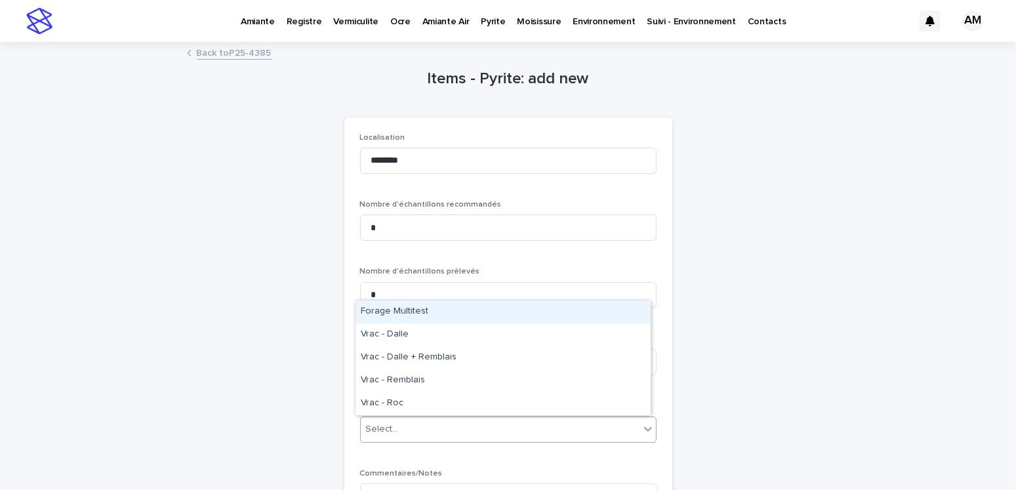
click at [414, 301] on div "Forage Multitest" at bounding box center [503, 312] width 295 height 23
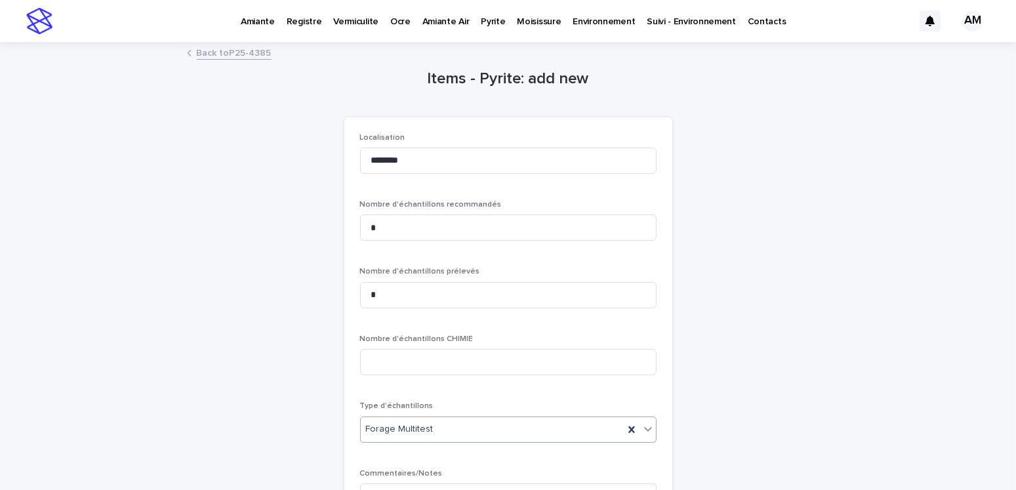
scroll to position [179, 0]
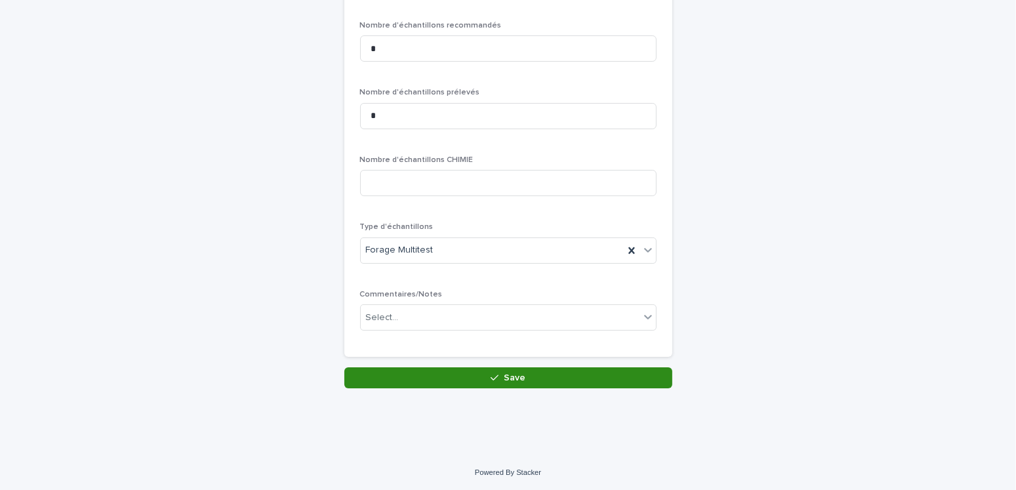
click at [558, 301] on button "Save" at bounding box center [508, 377] width 328 height 21
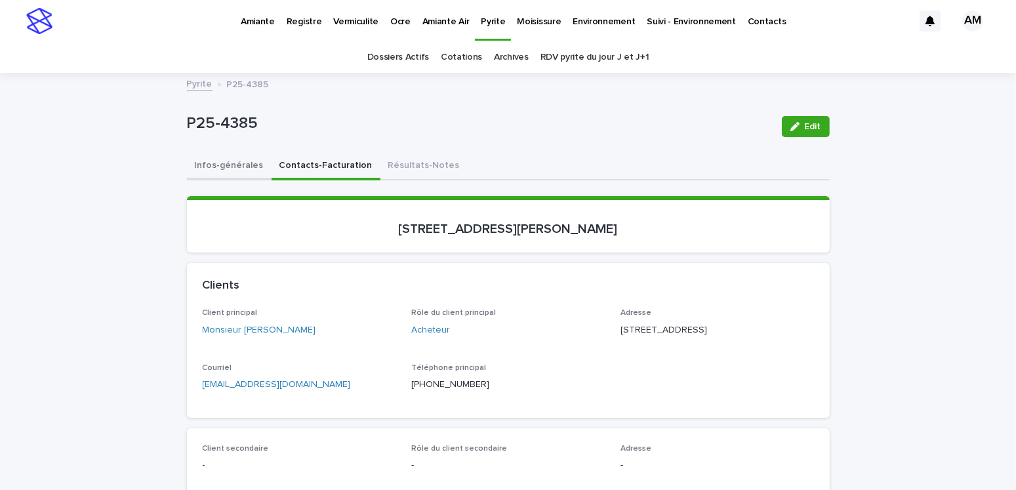
click at [235, 167] on button "Infos-générales" at bounding box center [229, 167] width 85 height 28
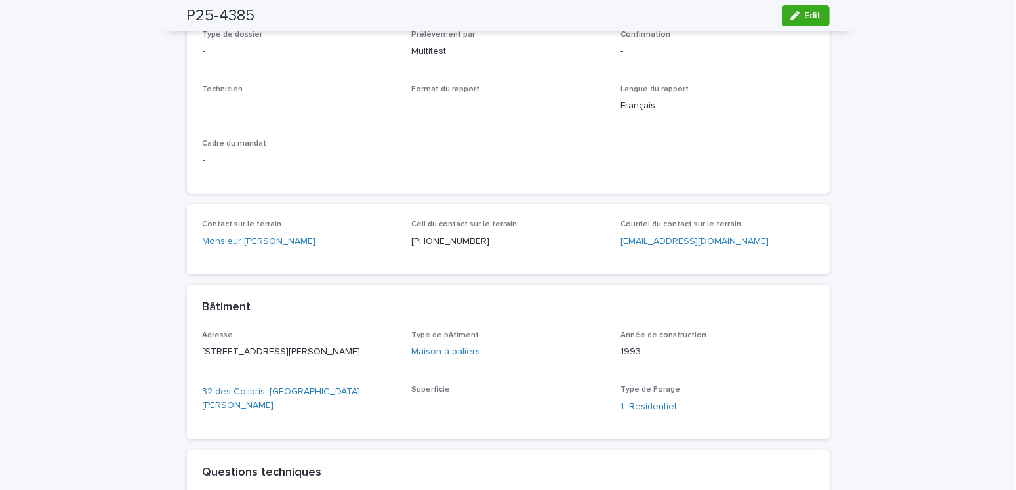
scroll to position [66, 0]
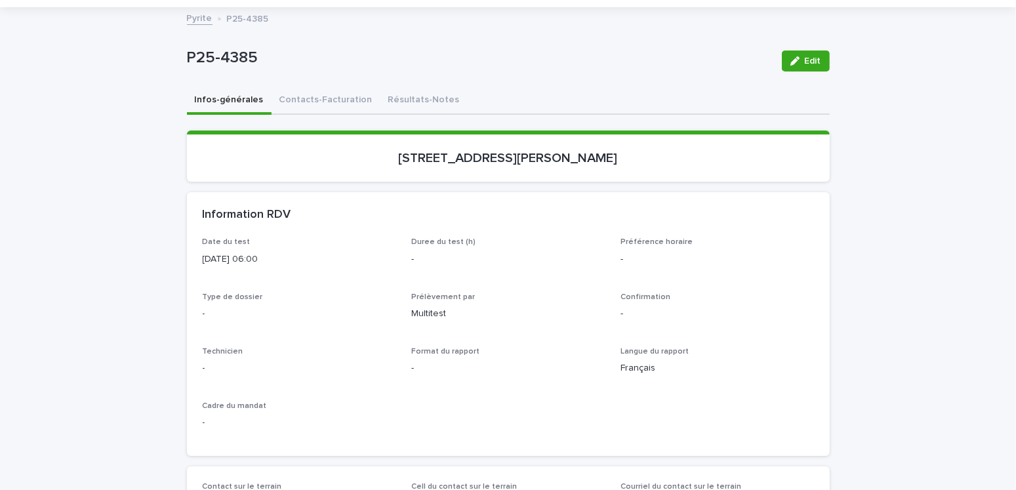
click at [643, 56] on span "Edit" at bounding box center [813, 60] width 16 height 9
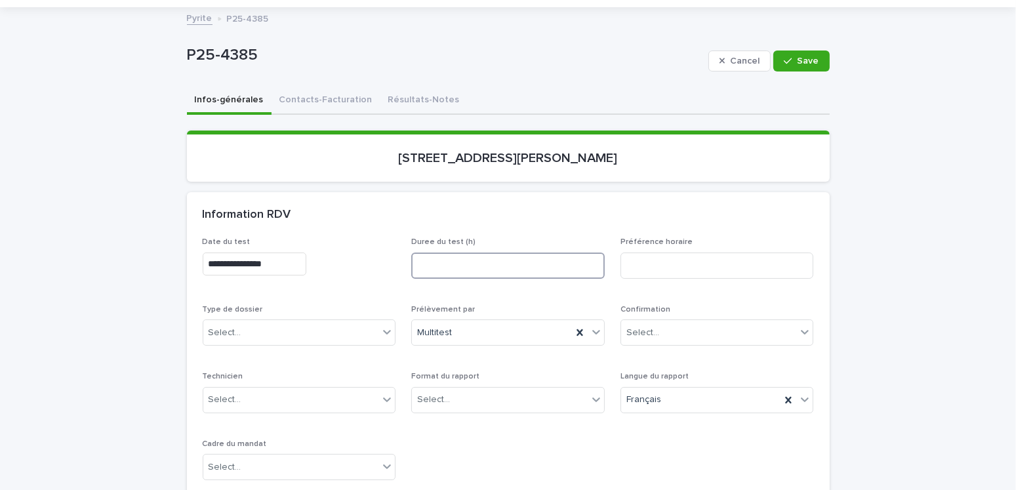
click at [423, 270] on input at bounding box center [508, 266] width 194 height 26
type input "*"
click at [439, 301] on div "Select..." at bounding box center [433, 400] width 33 height 14
click at [445, 301] on div "Électronique" at bounding box center [503, 423] width 192 height 23
click at [264, 301] on div "Select..." at bounding box center [291, 468] width 176 height 22
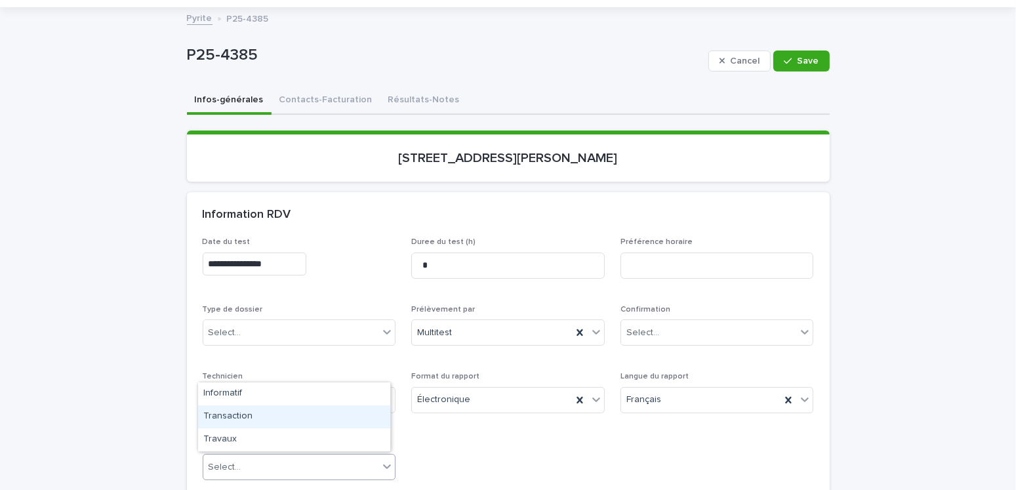
click at [230, 301] on div "Transaction" at bounding box center [294, 417] width 192 height 23
click at [239, 301] on div "Select..." at bounding box center [291, 333] width 176 height 22
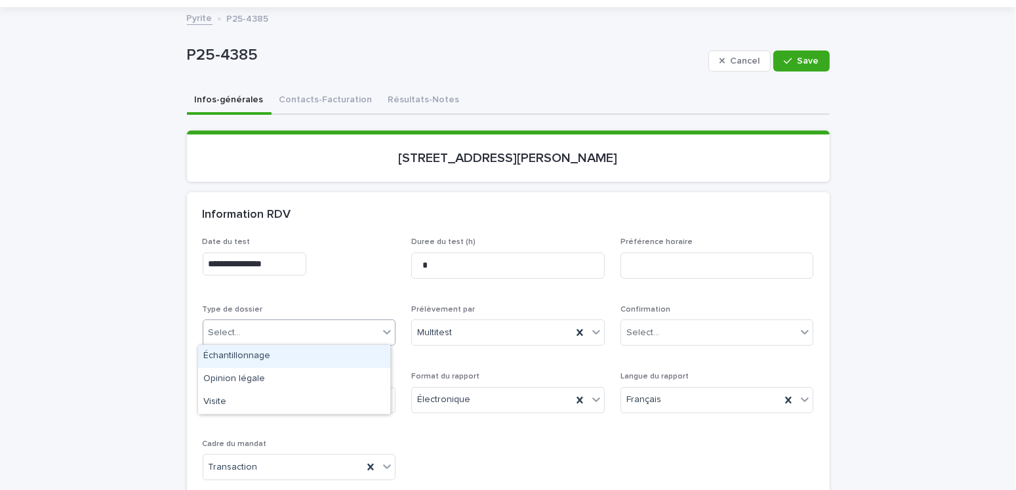
click at [240, 301] on div "Échantillonnage" at bounding box center [294, 356] width 192 height 23
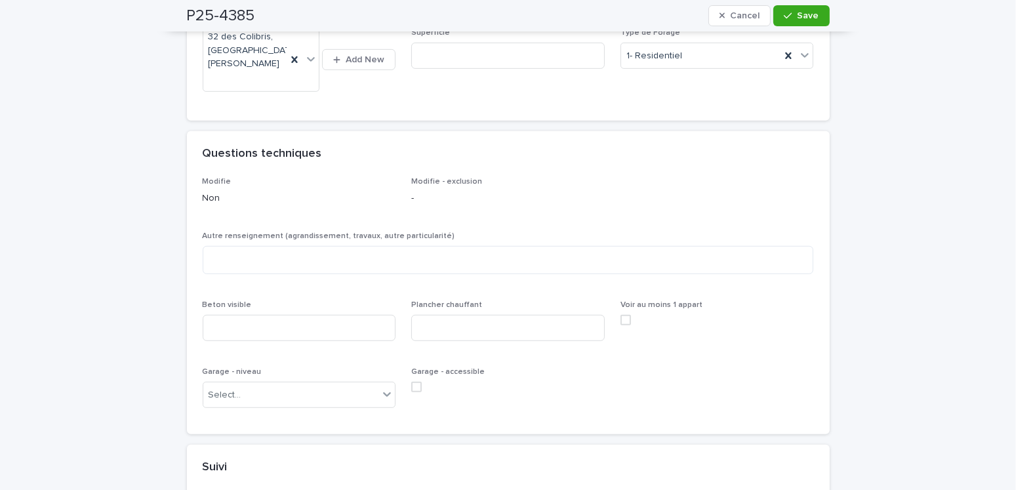
scroll to position [984, 0]
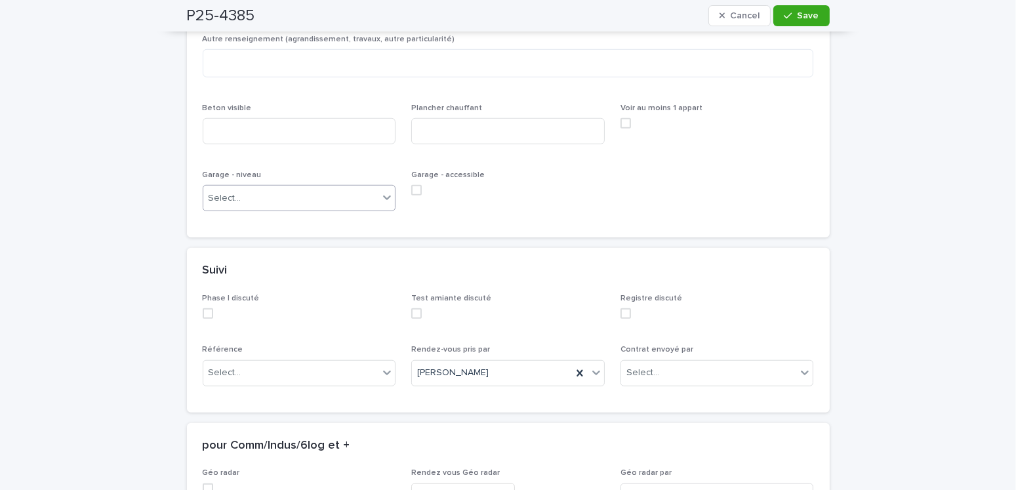
click at [262, 194] on div "Select..." at bounding box center [291, 199] width 176 height 22
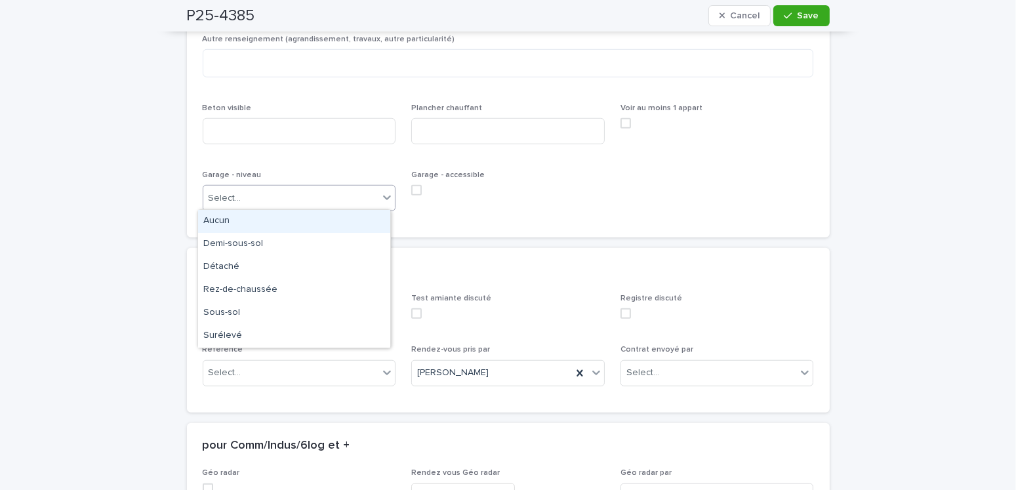
drag, startPoint x: 223, startPoint y: 222, endPoint x: 228, endPoint y: 207, distance: 16.0
click at [222, 222] on div "Aucun" at bounding box center [294, 221] width 192 height 23
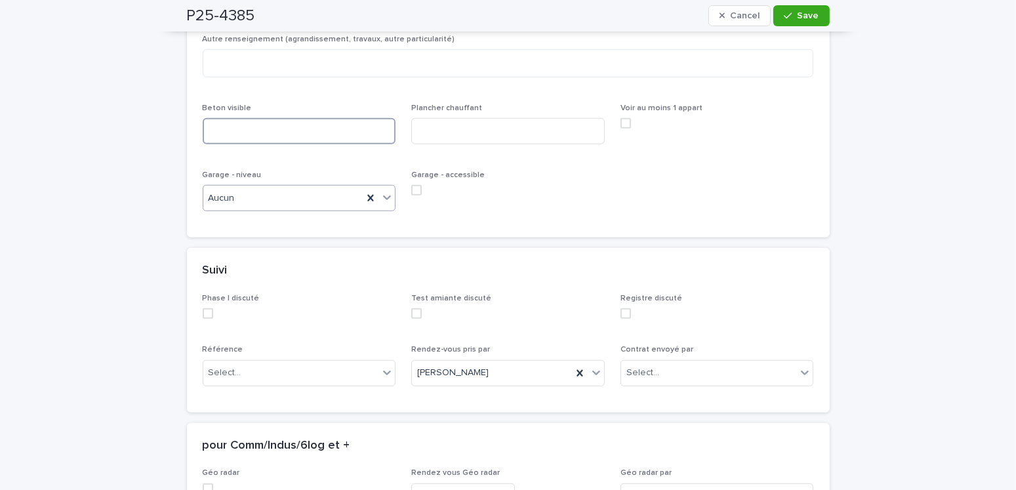
click at [232, 129] on input at bounding box center [300, 131] width 194 height 26
type input "***"
click at [232, 61] on textarea at bounding box center [509, 63] width 612 height 28
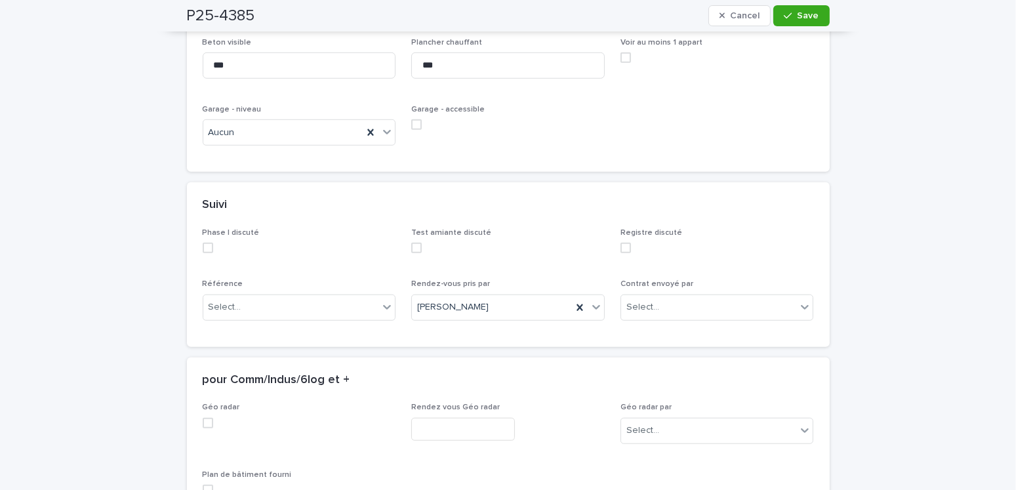
scroll to position [1115, 0]
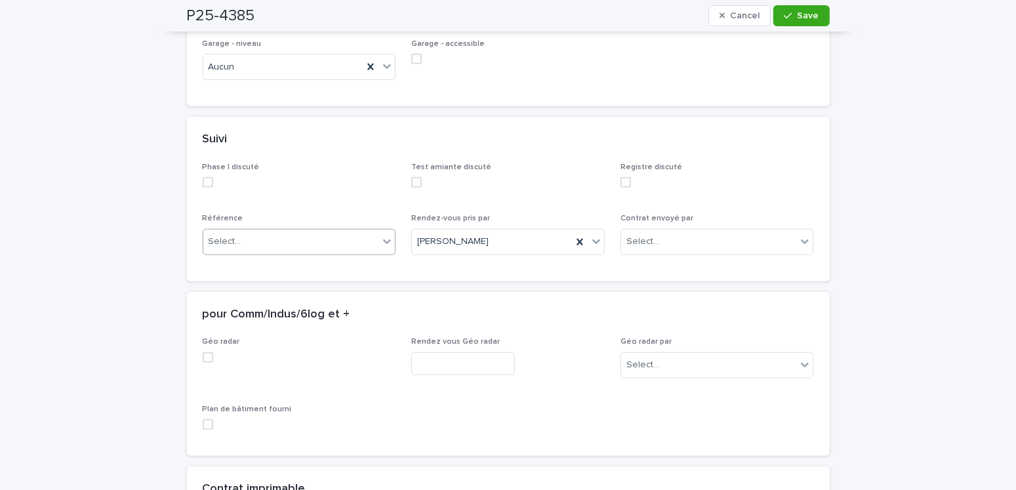
type textarea "***"
click at [284, 243] on div "Select..." at bounding box center [291, 242] width 176 height 22
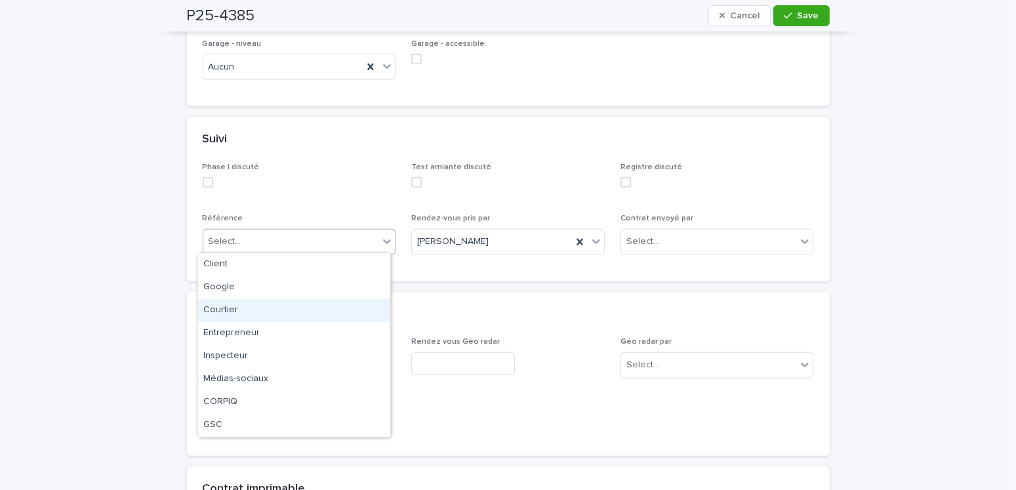
click at [221, 301] on div "Courtier" at bounding box center [294, 310] width 192 height 23
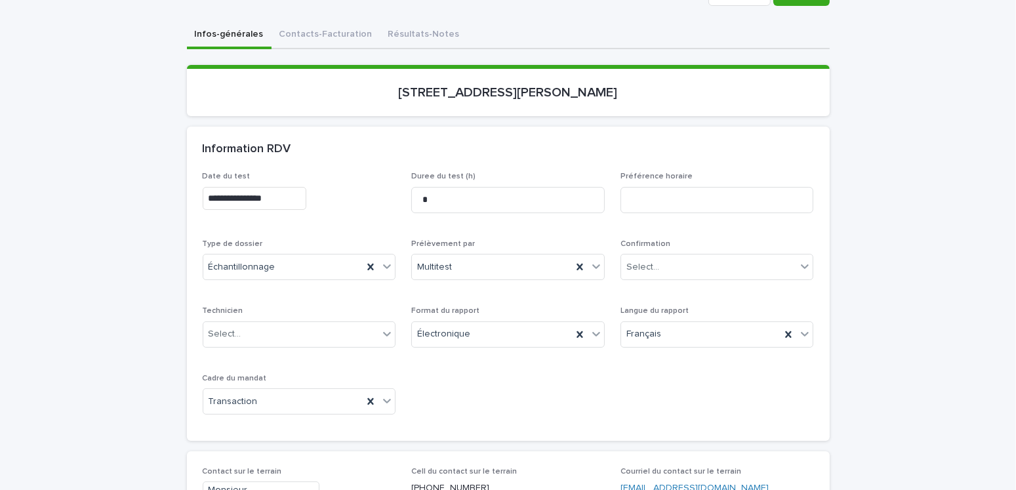
scroll to position [66, 0]
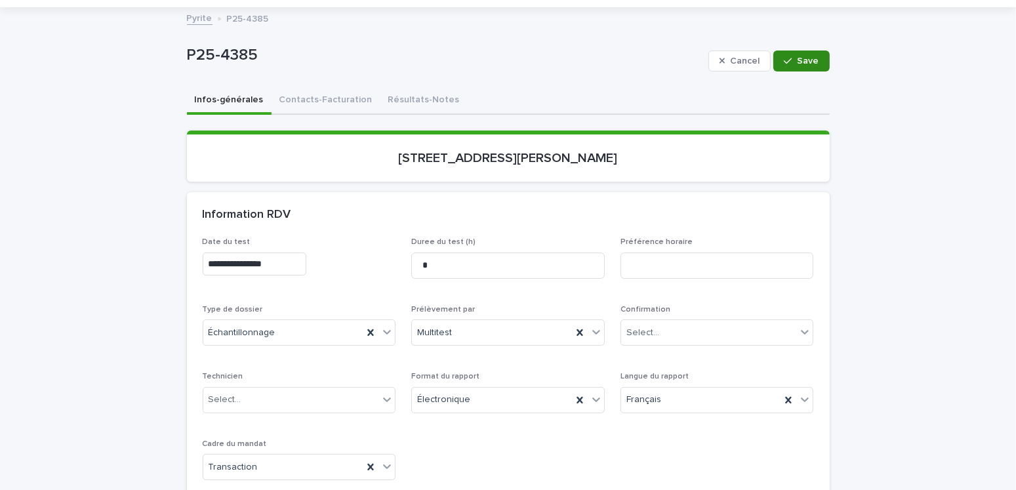
click at [643, 58] on span "Save" at bounding box center [809, 60] width 22 height 9
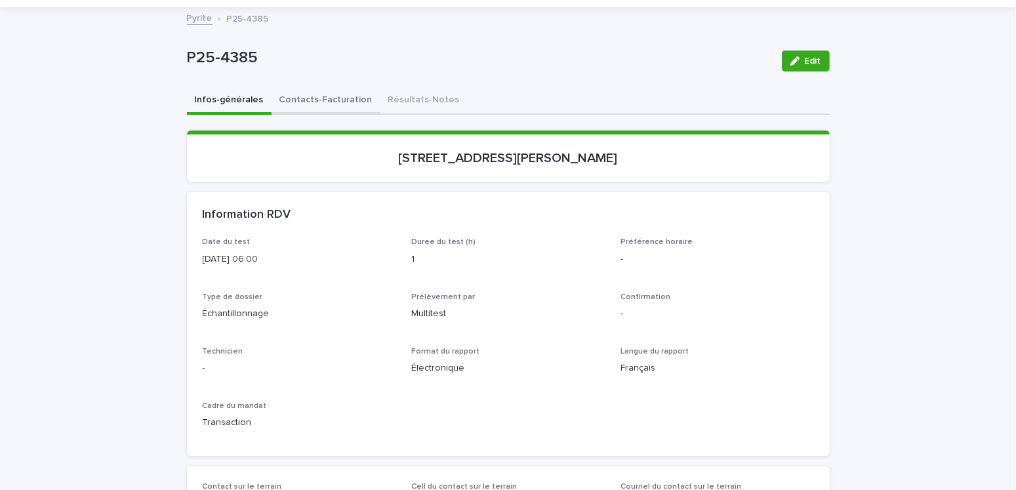
click at [331, 100] on button "Contacts-Facturation" at bounding box center [326, 101] width 109 height 28
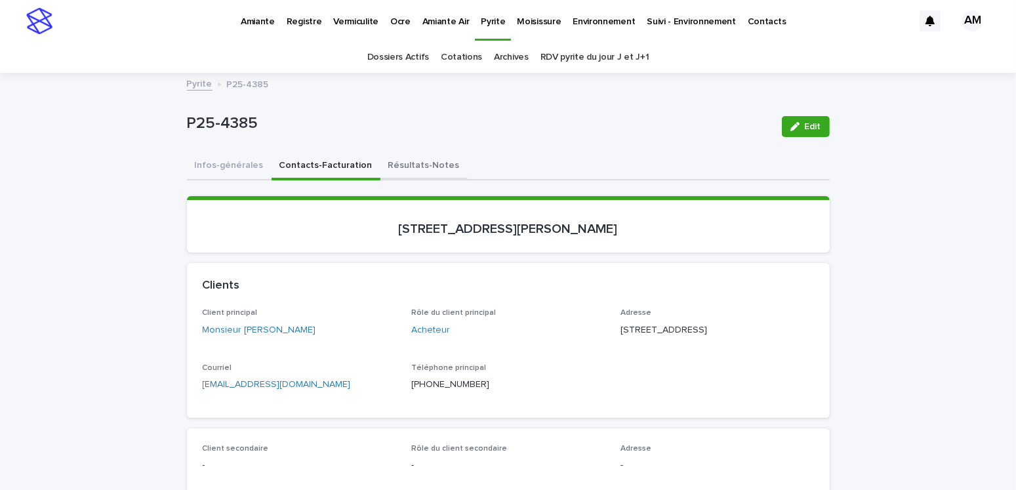
click at [403, 163] on button "Résultats-Notes" at bounding box center [424, 167] width 87 height 28
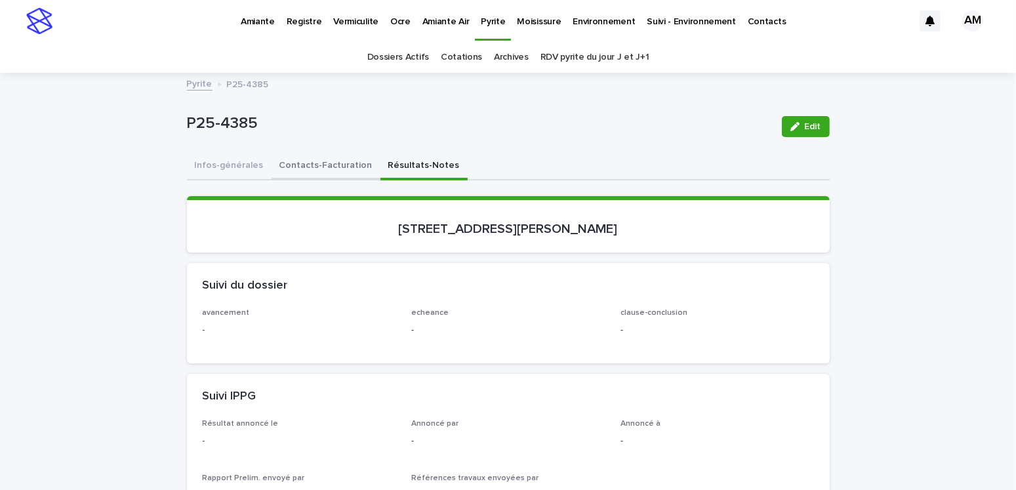
click at [306, 161] on button "Contacts-Facturation" at bounding box center [326, 167] width 109 height 28
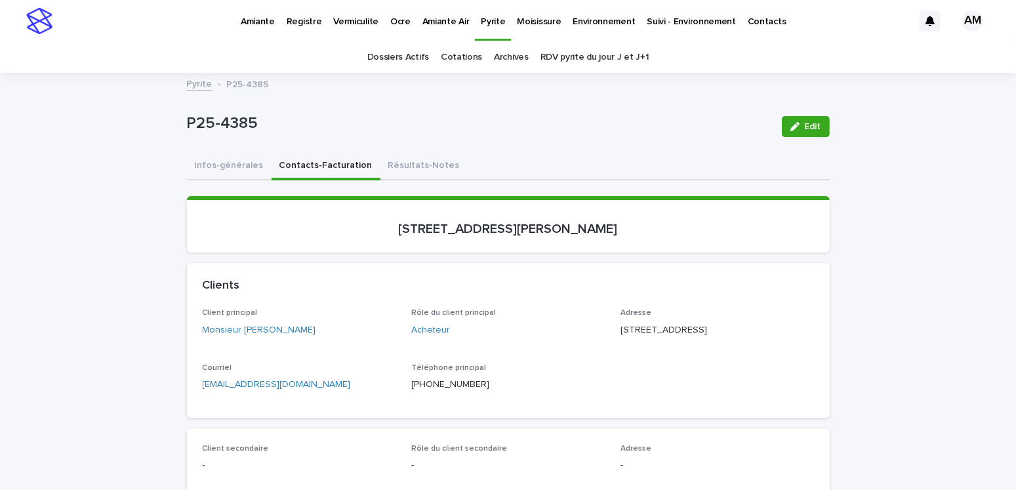
scroll to position [66, 0]
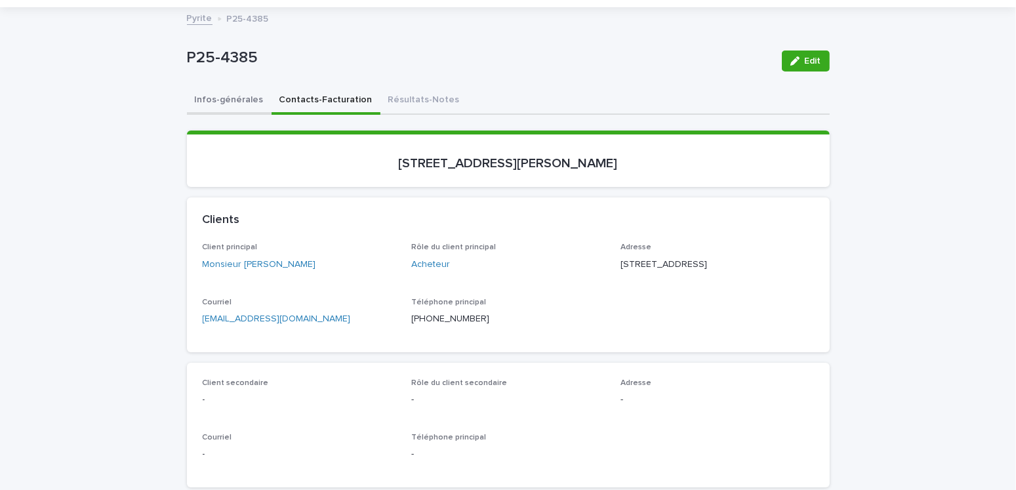
click at [194, 104] on button "Infos-générales" at bounding box center [229, 101] width 85 height 28
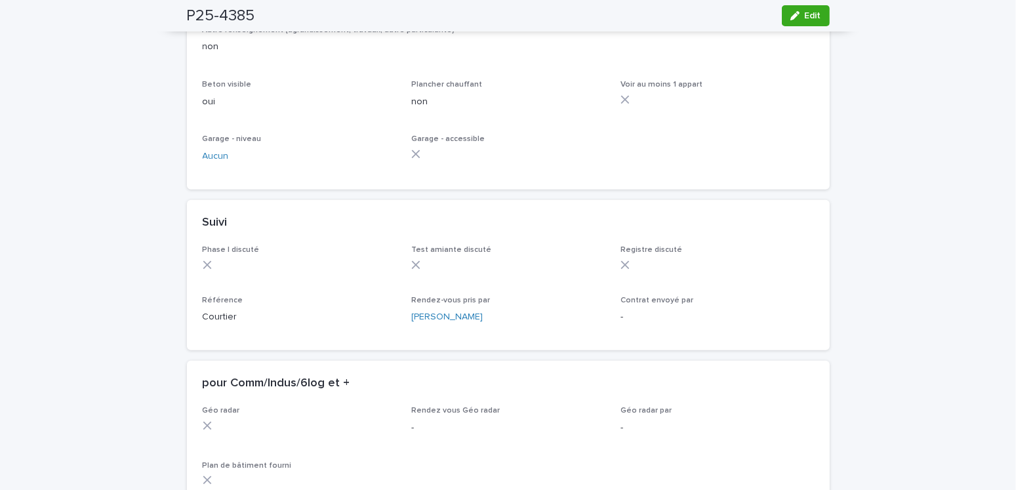
scroll to position [1102, 0]
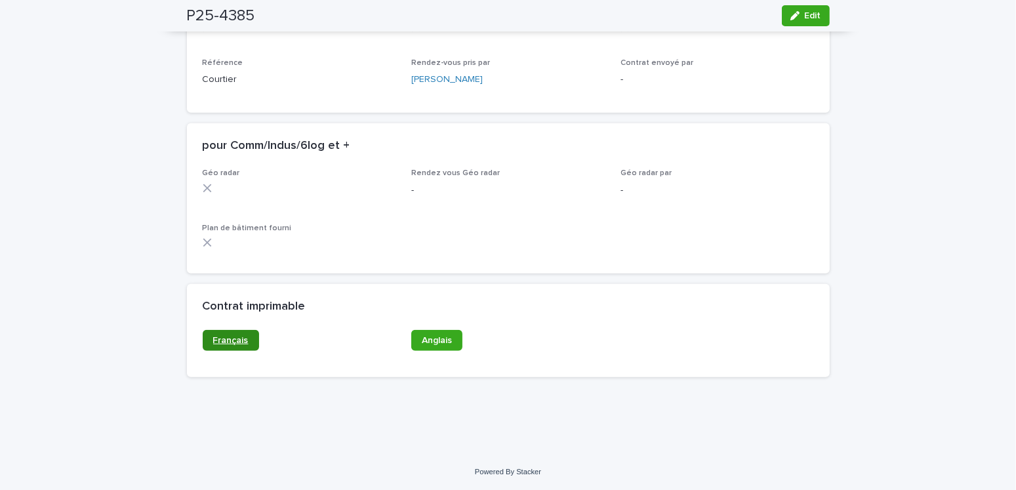
click at [233, 301] on link "Français" at bounding box center [231, 340] width 56 height 21
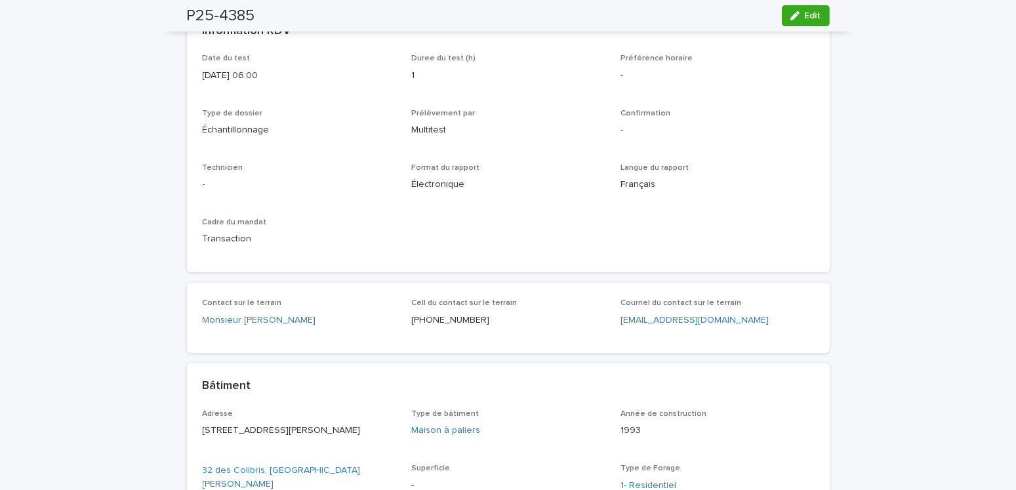
scroll to position [0, 0]
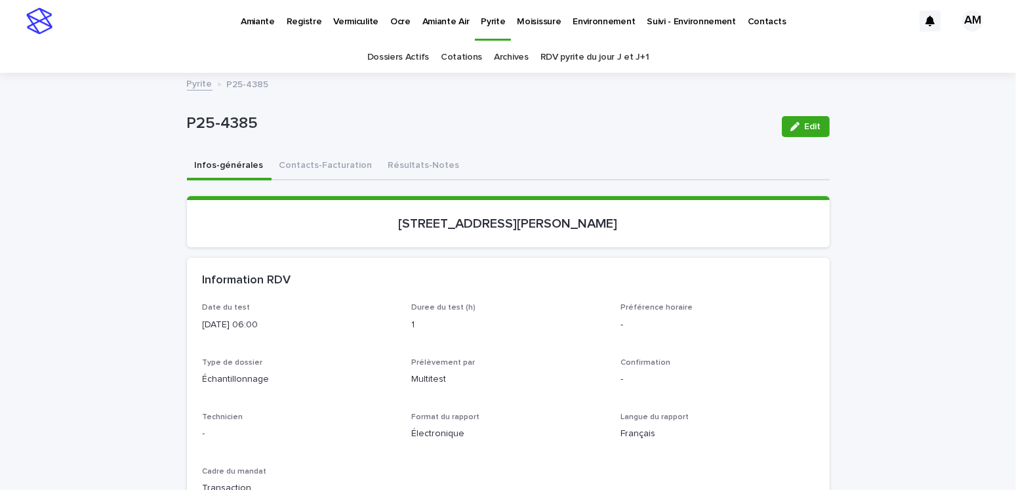
click at [196, 87] on link "Pyrite" at bounding box center [200, 82] width 26 height 15
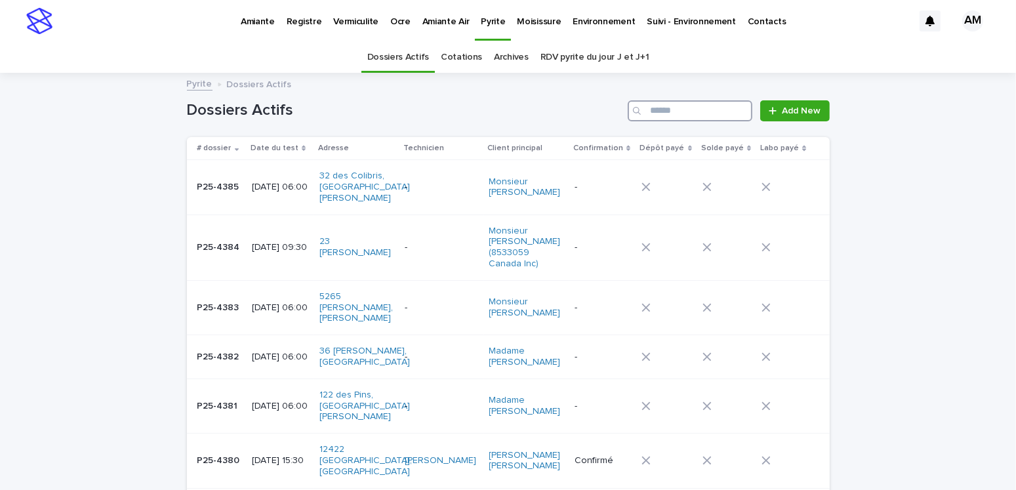
click at [643, 112] on input "Search" at bounding box center [690, 110] width 125 height 21
type input "********"
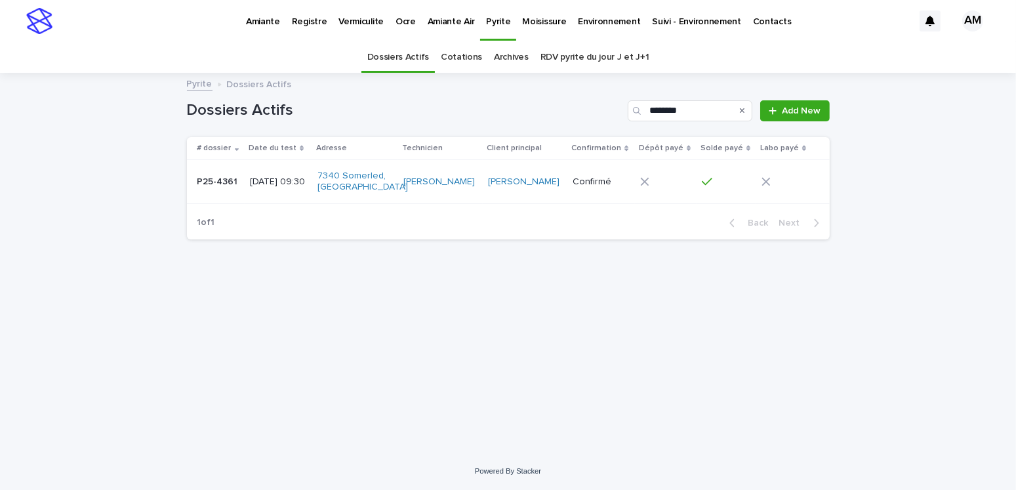
click at [286, 180] on p "[DATE] 09:30" at bounding box center [278, 182] width 57 height 11
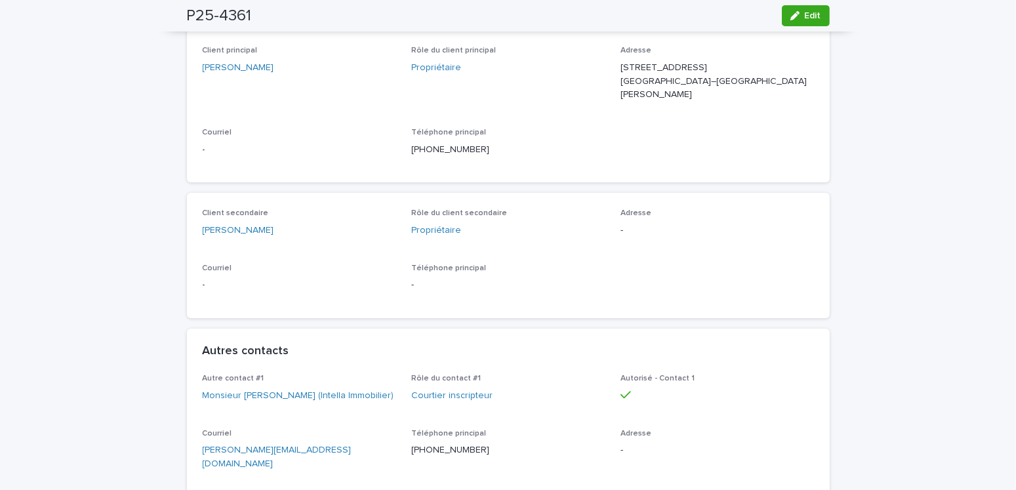
scroll to position [459, 0]
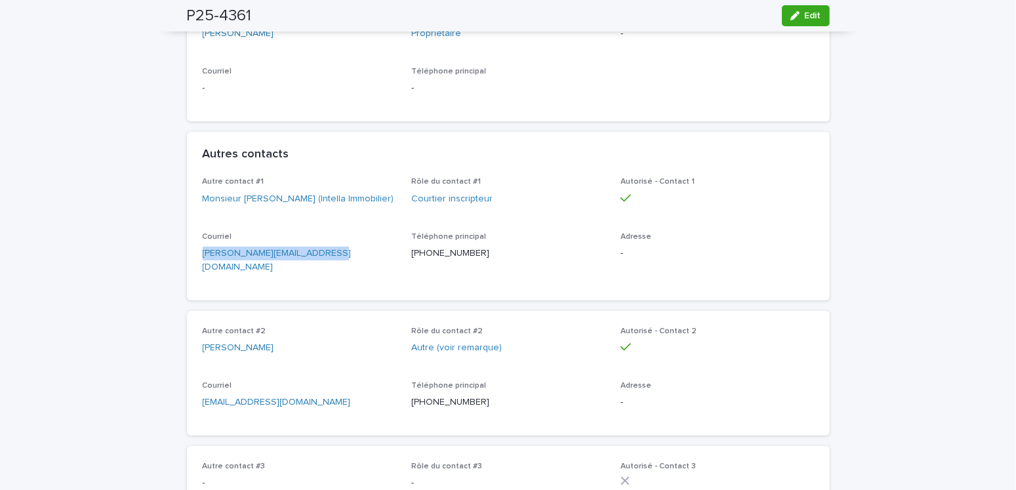
drag, startPoint x: 343, startPoint y: 263, endPoint x: 170, endPoint y: 255, distance: 173.4
copy link "[PERSON_NAME][EMAIL_ADDRESS][DOMAIN_NAME]"
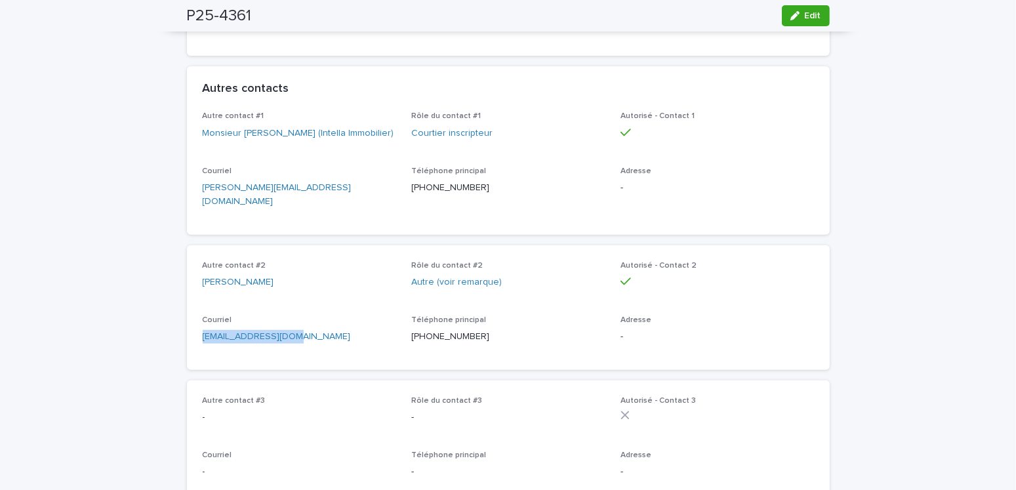
drag, startPoint x: 334, startPoint y: 333, endPoint x: 177, endPoint y: 329, distance: 156.9
copy link "[EMAIL_ADDRESS][DOMAIN_NAME]"
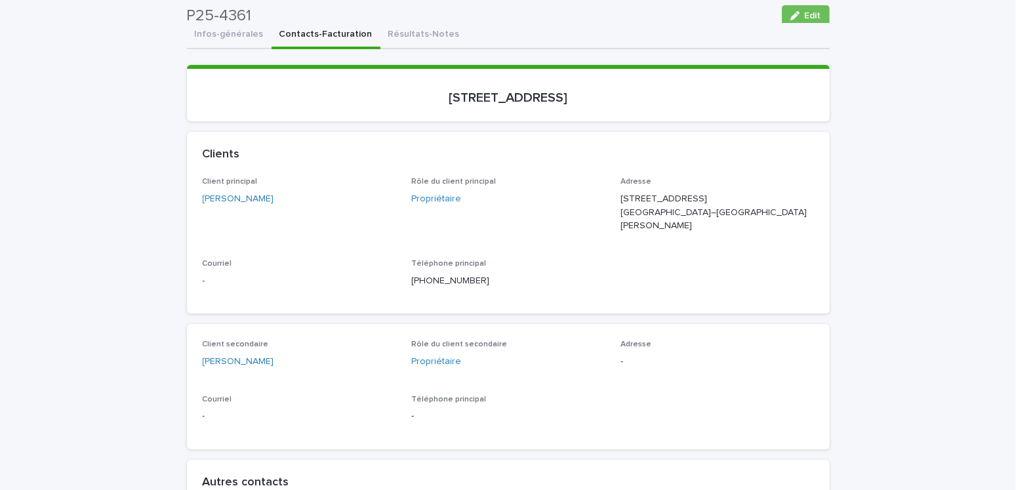
scroll to position [0, 0]
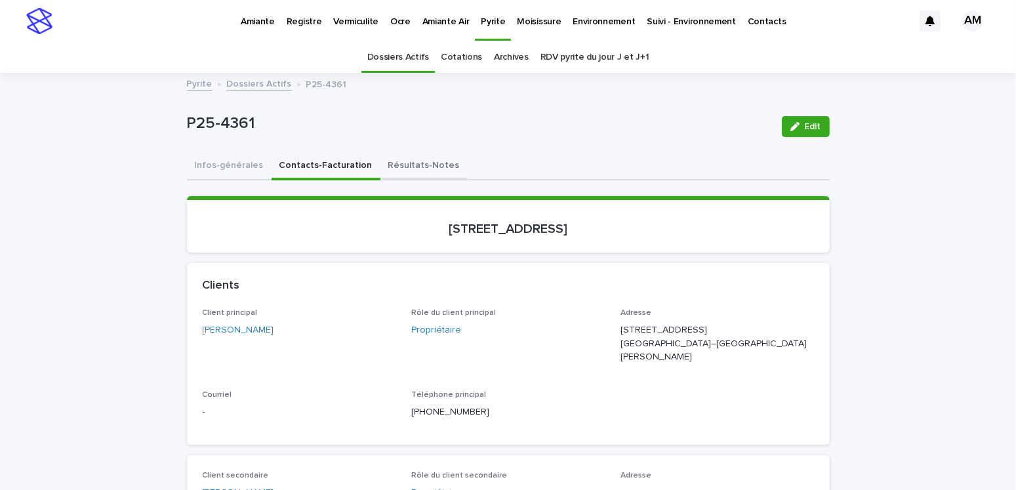
click at [394, 159] on button "Résultats-Notes" at bounding box center [424, 167] width 87 height 28
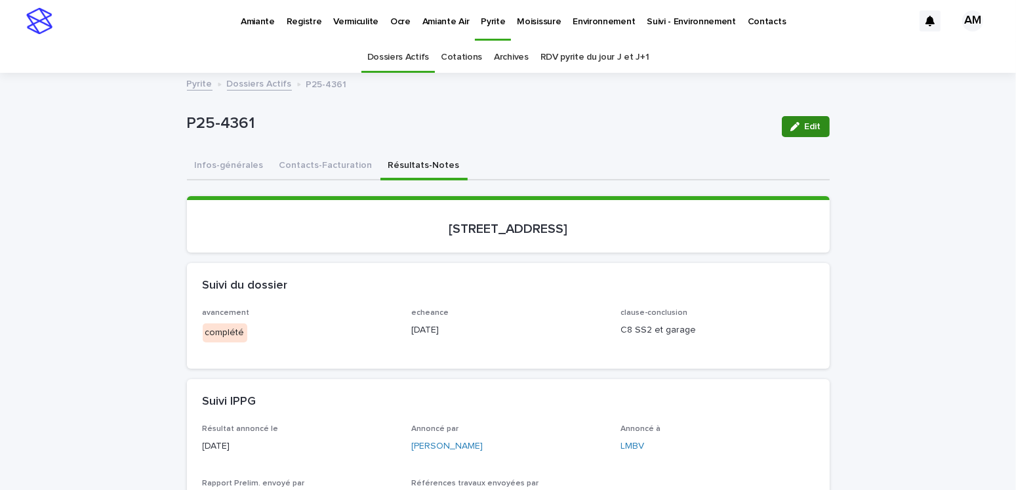
click at [643, 125] on button "Edit" at bounding box center [806, 126] width 48 height 21
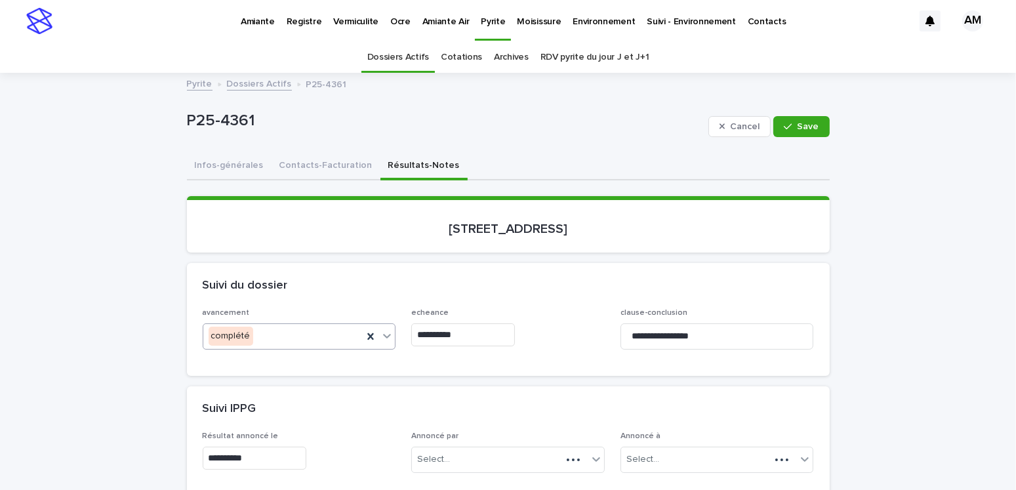
click at [276, 301] on div "complété" at bounding box center [283, 336] width 160 height 22
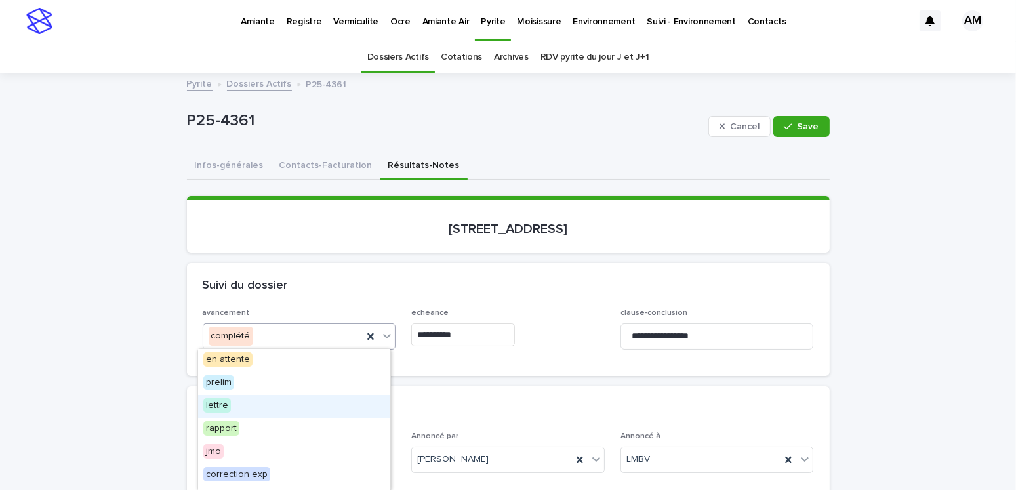
click at [220, 301] on span "lettre" at bounding box center [217, 405] width 28 height 14
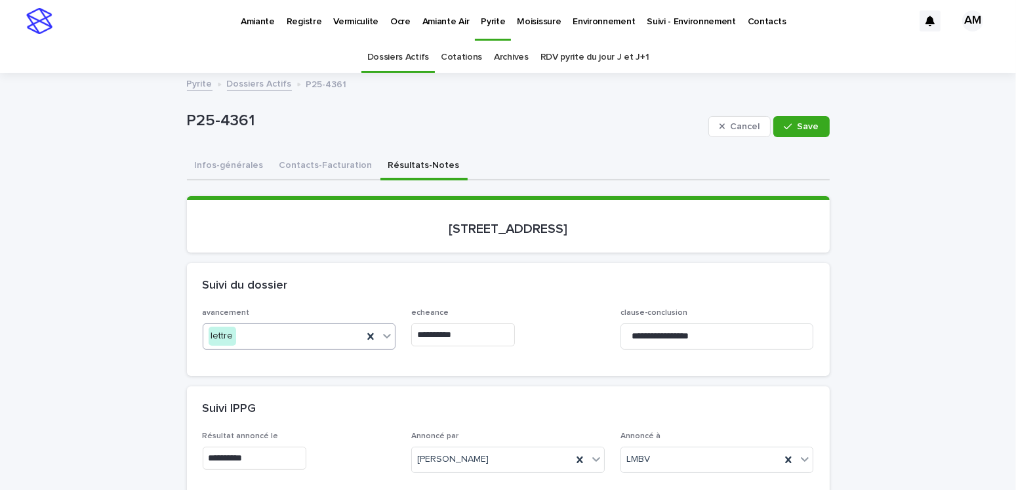
click at [446, 301] on input "**********" at bounding box center [463, 334] width 104 height 23
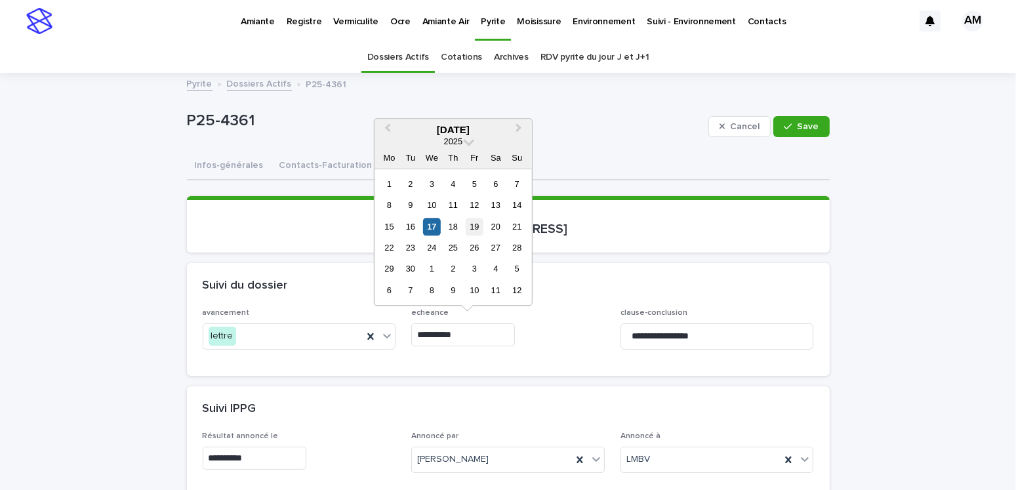
click at [468, 224] on div "19" at bounding box center [475, 227] width 18 height 18
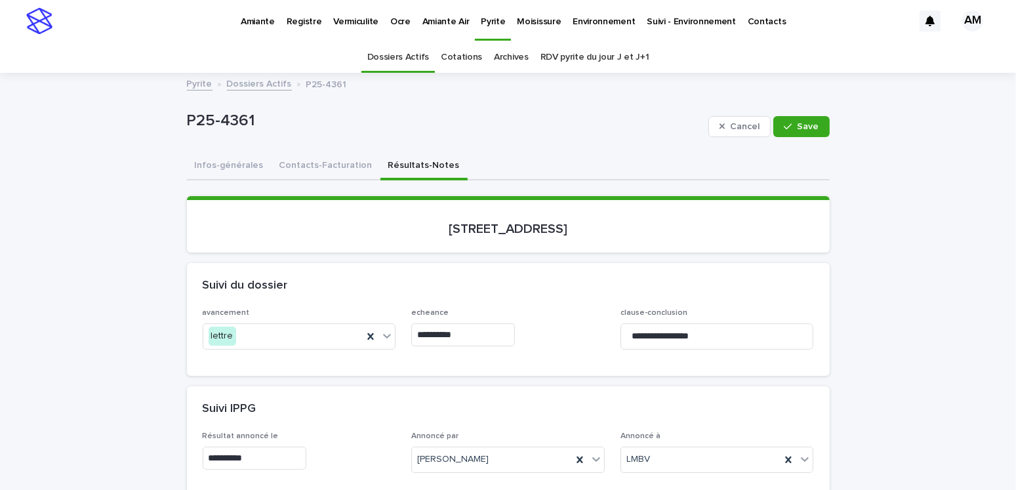
type input "**********"
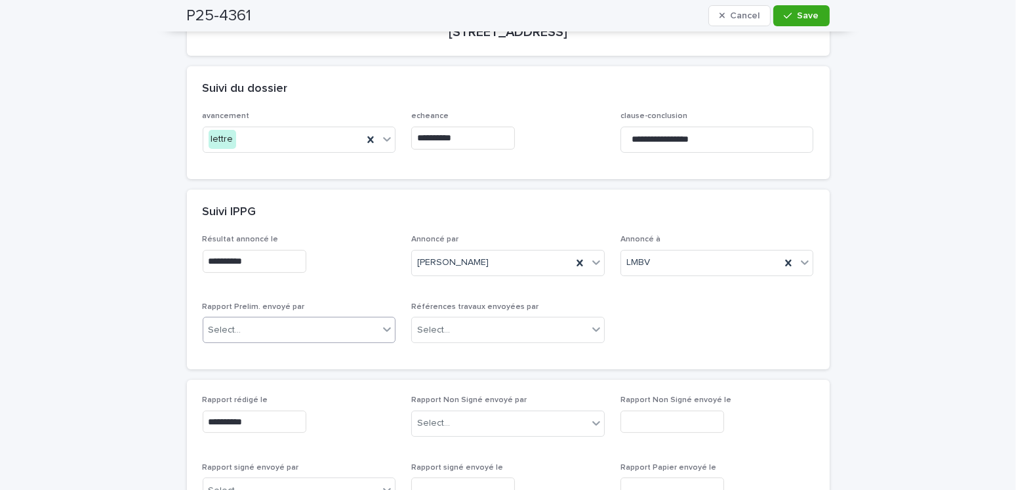
click at [268, 301] on div "Select..." at bounding box center [291, 331] width 176 height 22
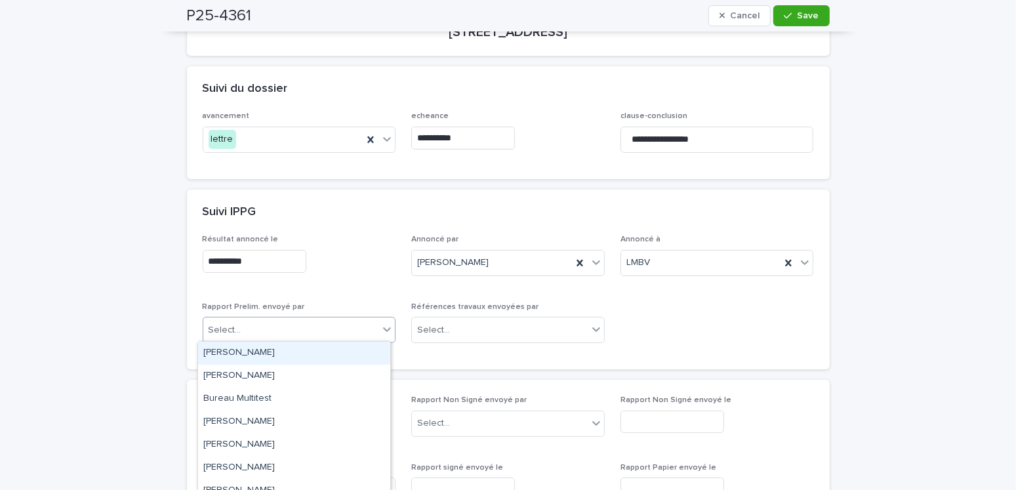
click at [226, 301] on div "[PERSON_NAME]" at bounding box center [294, 353] width 192 height 23
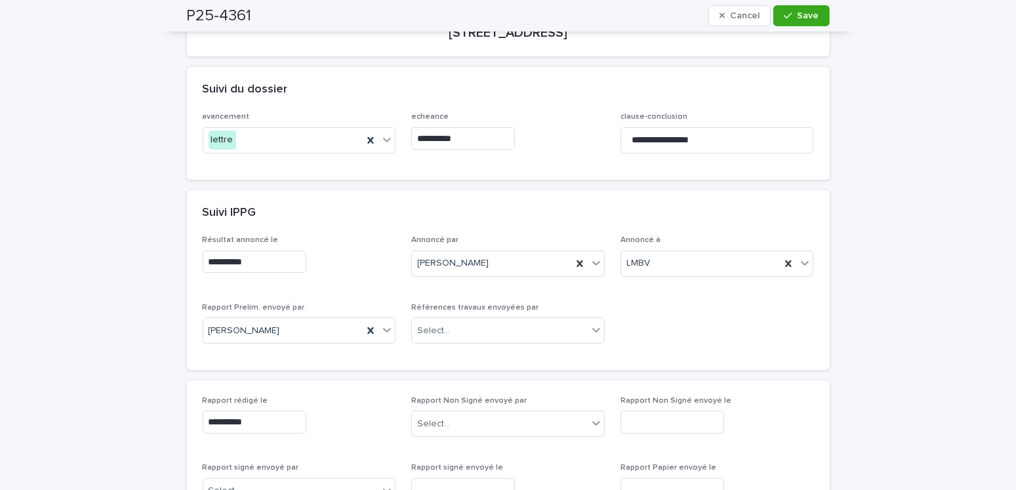
scroll to position [66, 0]
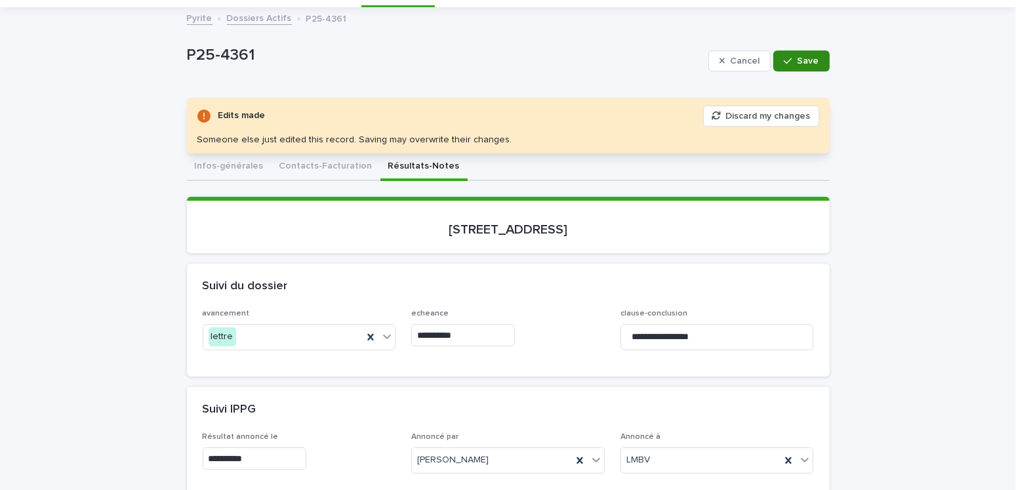
drag, startPoint x: 787, startPoint y: 66, endPoint x: 779, endPoint y: 60, distance: 10.4
click at [643, 66] on button "Save" at bounding box center [802, 61] width 56 height 21
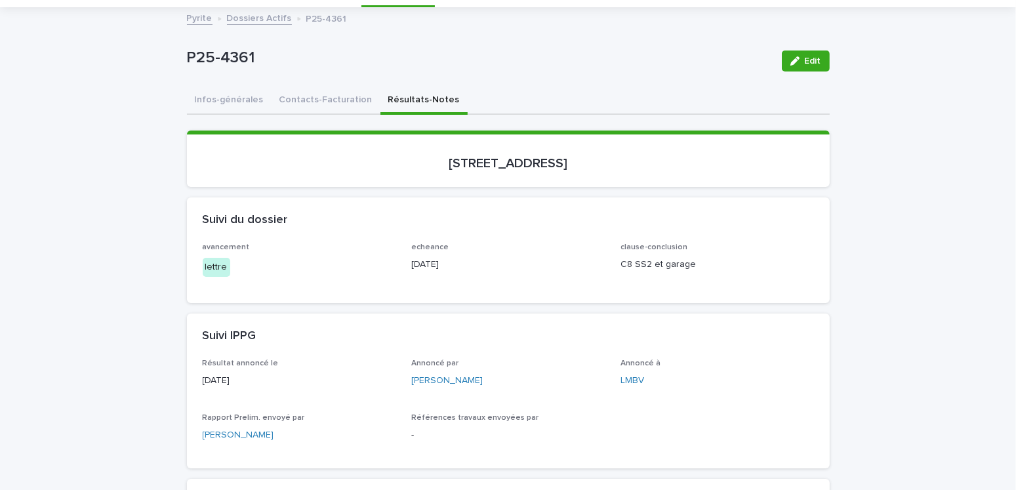
click at [254, 14] on link "Dossiers Actifs" at bounding box center [259, 17] width 65 height 15
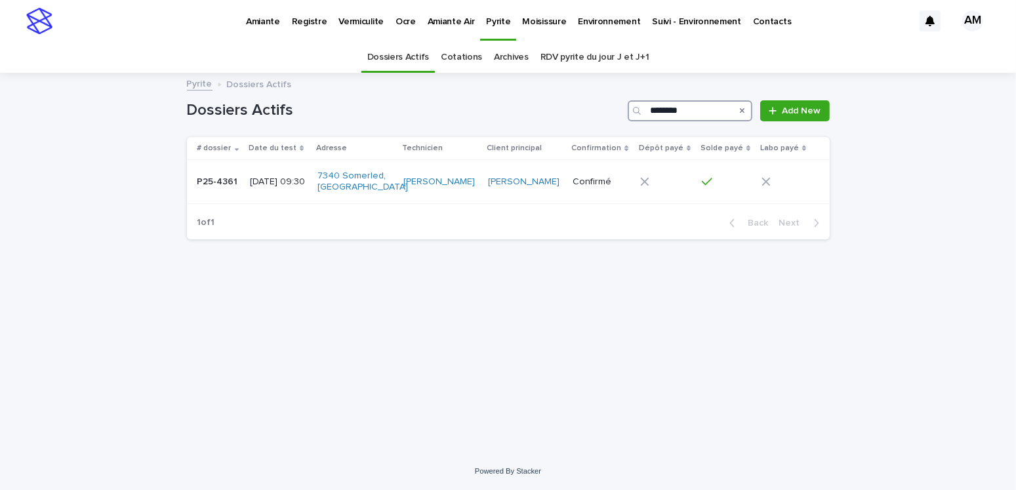
click at [643, 108] on input "********" at bounding box center [690, 110] width 125 height 21
type input "********"
click at [253, 179] on p "[DATE] 12:45" at bounding box center [278, 182] width 54 height 11
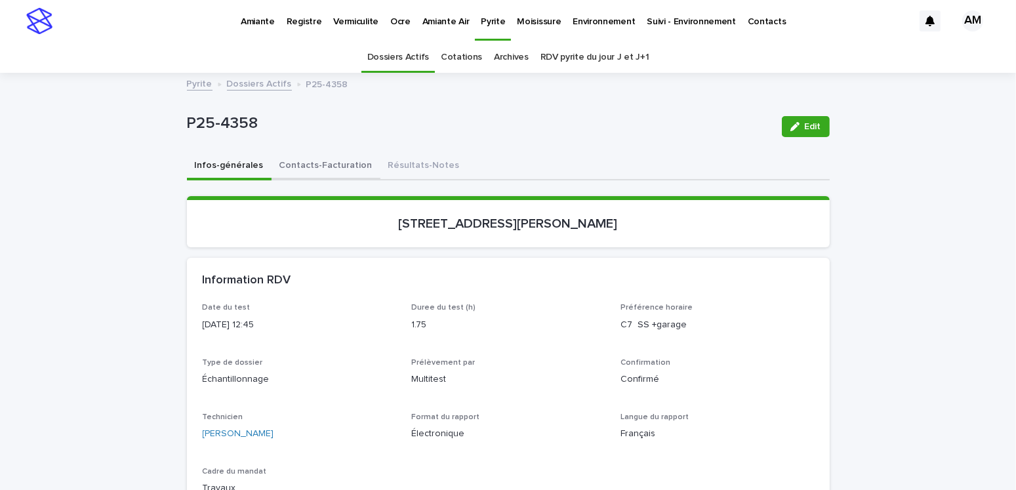
drag, startPoint x: 323, startPoint y: 161, endPoint x: 329, endPoint y: 176, distance: 15.9
click at [323, 161] on button "Contacts-Facturation" at bounding box center [326, 167] width 109 height 28
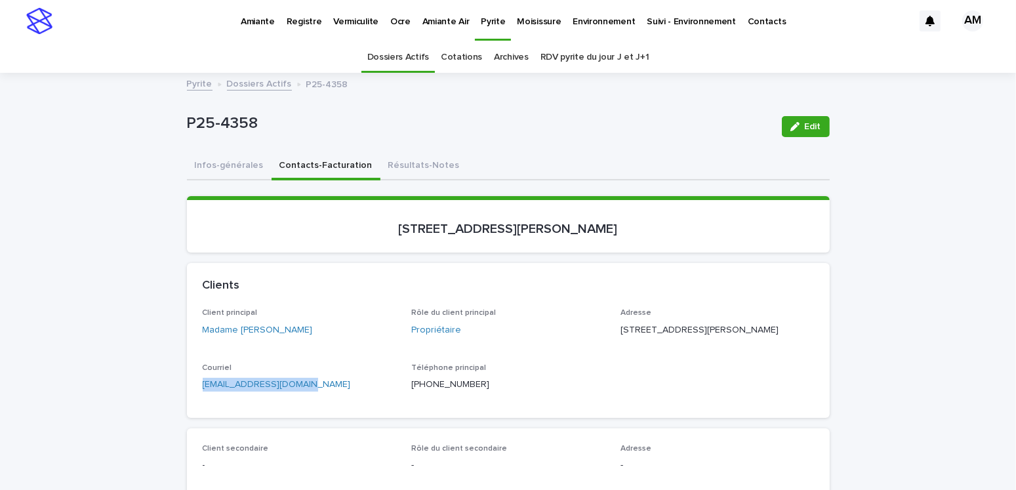
drag, startPoint x: 351, startPoint y: 414, endPoint x: 128, endPoint y: 409, distance: 223.1
click at [419, 163] on button "Résultats-Notes" at bounding box center [424, 167] width 87 height 28
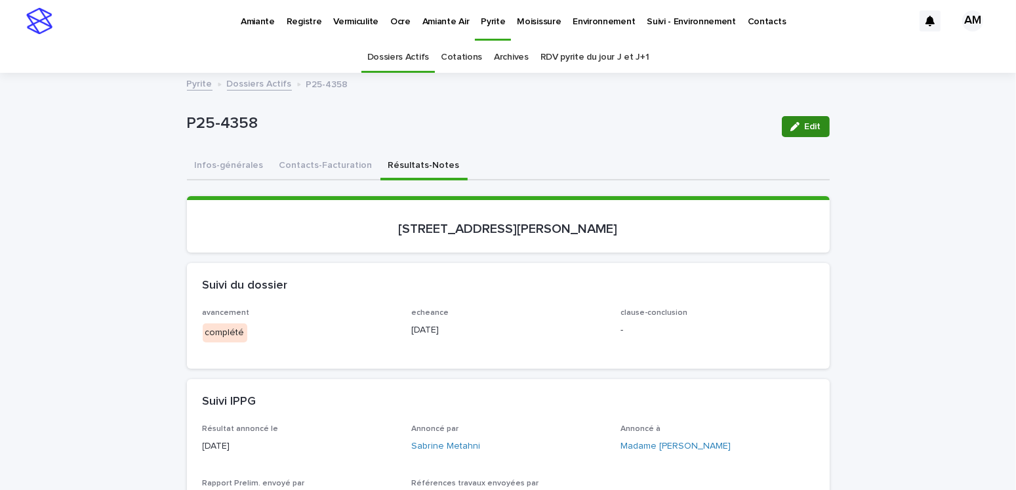
click at [643, 120] on button "Edit" at bounding box center [806, 126] width 48 height 21
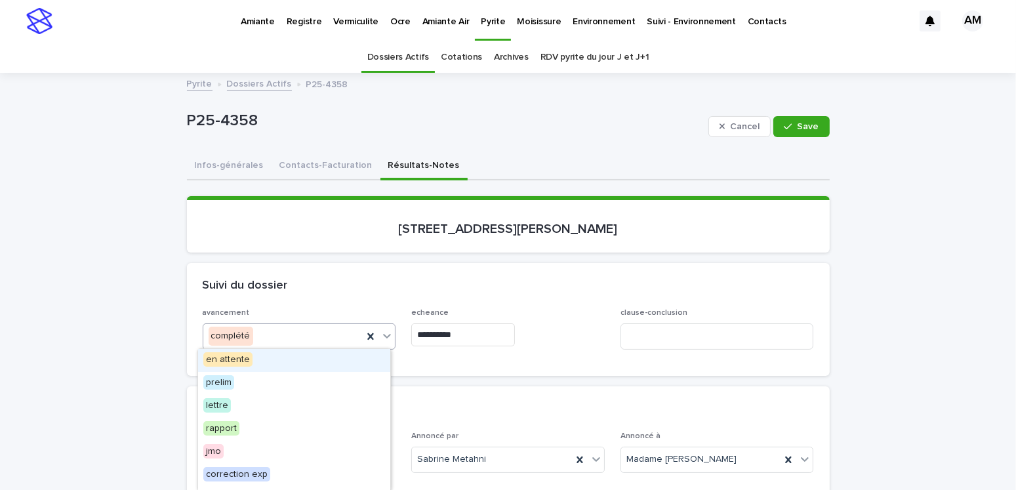
click at [295, 301] on div "complété" at bounding box center [283, 336] width 160 height 22
click at [224, 301] on span "lettre" at bounding box center [217, 405] width 28 height 14
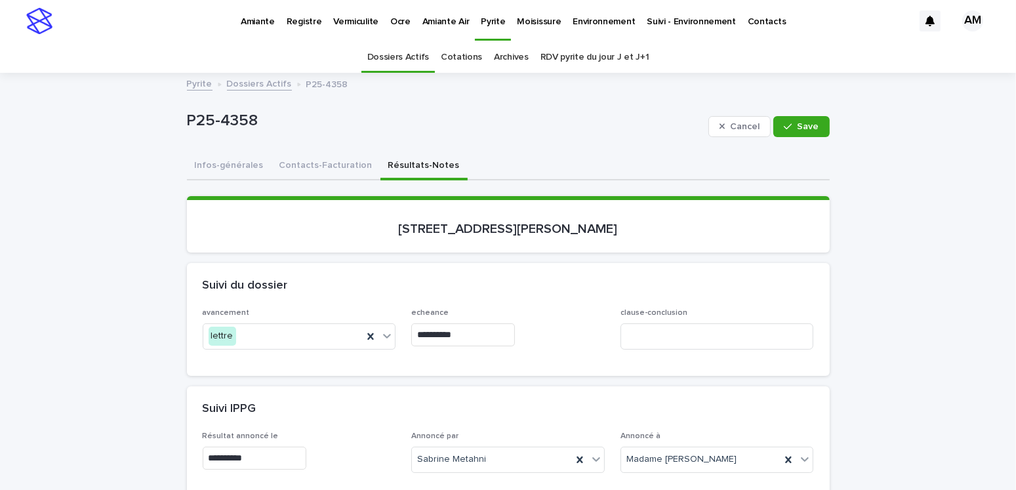
click at [453, 301] on input "**********" at bounding box center [463, 334] width 104 height 23
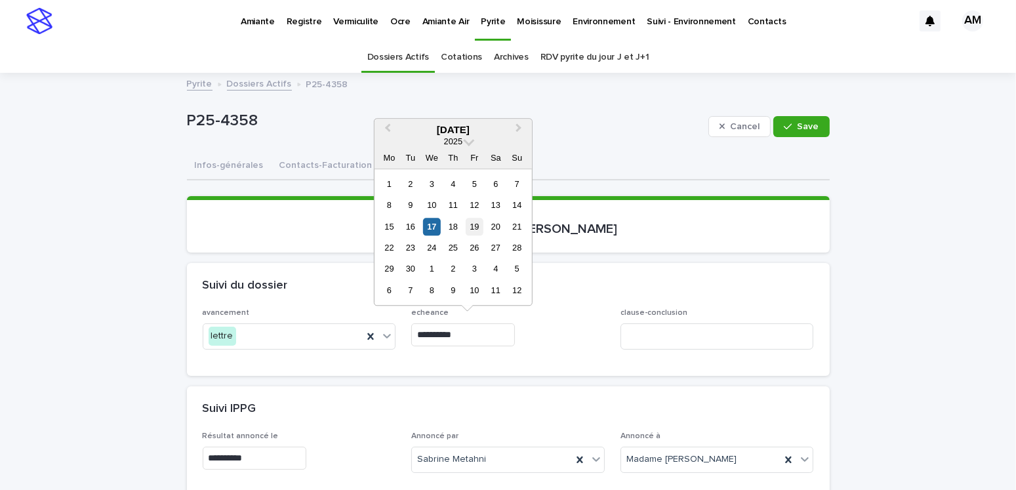
click at [475, 225] on div "19" at bounding box center [475, 227] width 18 height 18
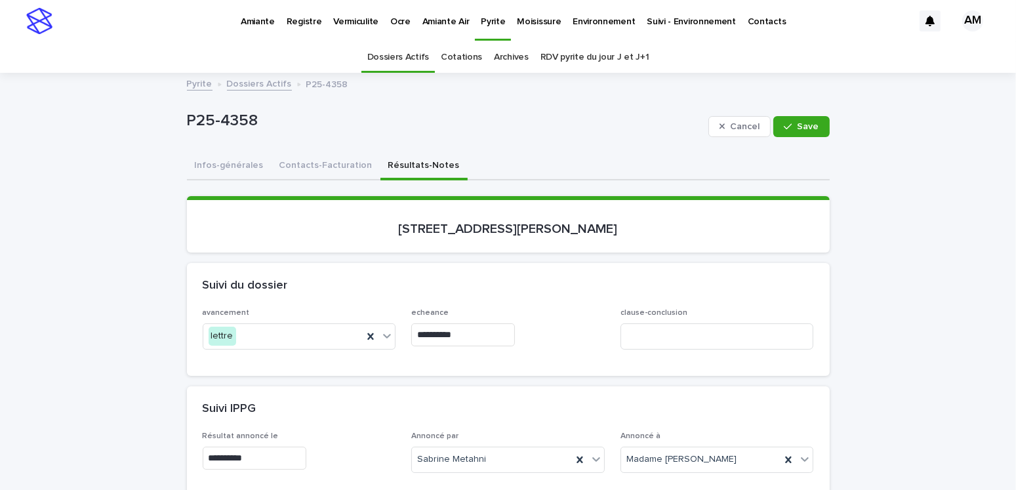
type input "**********"
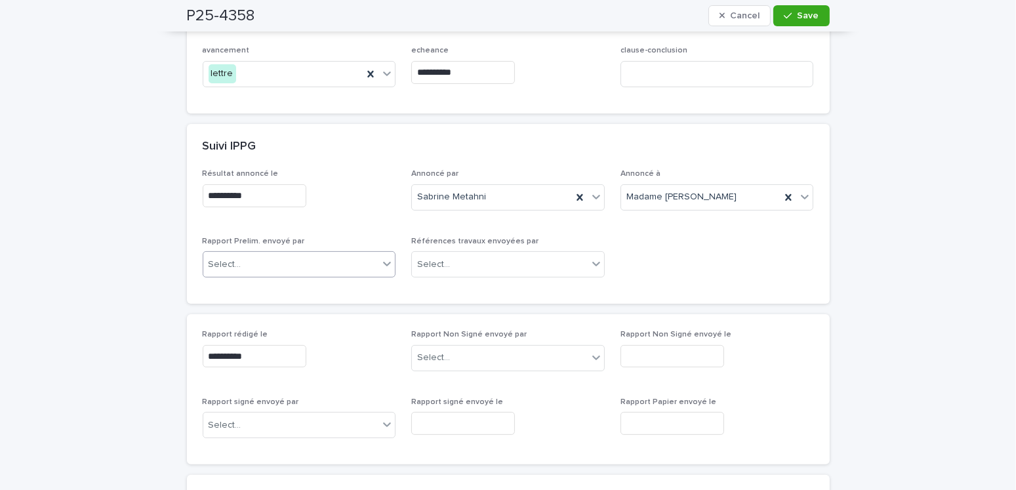
click at [215, 264] on div "Select..." at bounding box center [225, 265] width 33 height 14
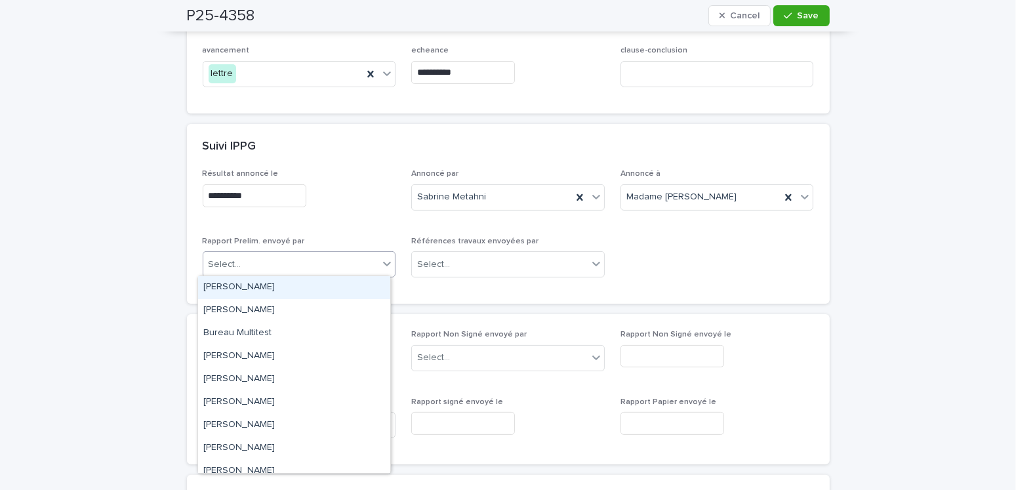
click at [226, 286] on div "[PERSON_NAME]" at bounding box center [294, 287] width 192 height 23
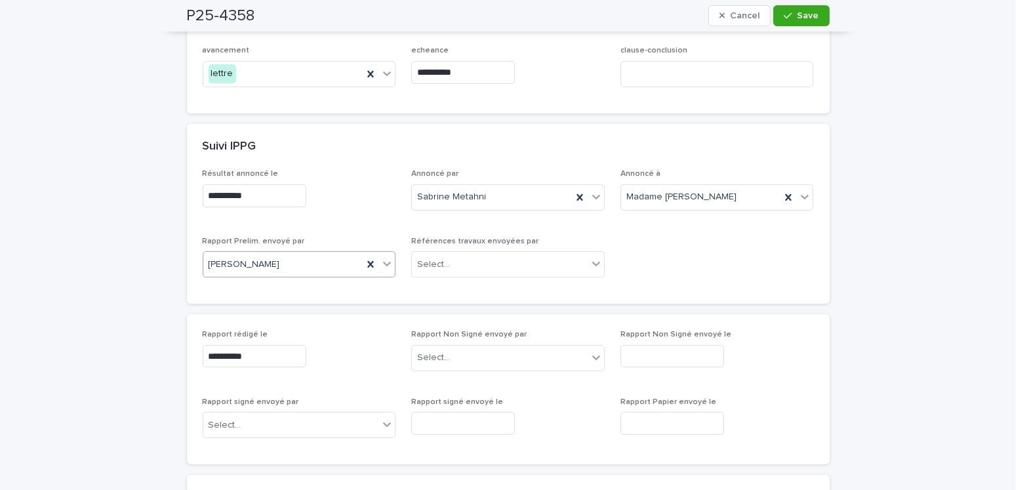
scroll to position [66, 0]
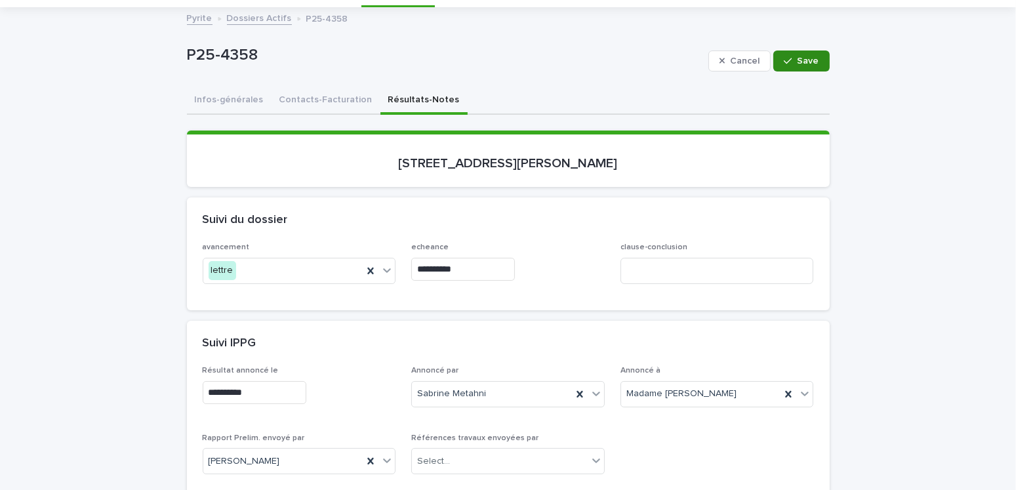
click at [643, 65] on span "Save" at bounding box center [809, 60] width 22 height 9
click at [323, 96] on button "Contacts-Facturation" at bounding box center [326, 101] width 109 height 28
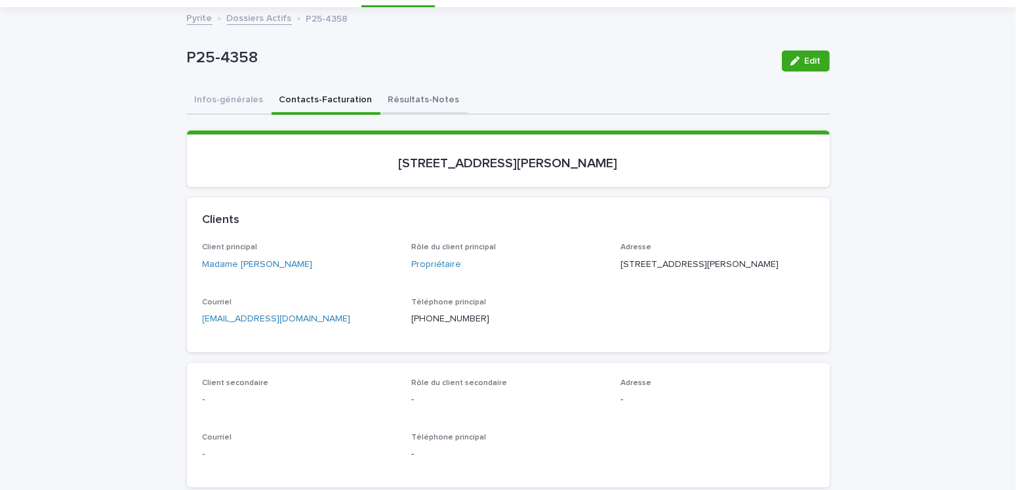
click at [404, 101] on button "Résultats-Notes" at bounding box center [424, 101] width 87 height 28
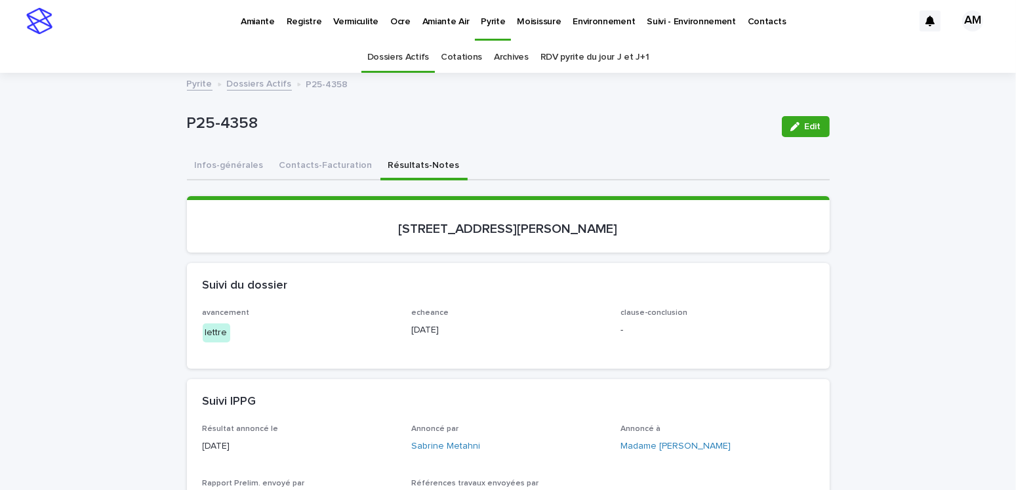
click at [243, 87] on link "Dossiers Actifs" at bounding box center [259, 82] width 65 height 15
